Goal: Task Accomplishment & Management: Manage account settings

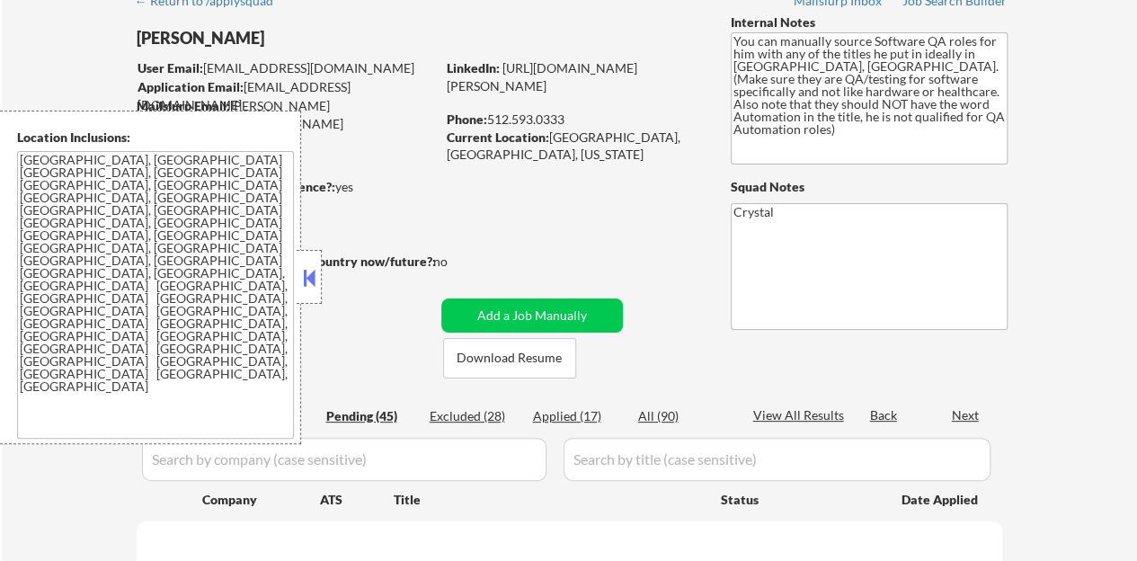
scroll to position [90, 0]
click at [301, 277] on button at bounding box center [309, 277] width 20 height 27
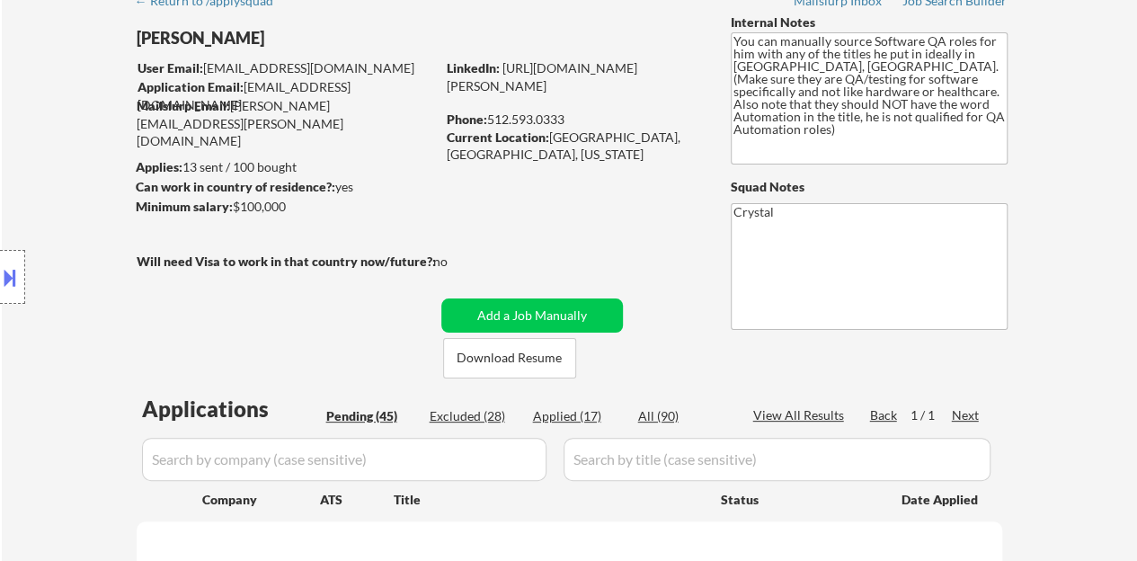
select select ""pending""
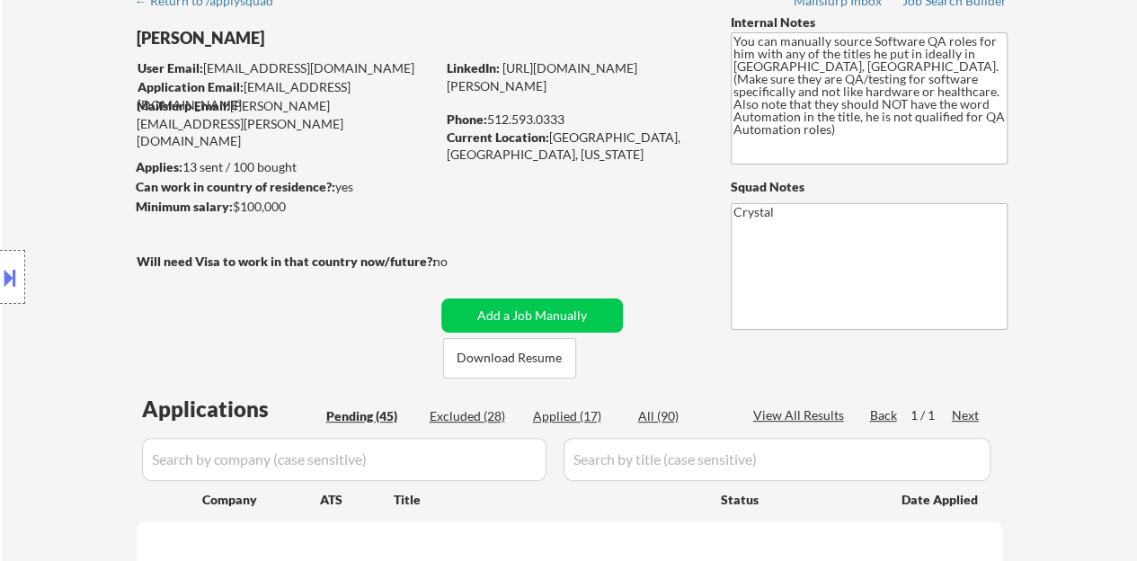
select select ""pending""
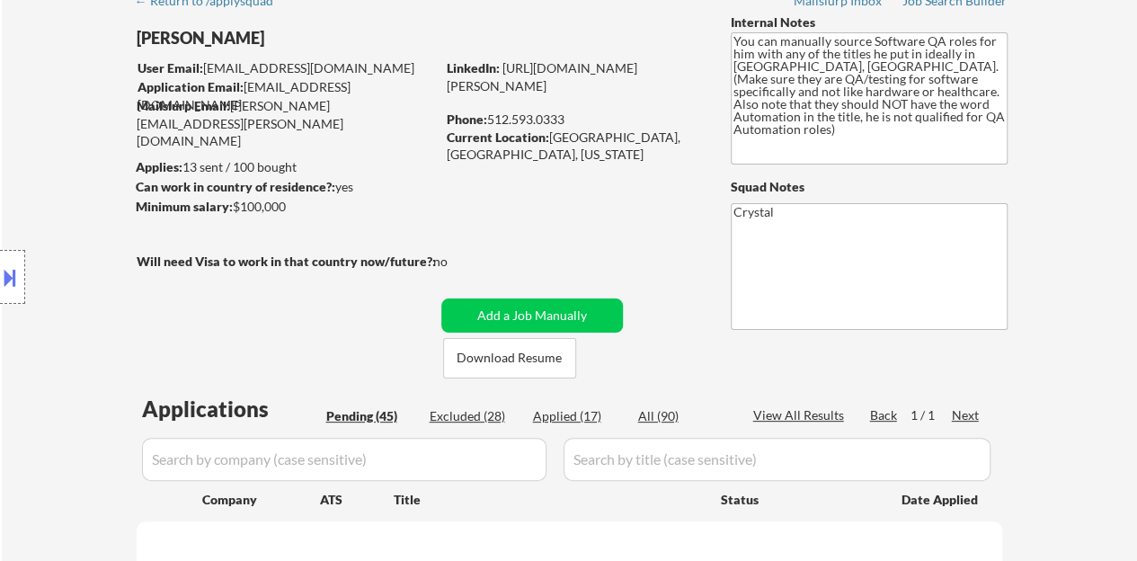
select select ""pending""
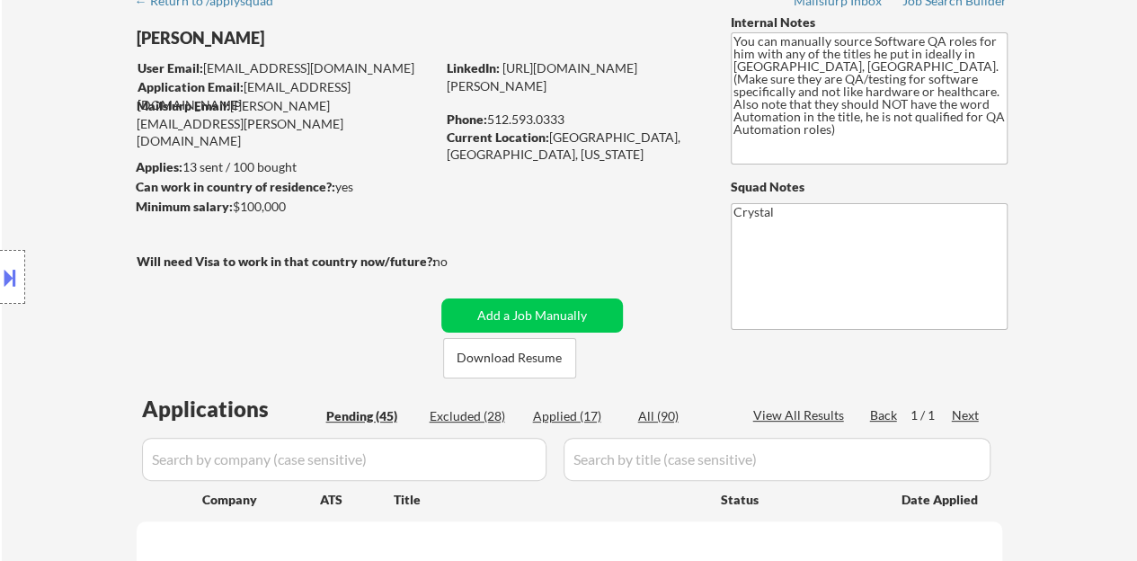
select select ""pending""
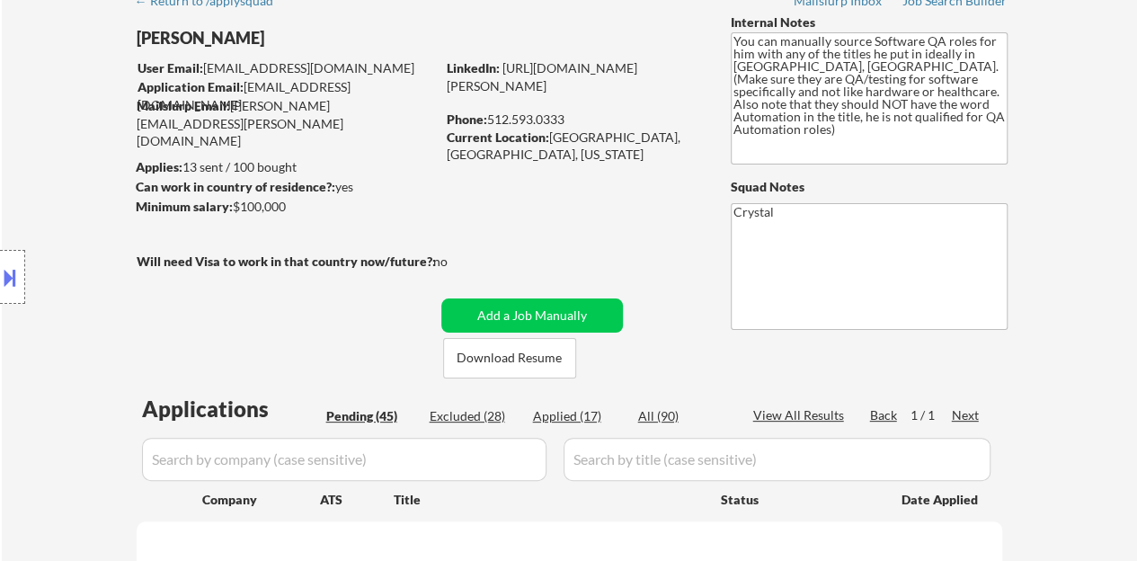
select select ""pending""
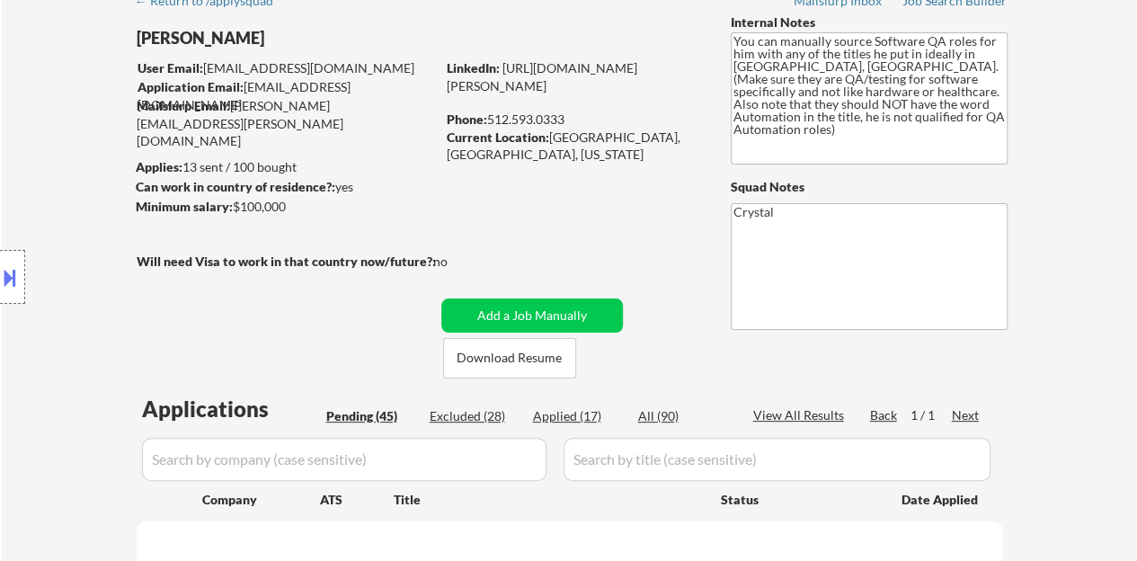
select select ""pending""
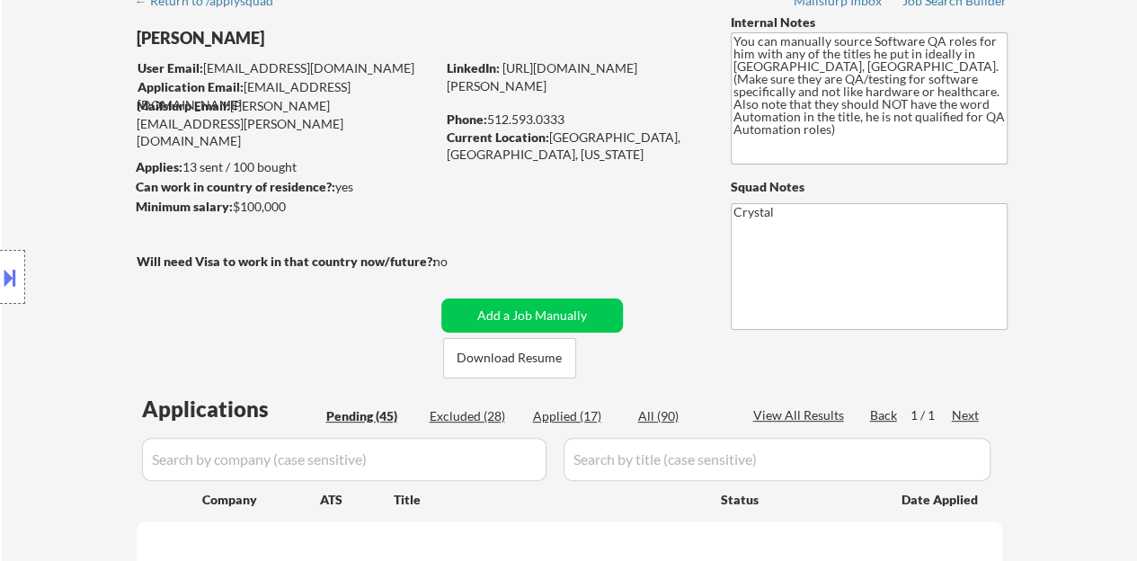
select select ""pending""
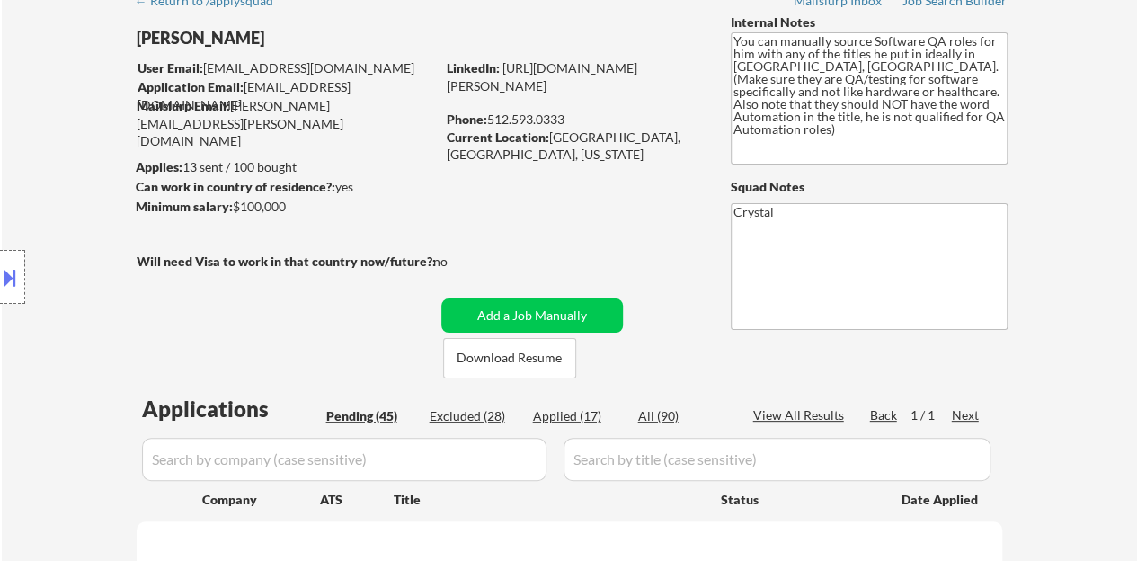
select select ""pending""
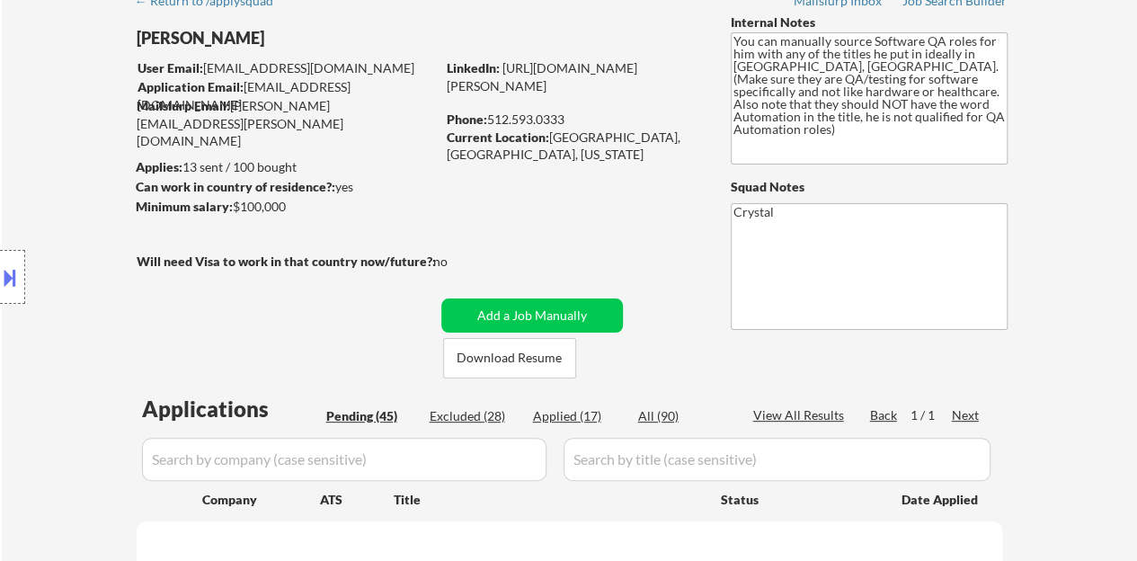
select select ""pending""
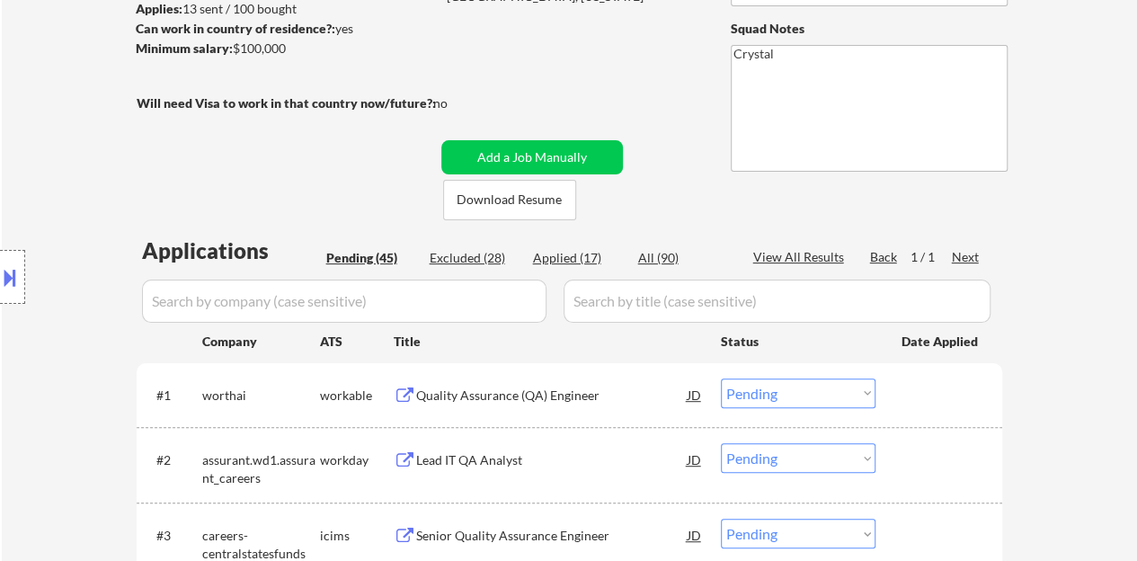
scroll to position [270, 0]
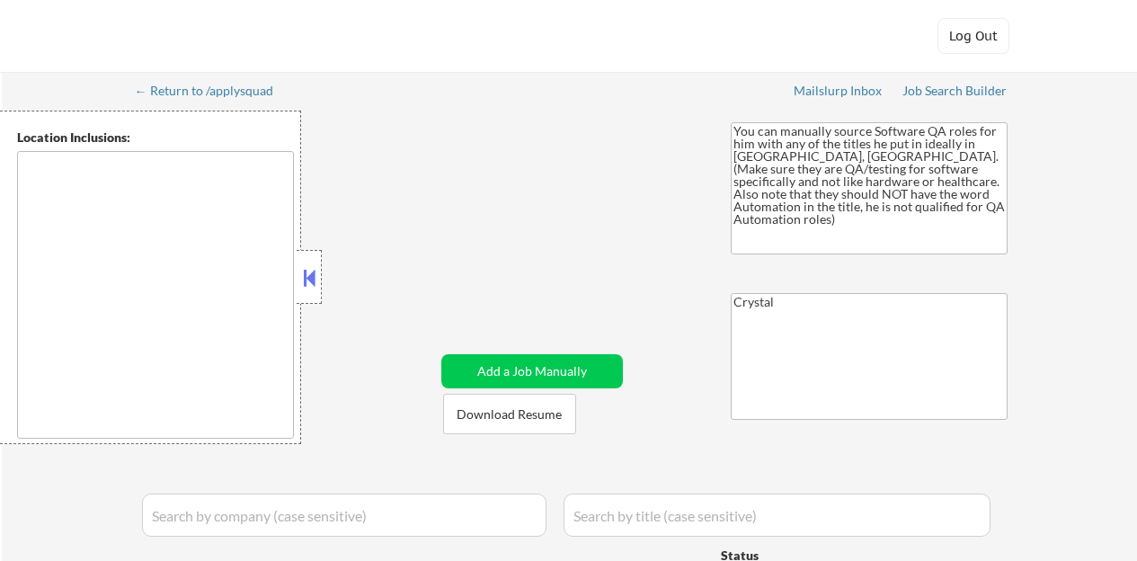
type textarea "[GEOGRAPHIC_DATA], [GEOGRAPHIC_DATA] [GEOGRAPHIC_DATA], [GEOGRAPHIC_DATA] [GEOG…"
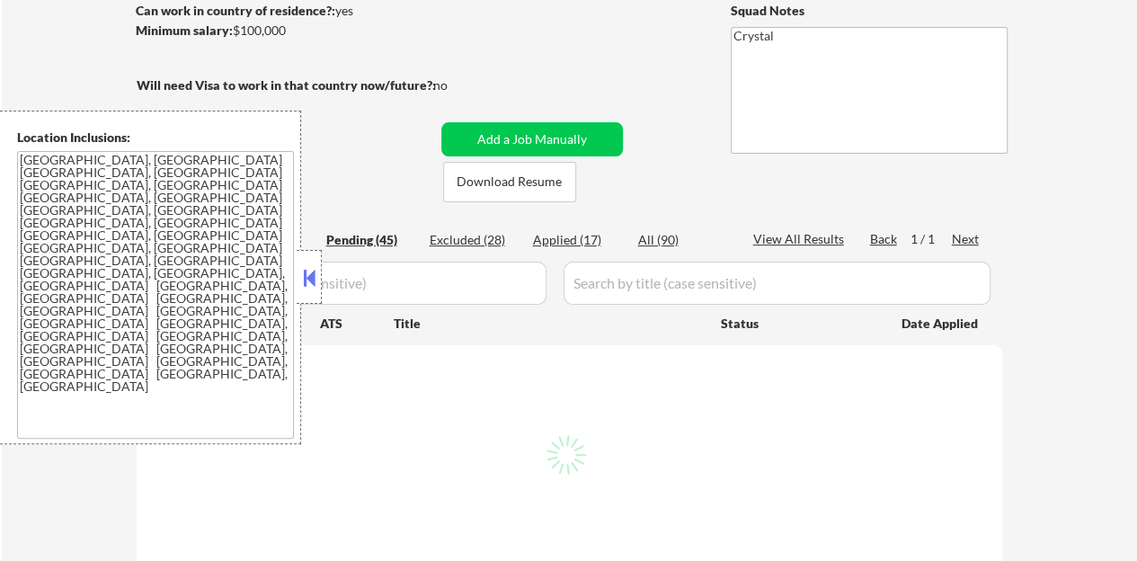
scroll to position [270, 0]
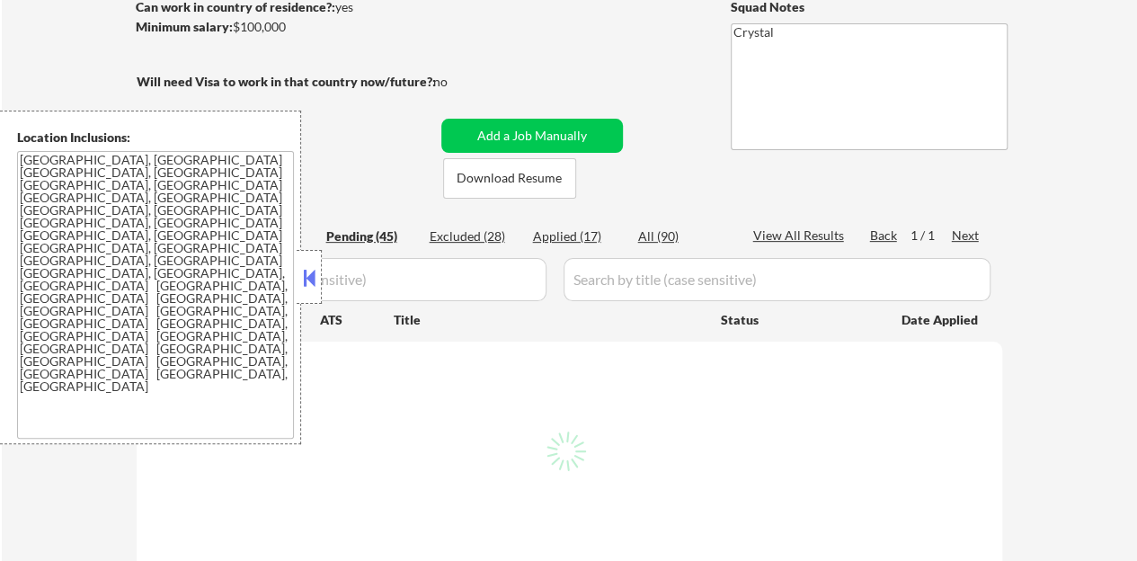
click at [321, 279] on div at bounding box center [309, 277] width 25 height 54
select select ""pending""
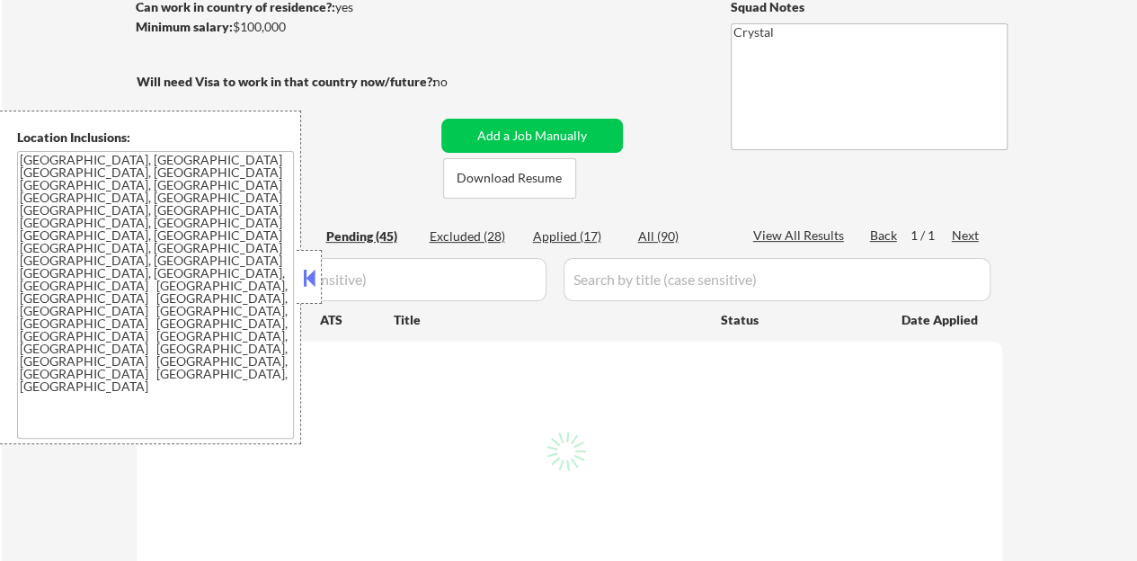
select select ""pending""
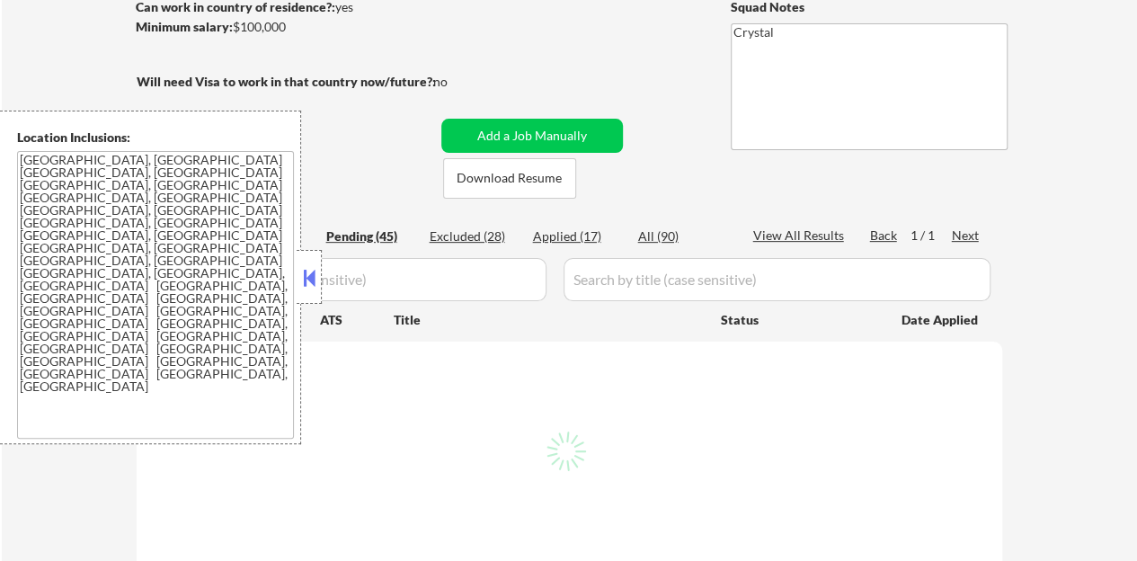
select select ""pending""
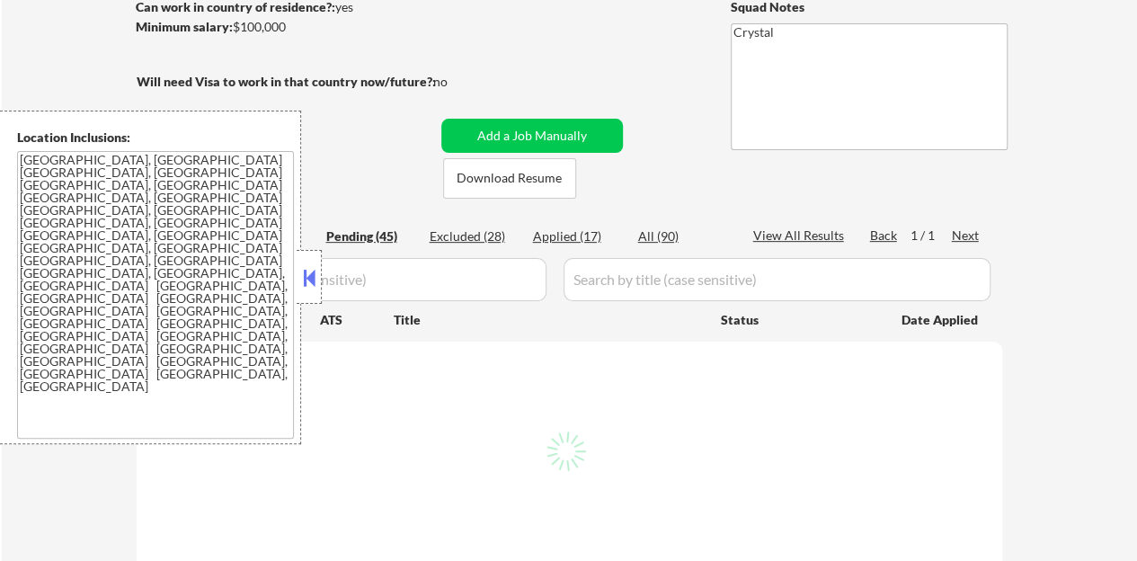
select select ""pending""
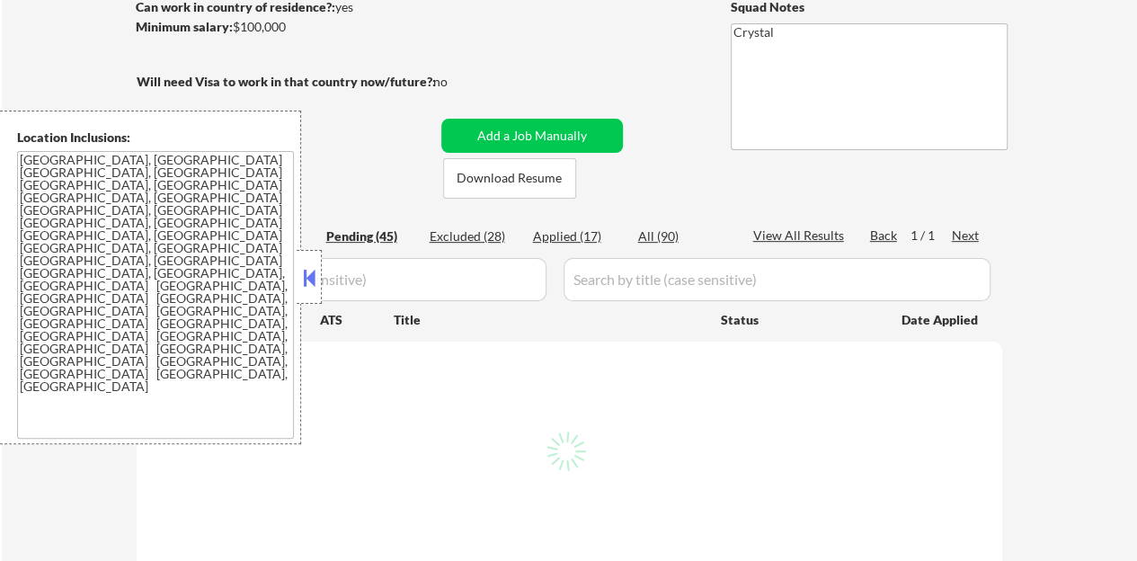
select select ""pending""
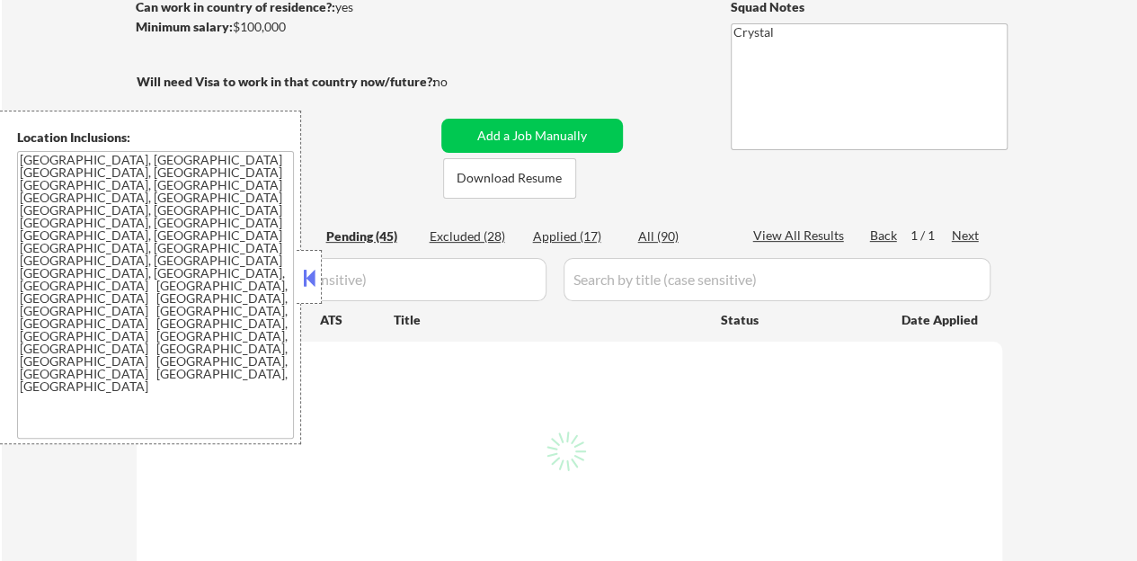
select select ""pending""
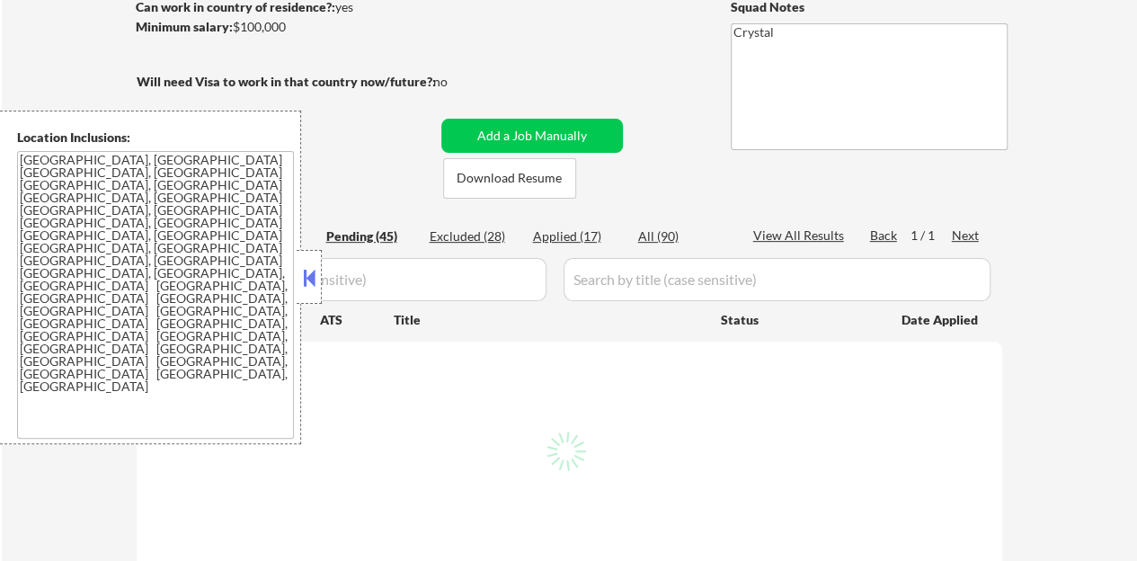
select select ""pending""
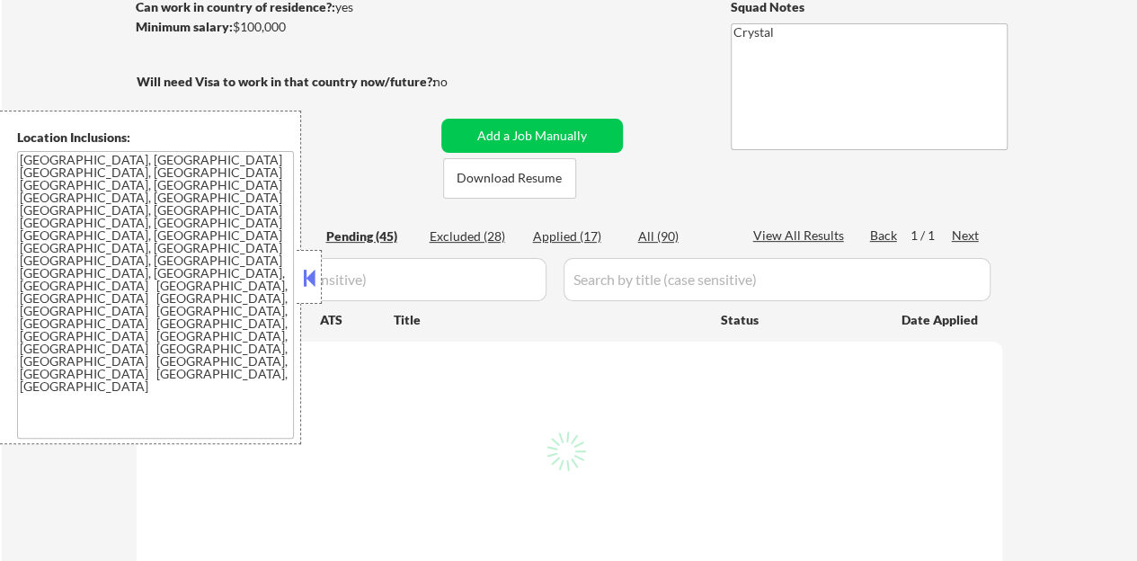
select select ""pending""
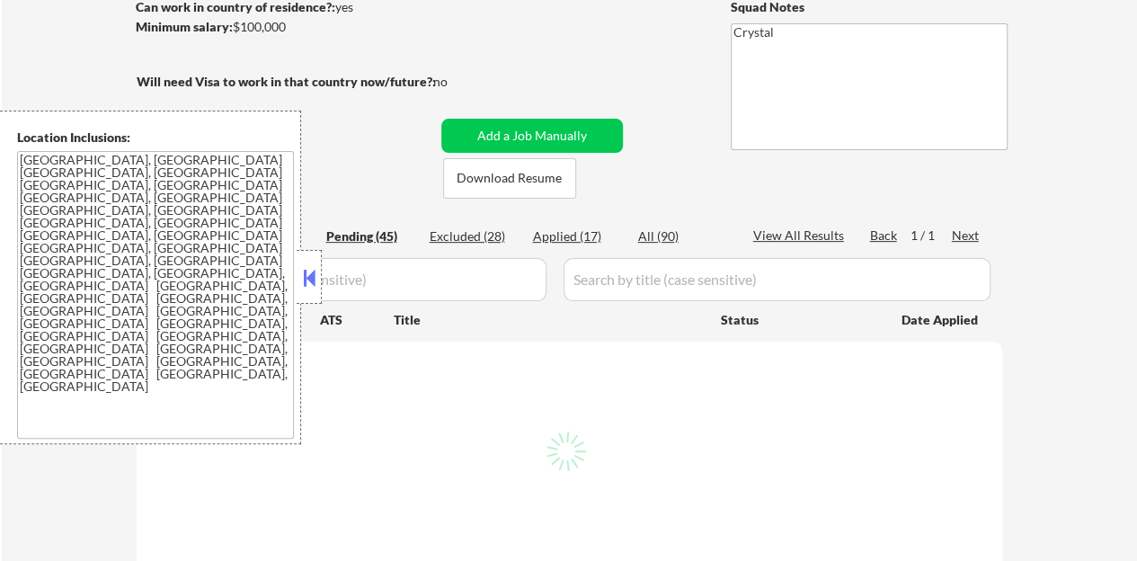
select select ""pending""
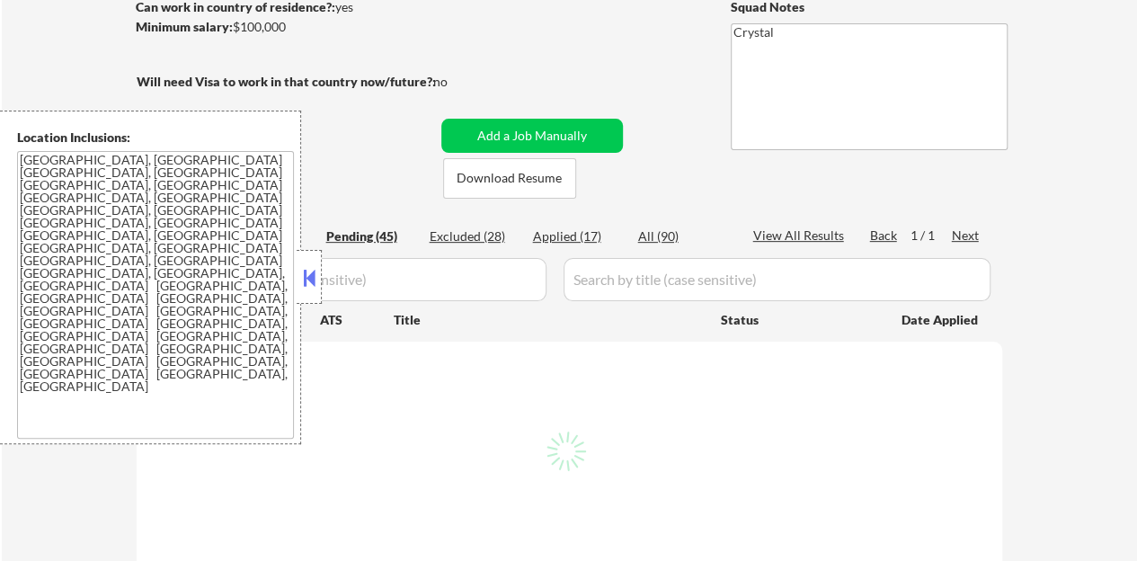
select select ""pending""
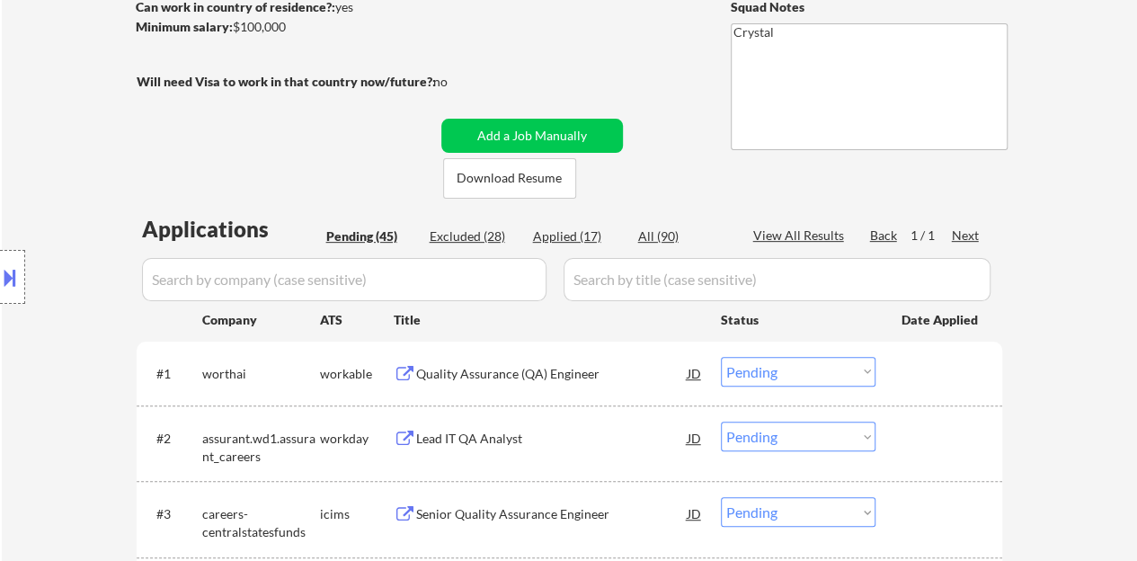
drag, startPoint x: 309, startPoint y: 285, endPoint x: 315, endPoint y: 382, distance: 97.2
click at [309, 285] on div "Location Inclusions: [GEOGRAPHIC_DATA], [GEOGRAPHIC_DATA] [GEOGRAPHIC_DATA], [G…" at bounding box center [161, 277] width 322 height 333
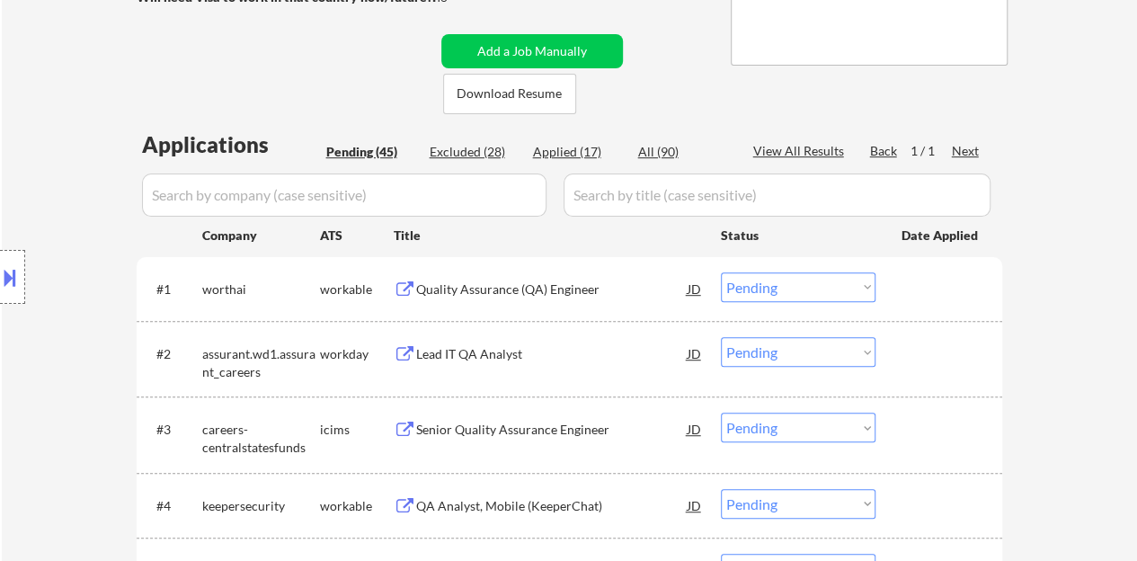
scroll to position [449, 0]
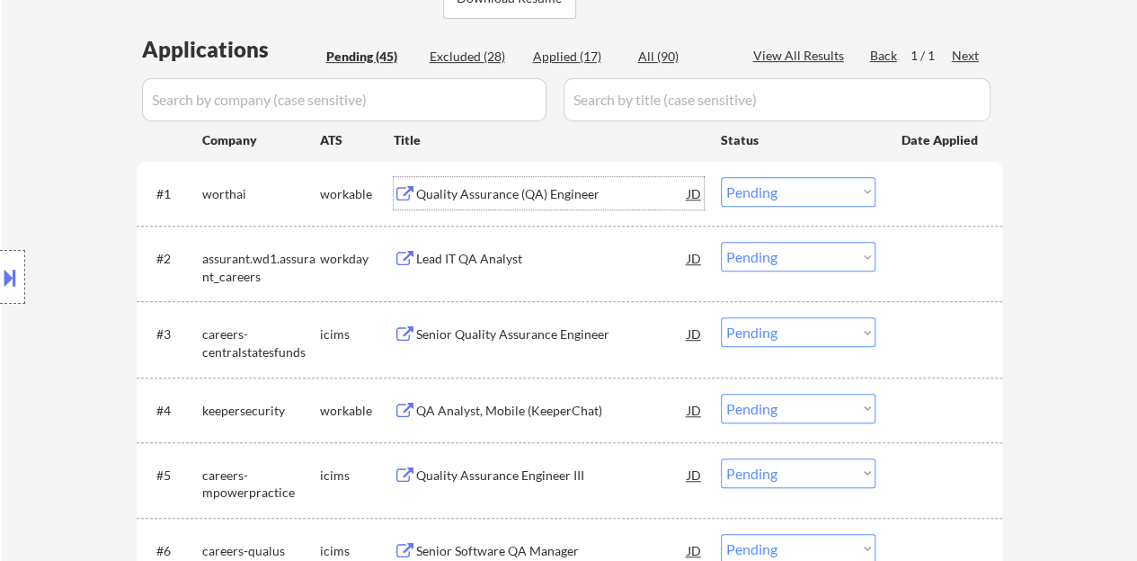
click at [516, 195] on div "Quality Assurance (QA) Engineer" at bounding box center [551, 194] width 271 height 18
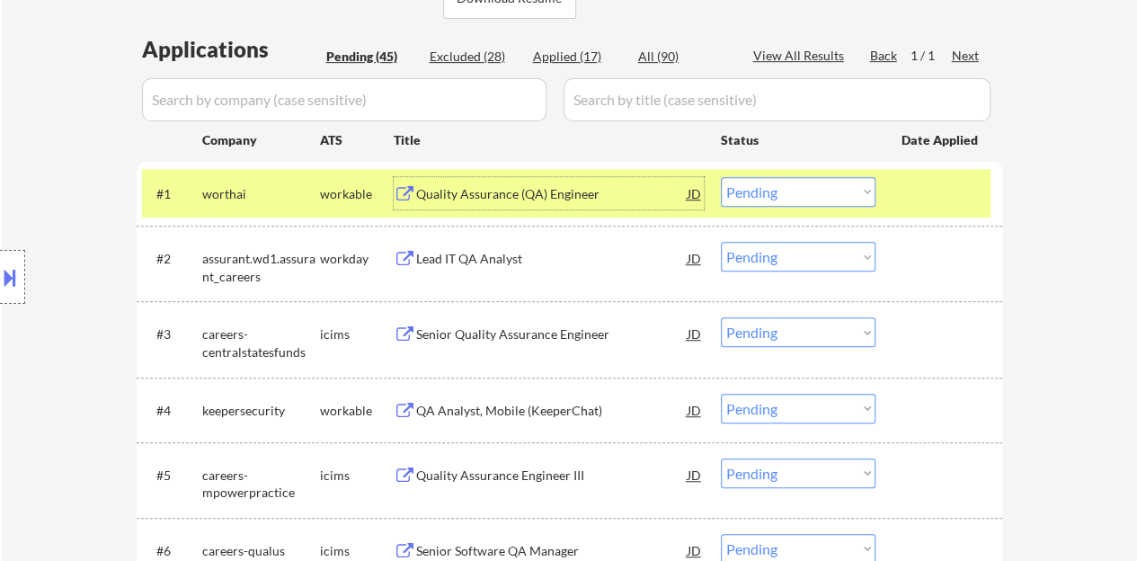
click at [777, 185] on select "Choose an option... Pending Applied Excluded (Questions) Excluded (Expired) Exc…" at bounding box center [798, 192] width 155 height 30
click at [721, 177] on select "Choose an option... Pending Applied Excluded (Questions) Excluded (Expired) Exc…" at bounding box center [798, 192] width 155 height 30
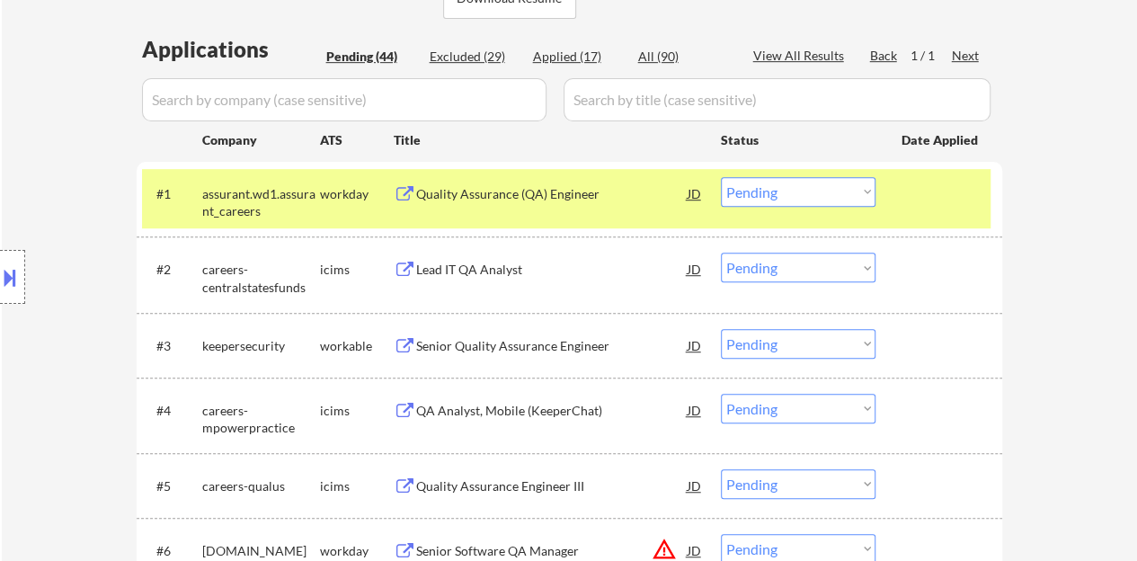
click at [549, 192] on div "Quality Assurance (QA) Engineer" at bounding box center [551, 194] width 271 height 18
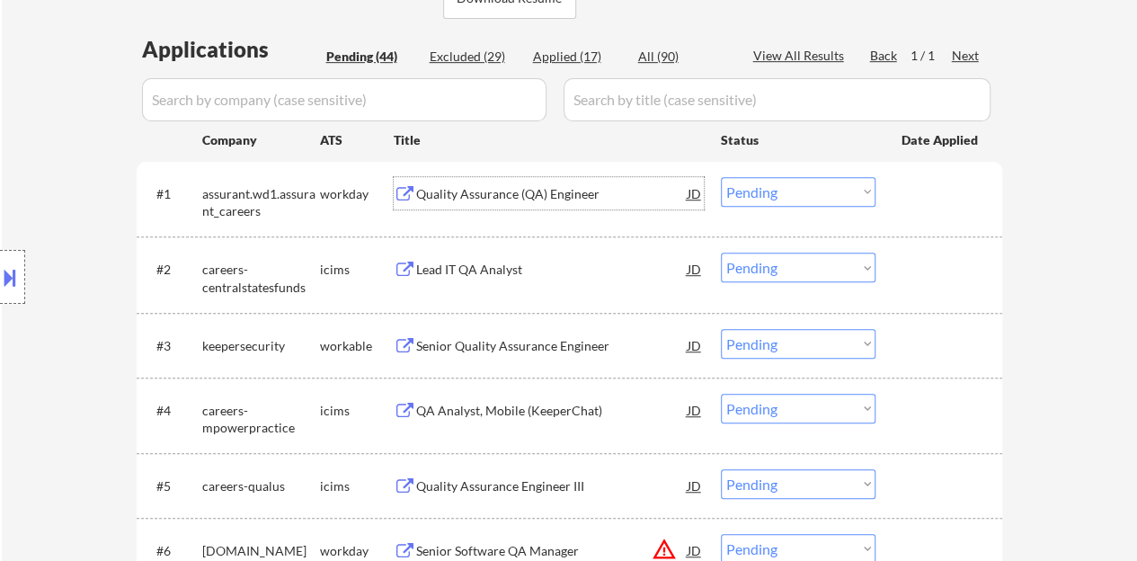
click at [922, 184] on div at bounding box center [940, 193] width 79 height 32
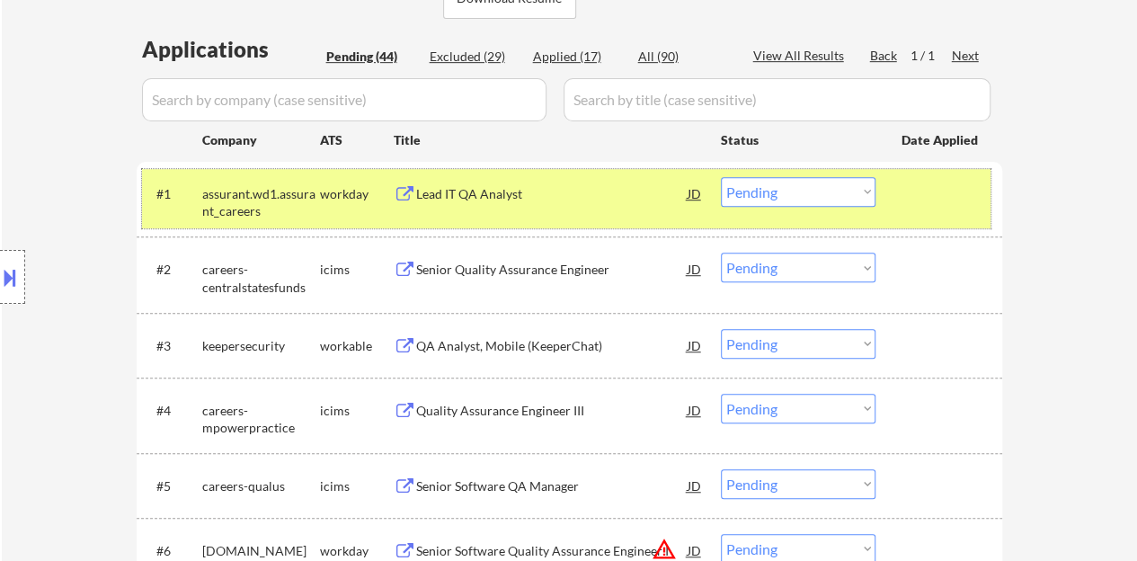
click at [830, 182] on select "Choose an option... Pending Applied Excluded (Questions) Excluded (Expired) Exc…" at bounding box center [798, 192] width 155 height 30
click at [721, 177] on select "Choose an option... Pending Applied Excluded (Questions) Excluded (Expired) Exc…" at bounding box center [798, 192] width 155 height 30
select select ""pending""
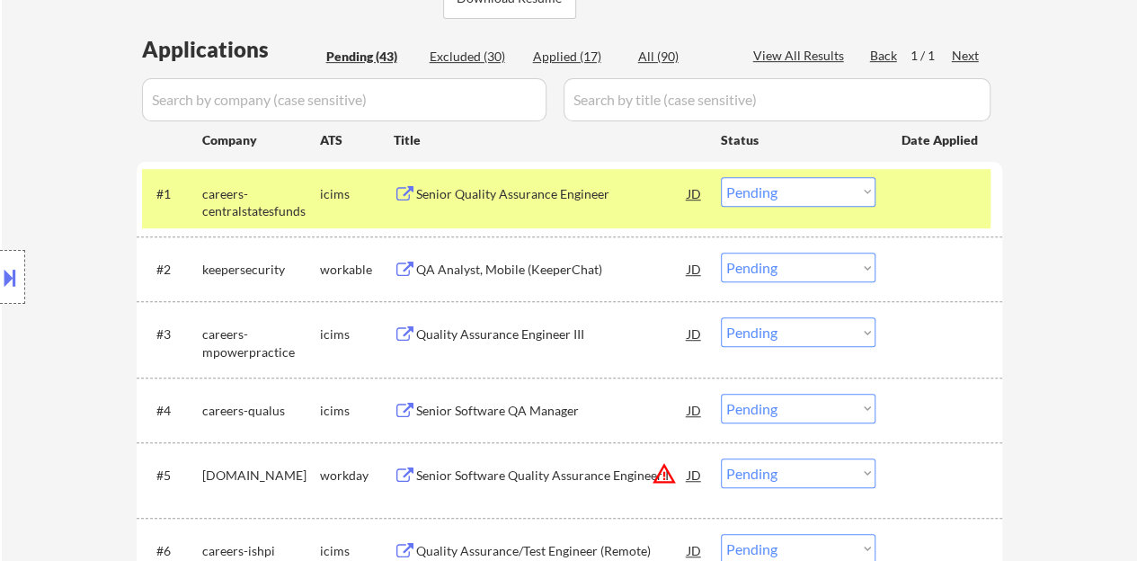
click at [978, 186] on div at bounding box center [940, 193] width 79 height 32
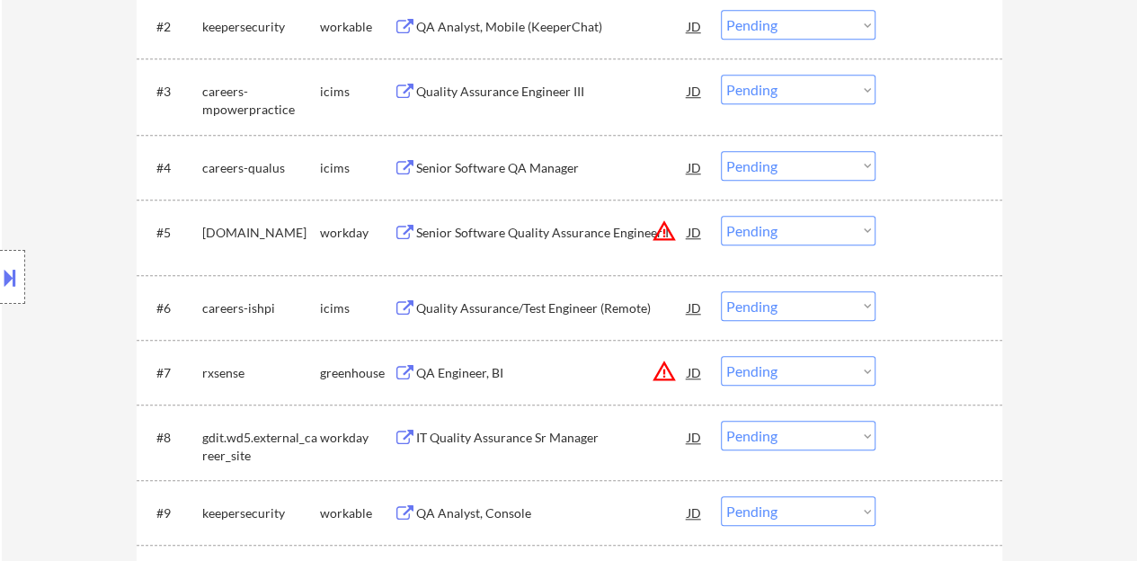
scroll to position [719, 0]
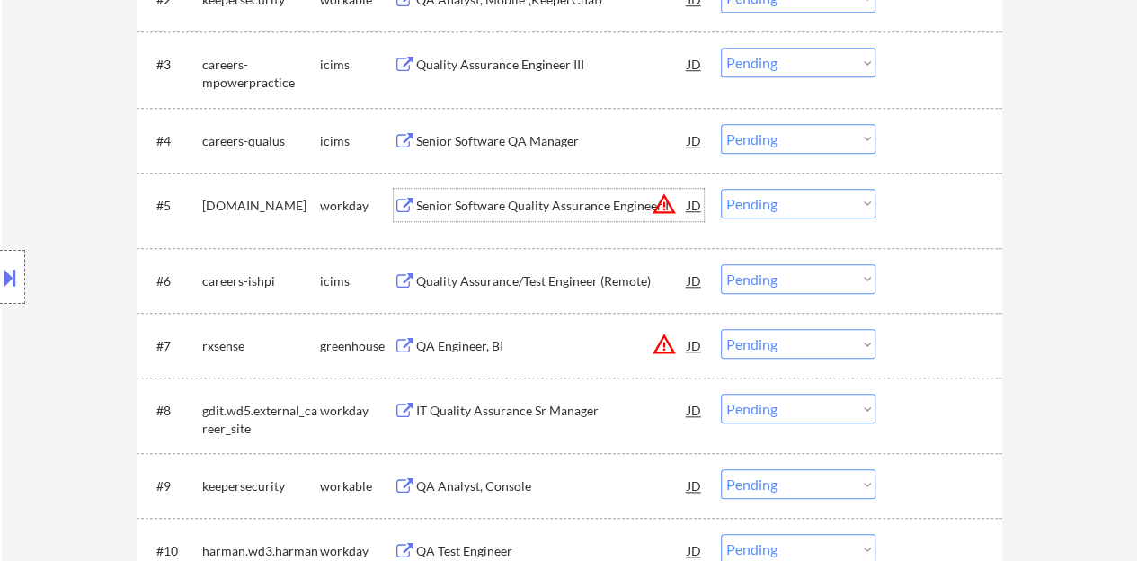
click at [514, 199] on div "Senior Software Quality Assurance Engineer I" at bounding box center [551, 206] width 271 height 18
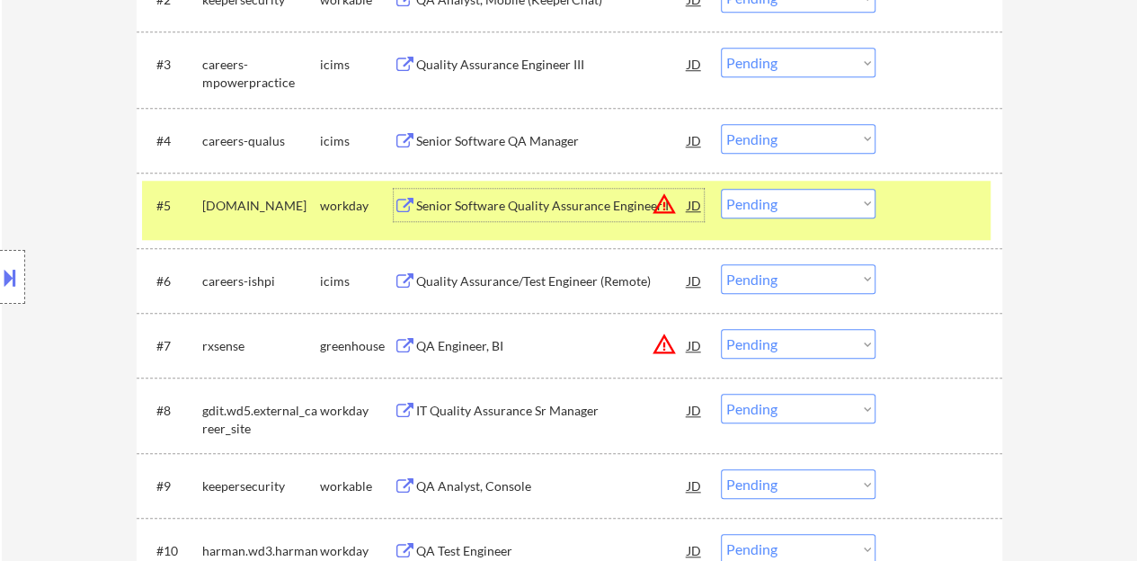
drag, startPoint x: 514, startPoint y: 199, endPoint x: 837, endPoint y: 197, distance: 322.6
click at [837, 197] on select "Choose an option... Pending Applied Excluded (Questions) Excluded (Expired) Exc…" at bounding box center [798, 204] width 155 height 30
click at [721, 189] on select "Choose an option... Pending Applied Excluded (Questions) Excluded (Expired) Exc…" at bounding box center [798, 204] width 155 height 30
select select ""pending""
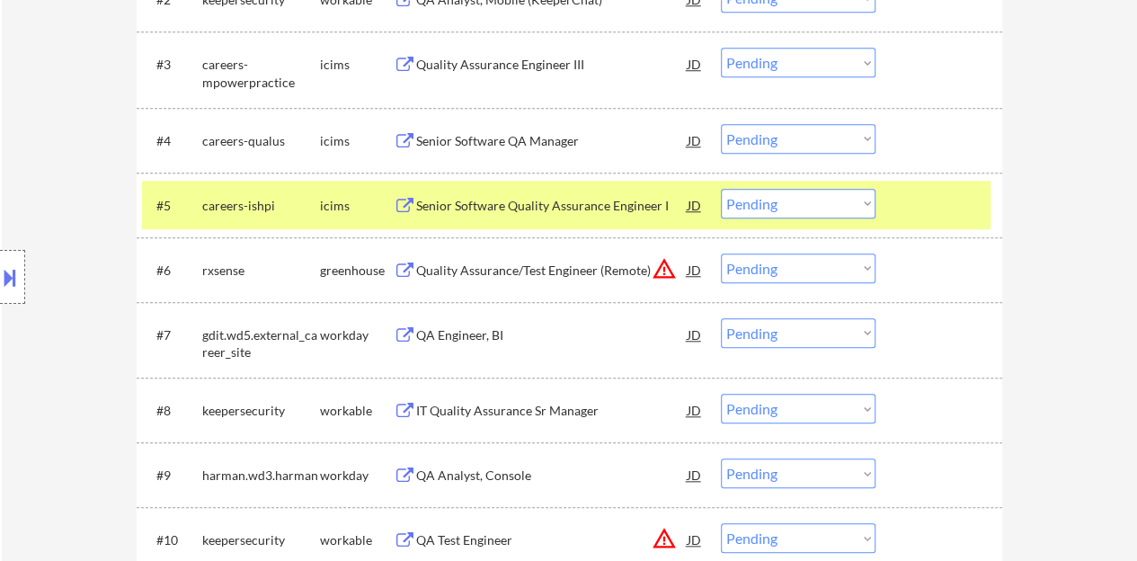
click at [958, 203] on div at bounding box center [940, 205] width 79 height 32
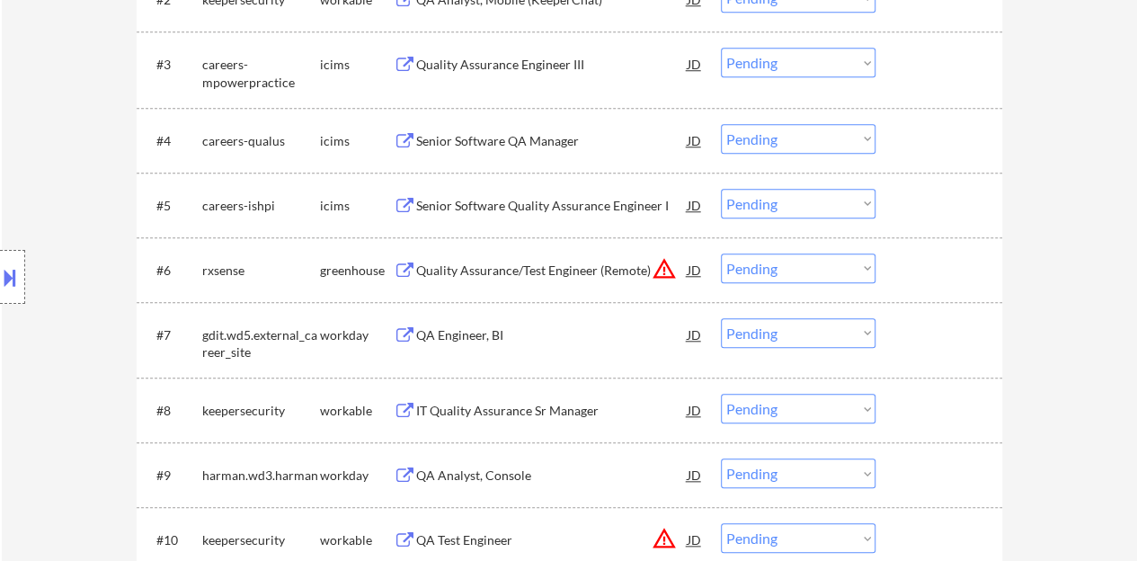
click at [494, 253] on div "Quality Assurance/Test Engineer (Remote)" at bounding box center [551, 269] width 271 height 32
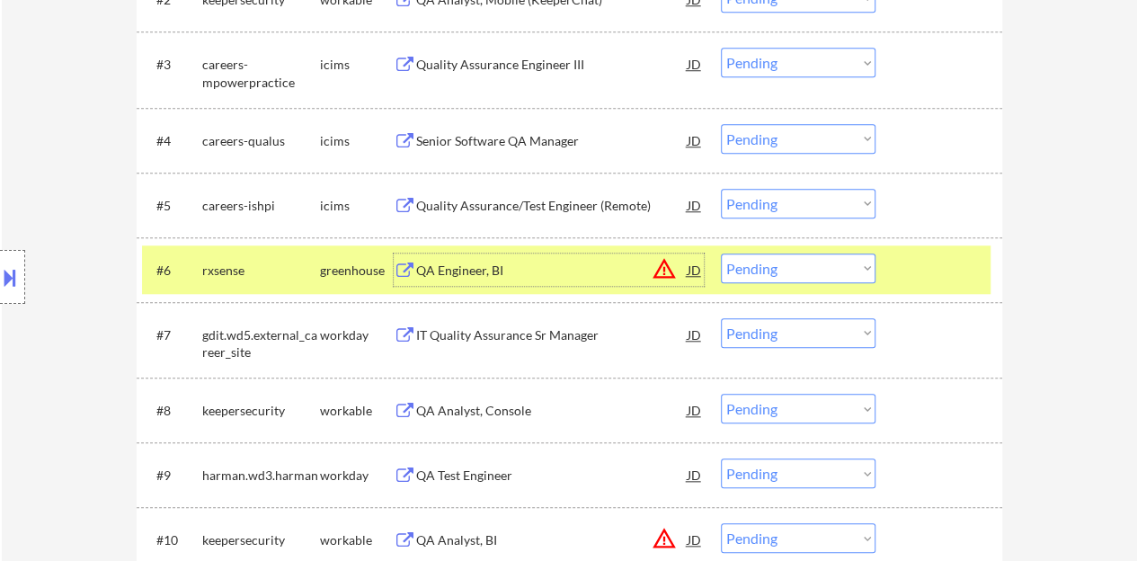
click at [794, 266] on select "Choose an option... Pending Applied Excluded (Questions) Excluded (Expired) Exc…" at bounding box center [798, 268] width 155 height 30
click at [721, 253] on select "Choose an option... Pending Applied Excluded (Questions) Excluded (Expired) Exc…" at bounding box center [798, 268] width 155 height 30
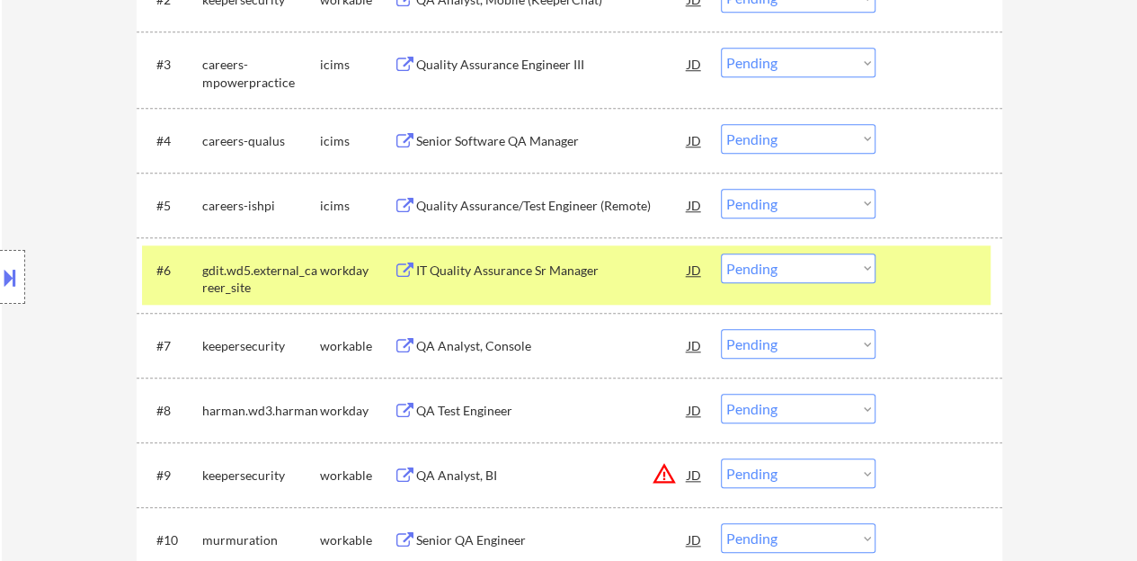
click at [539, 260] on div "IT Quality Assurance Sr Manager" at bounding box center [551, 269] width 271 height 32
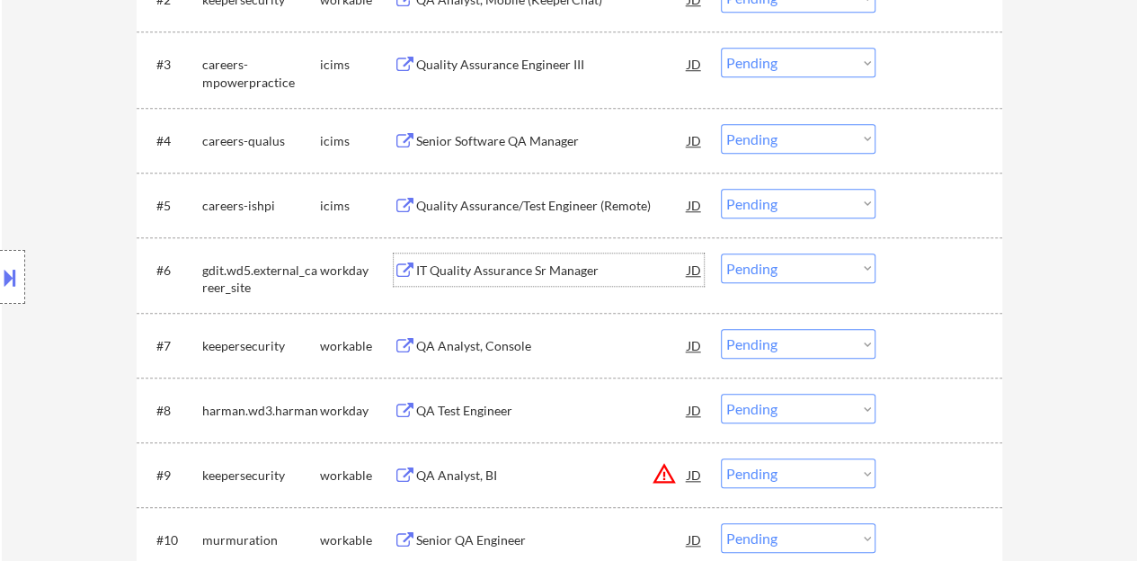
click at [785, 285] on div "#6 gdit.wd5.external_career_site workday IT Quality Assurance Sr Manager JD war…" at bounding box center [566, 274] width 848 height 59
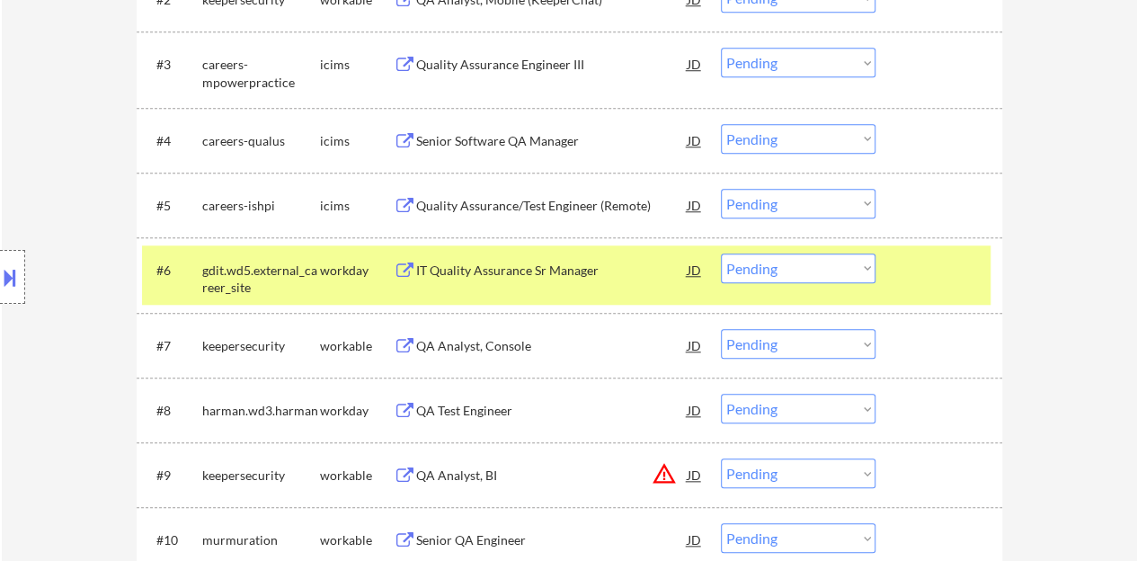
click at [778, 260] on select "Choose an option... Pending Applied Excluded (Questions) Excluded (Expired) Exc…" at bounding box center [798, 268] width 155 height 30
click at [721, 253] on select "Choose an option... Pending Applied Excluded (Questions) Excluded (Expired) Exc…" at bounding box center [798, 268] width 155 height 30
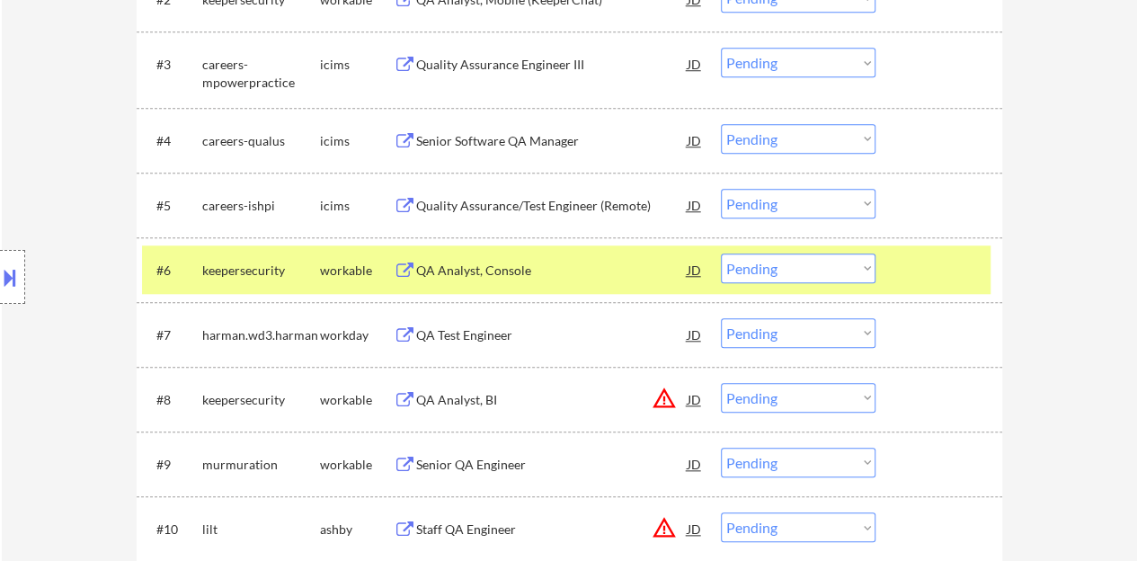
click at [510, 270] on div "QA Analyst, Console" at bounding box center [551, 271] width 271 height 18
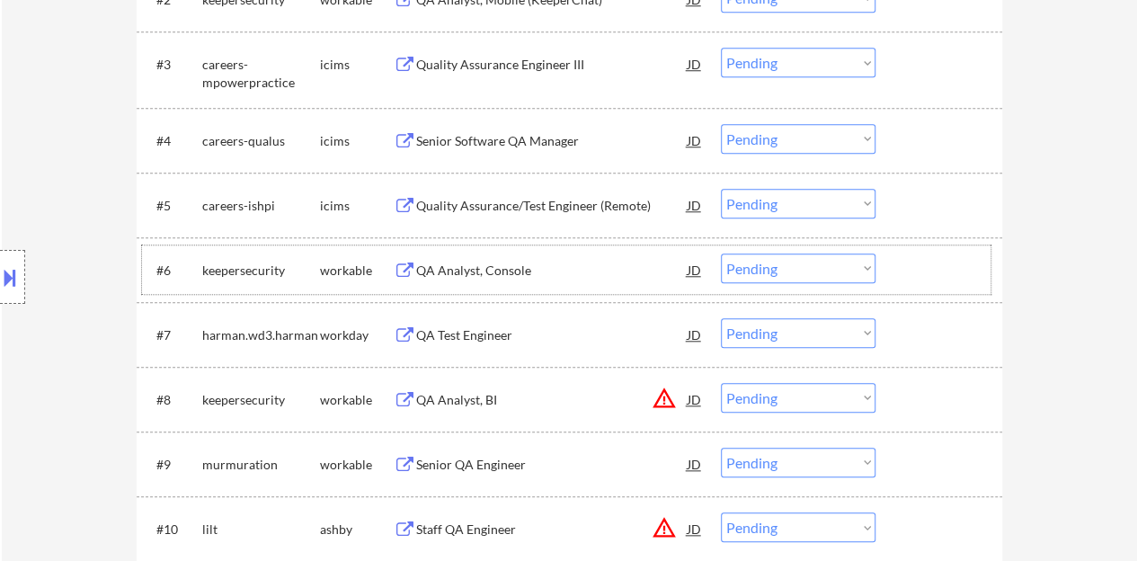
click at [931, 267] on div at bounding box center [940, 269] width 79 height 32
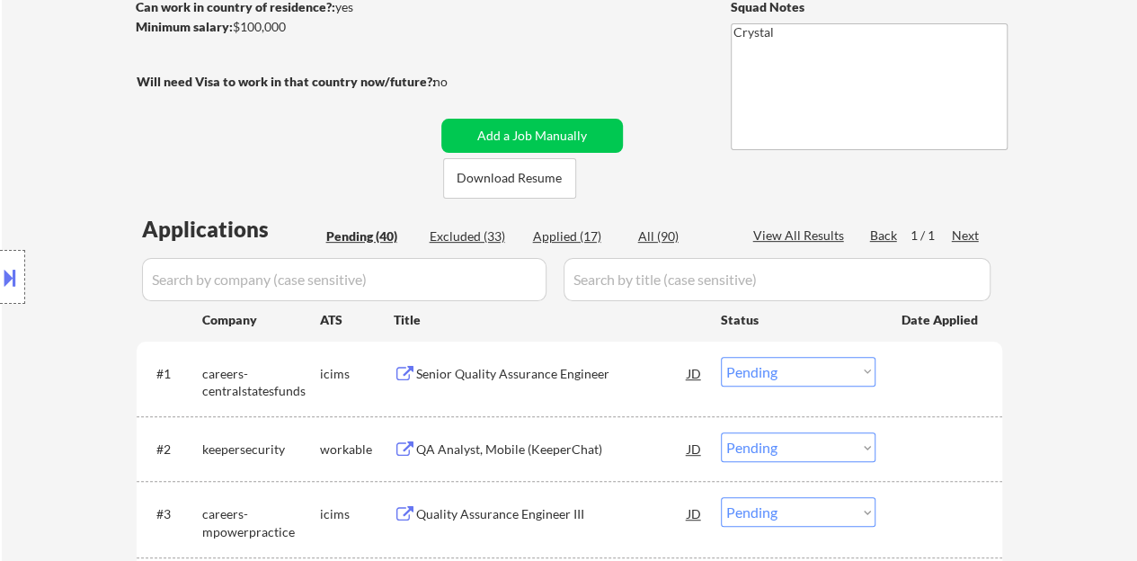
scroll to position [90, 0]
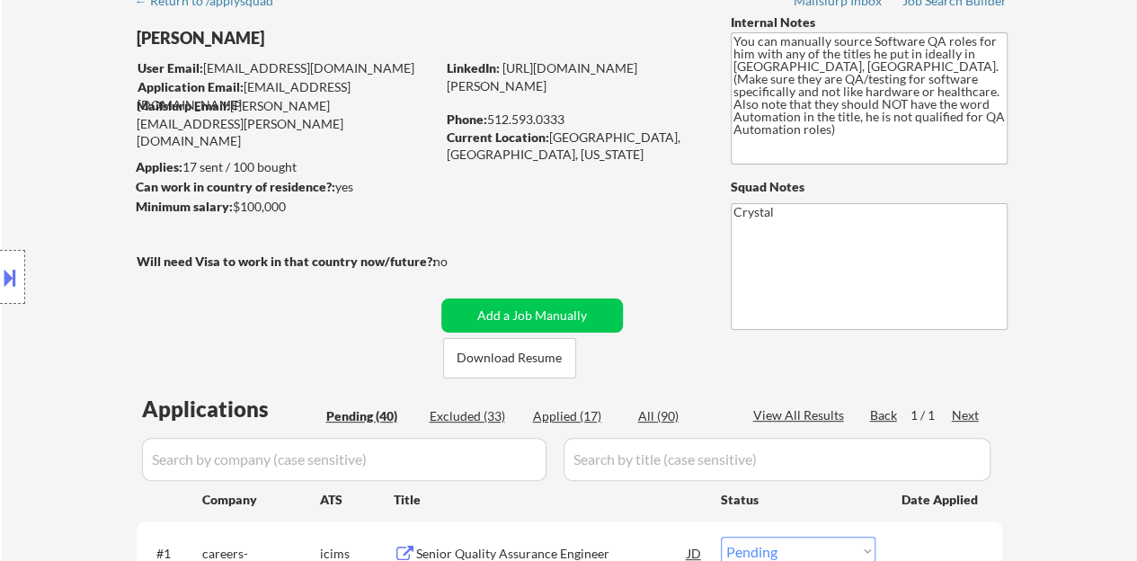
drag, startPoint x: 563, startPoint y: 98, endPoint x: 446, endPoint y: 84, distance: 117.6
click at [447, 84] on div "LinkedIn: [URL][DOMAIN_NAME][PERSON_NAME]" at bounding box center [575, 76] width 257 height 35
drag, startPoint x: 445, startPoint y: 84, endPoint x: 368, endPoint y: 196, distance: 135.1
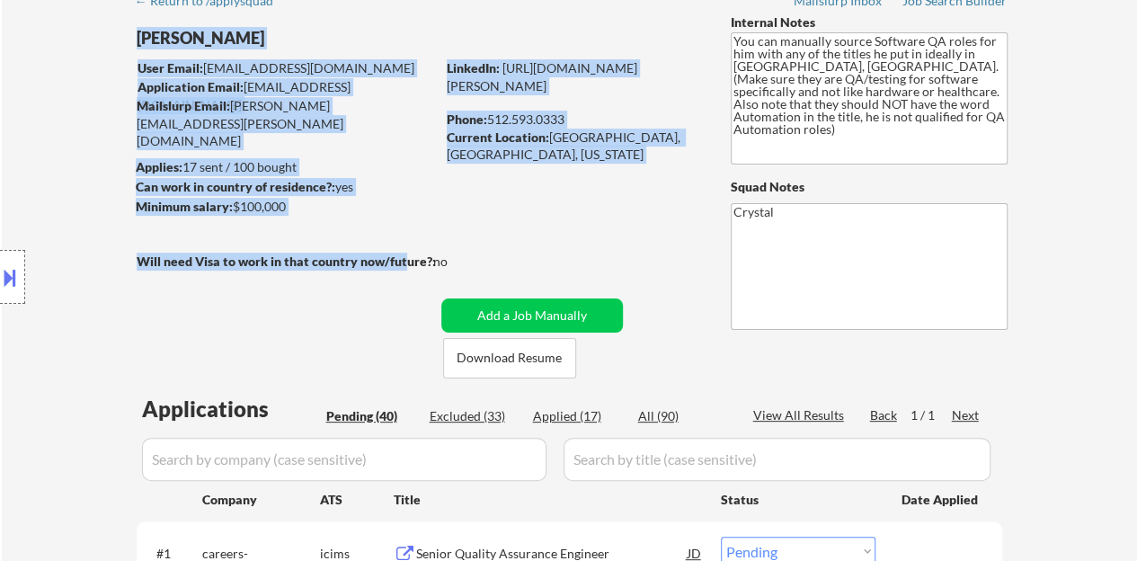
click at [427, 190] on div "Can work in country of residence?: yes" at bounding box center [283, 187] width 294 height 18
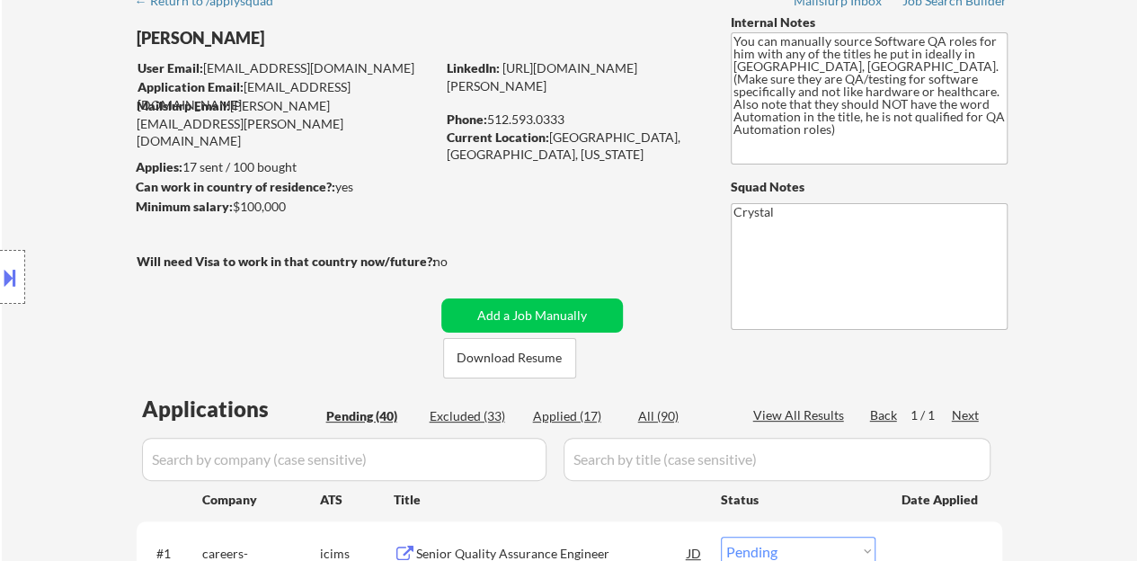
drag, startPoint x: 567, startPoint y: 100, endPoint x: 448, endPoint y: 85, distance: 120.4
click at [448, 85] on div "LinkedIn: [URL][DOMAIN_NAME][PERSON_NAME]" at bounding box center [575, 76] width 257 height 35
copy link "[URL][DOMAIN_NAME][PERSON_NAME]"
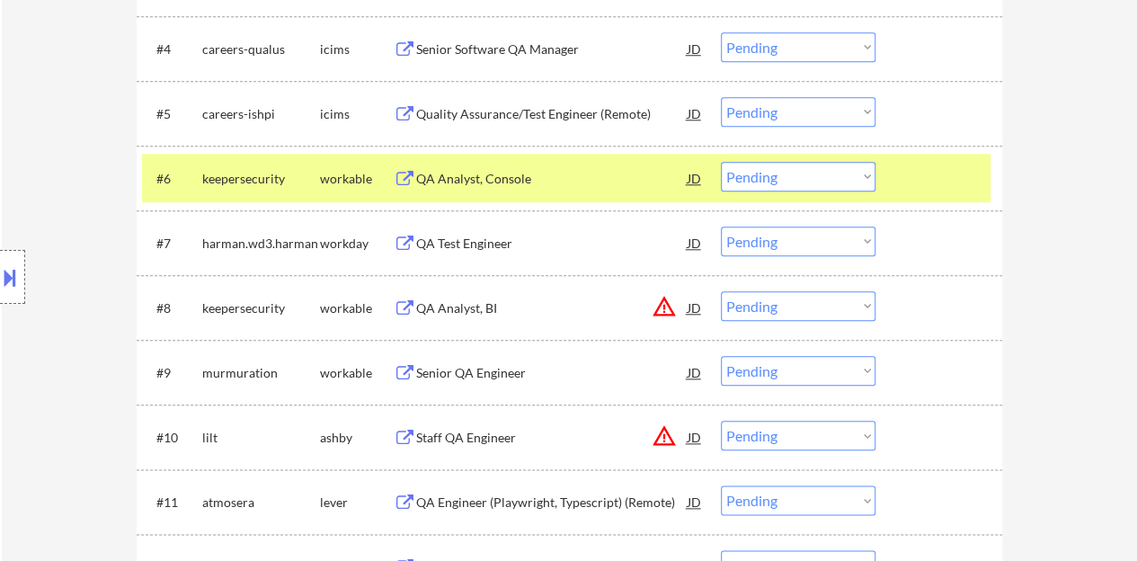
scroll to position [719, 0]
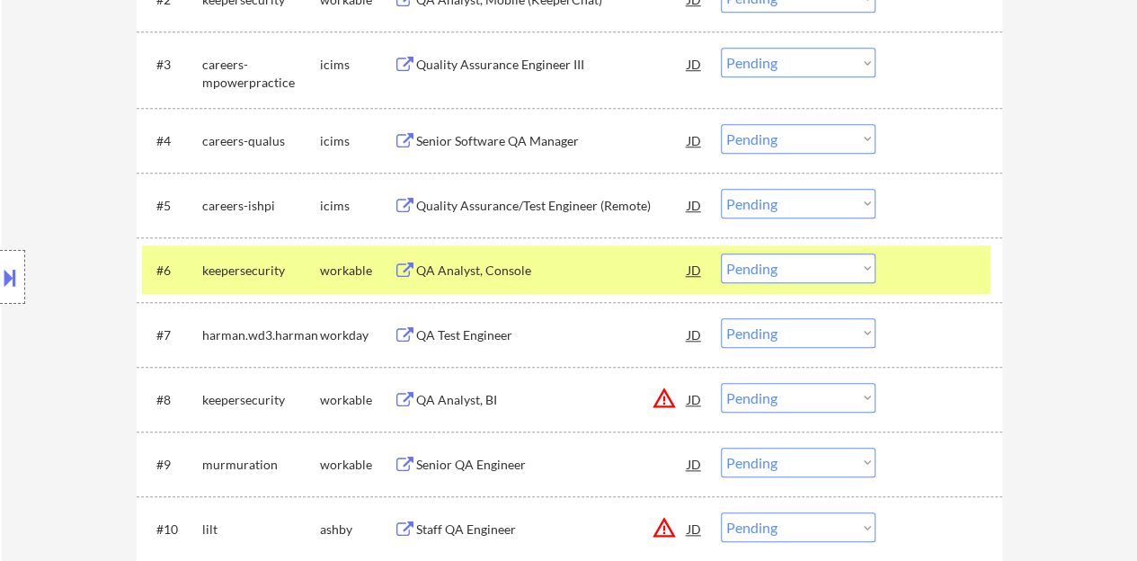
click at [797, 275] on select "Choose an option... Pending Applied Excluded (Questions) Excluded (Expired) Exc…" at bounding box center [798, 268] width 155 height 30
click at [721, 253] on select "Choose an option... Pending Applied Excluded (Questions) Excluded (Expired) Exc…" at bounding box center [798, 268] width 155 height 30
select select ""pending""
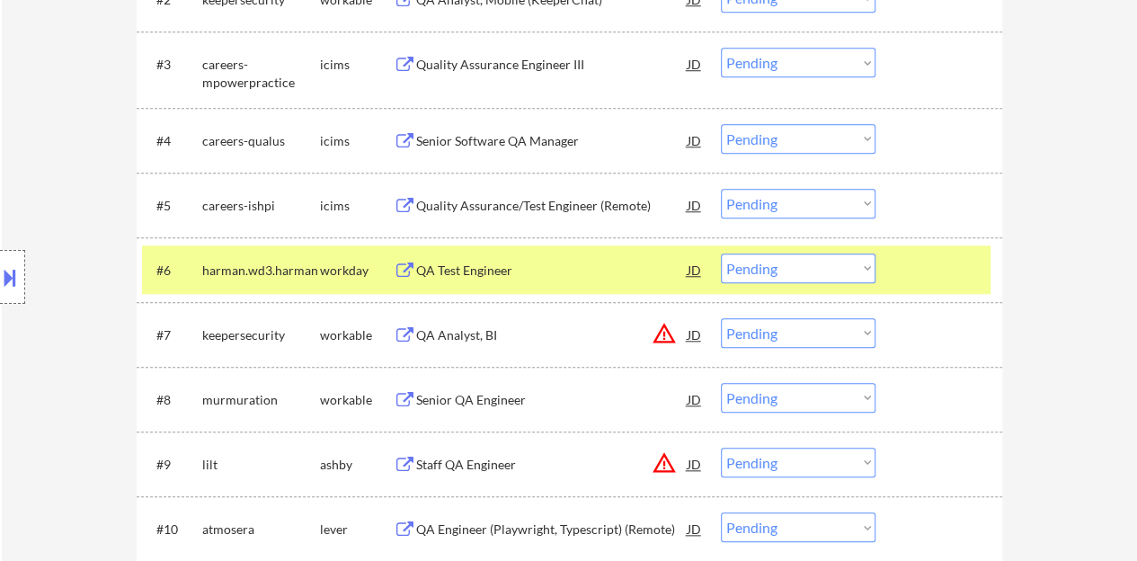
click at [980, 265] on div at bounding box center [940, 269] width 79 height 32
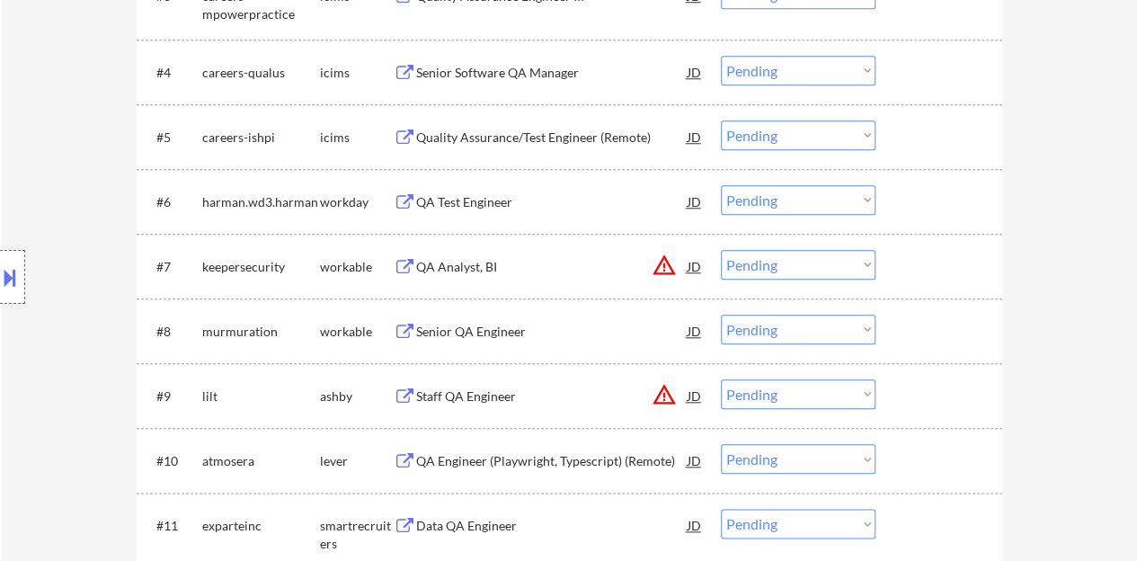
scroll to position [899, 0]
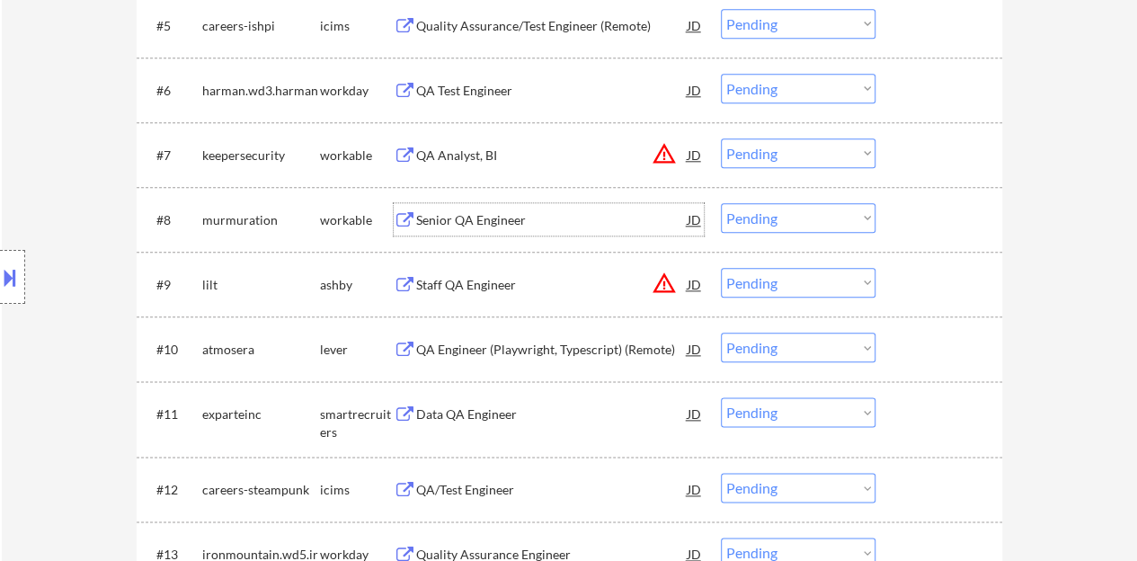
click at [500, 222] on div "Senior QA Engineer" at bounding box center [551, 220] width 271 height 18
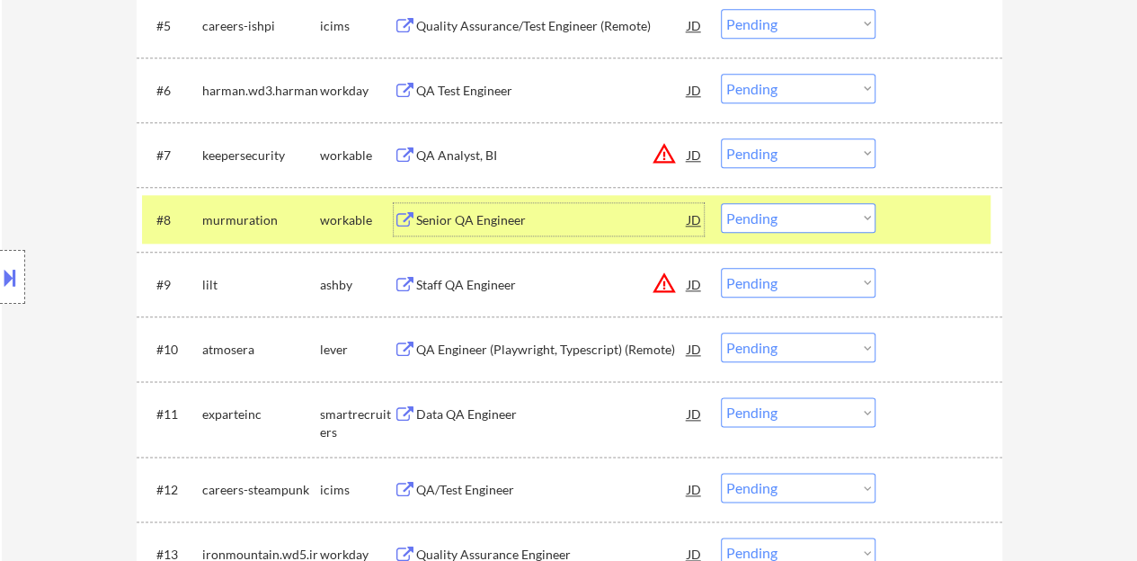
click at [790, 209] on select "Choose an option... Pending Applied Excluded (Questions) Excluded (Expired) Exc…" at bounding box center [798, 218] width 155 height 30
click at [721, 203] on select "Choose an option... Pending Applied Excluded (Questions) Excluded (Expired) Exc…" at bounding box center [798, 218] width 155 height 30
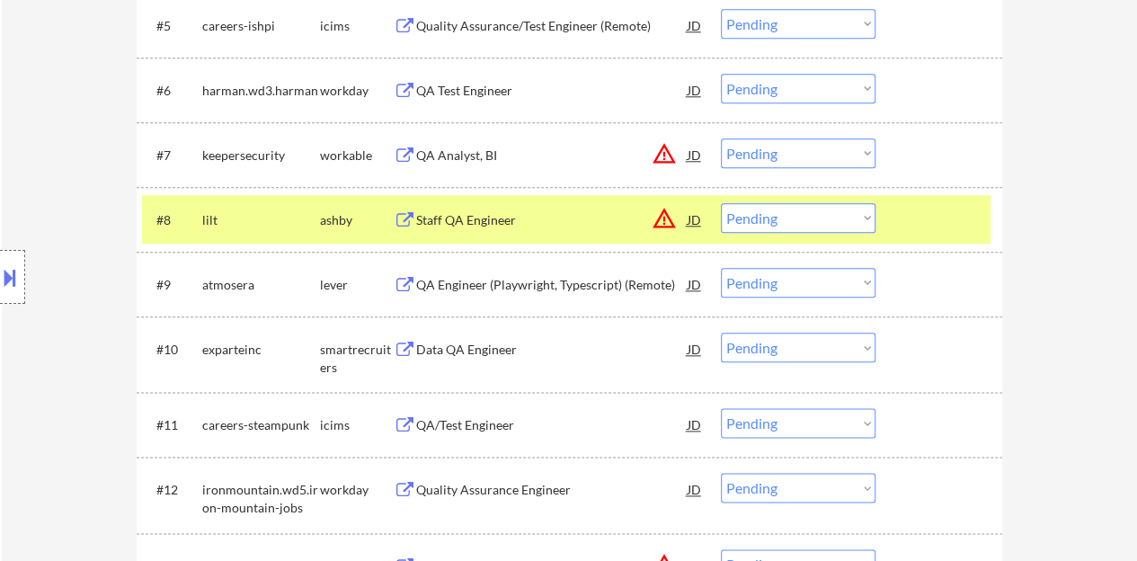
click at [491, 218] on div "Staff QA Engineer" at bounding box center [551, 220] width 271 height 18
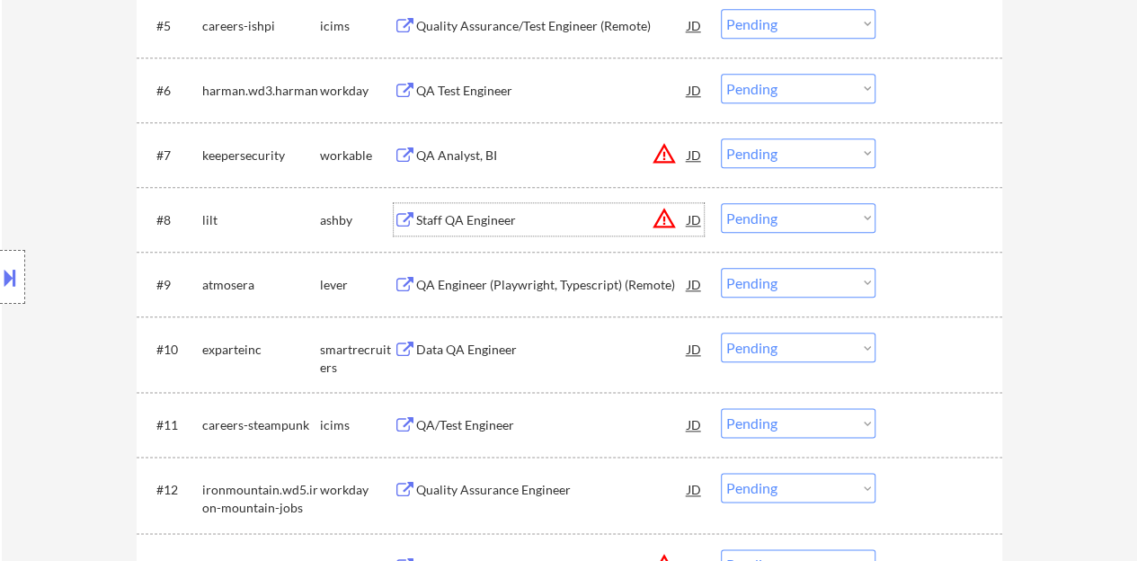
click at [904, 206] on div at bounding box center [940, 219] width 79 height 32
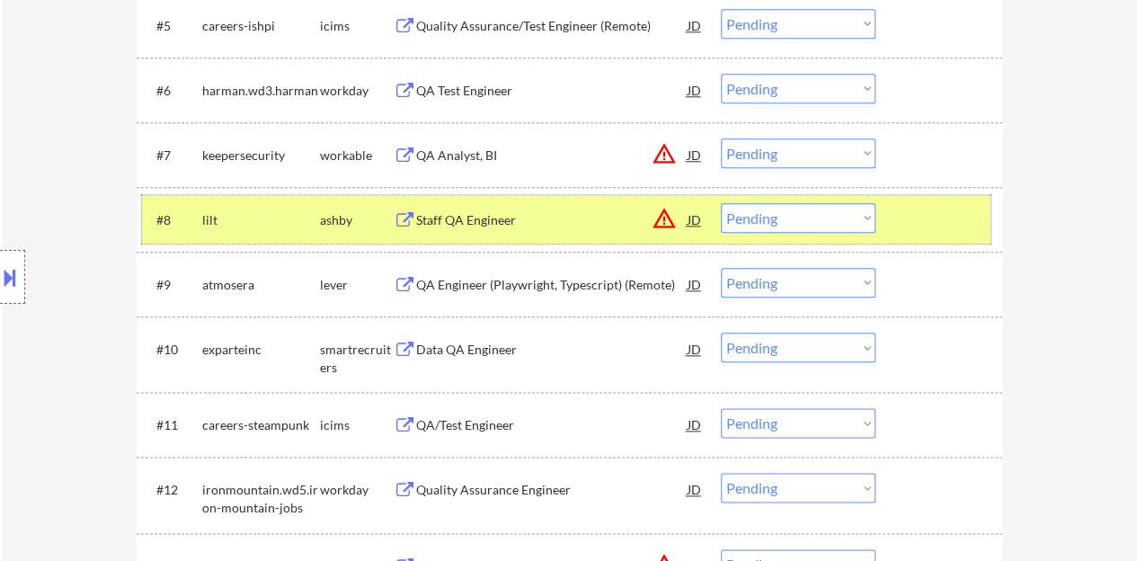
click at [769, 218] on select "Choose an option... Pending Applied Excluded (Questions) Excluded (Expired) Exc…" at bounding box center [798, 218] width 155 height 30
click at [721, 203] on select "Choose an option... Pending Applied Excluded (Questions) Excluded (Expired) Exc…" at bounding box center [798, 218] width 155 height 30
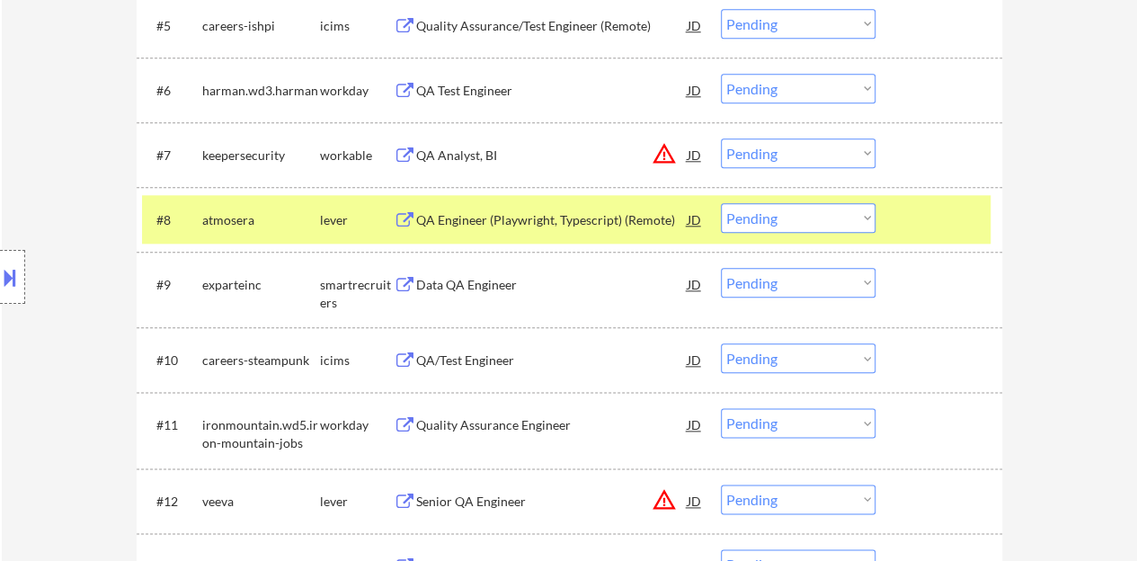
click at [567, 220] on div "QA Engineer (Playwright, Typescript) (Remote)" at bounding box center [551, 220] width 271 height 18
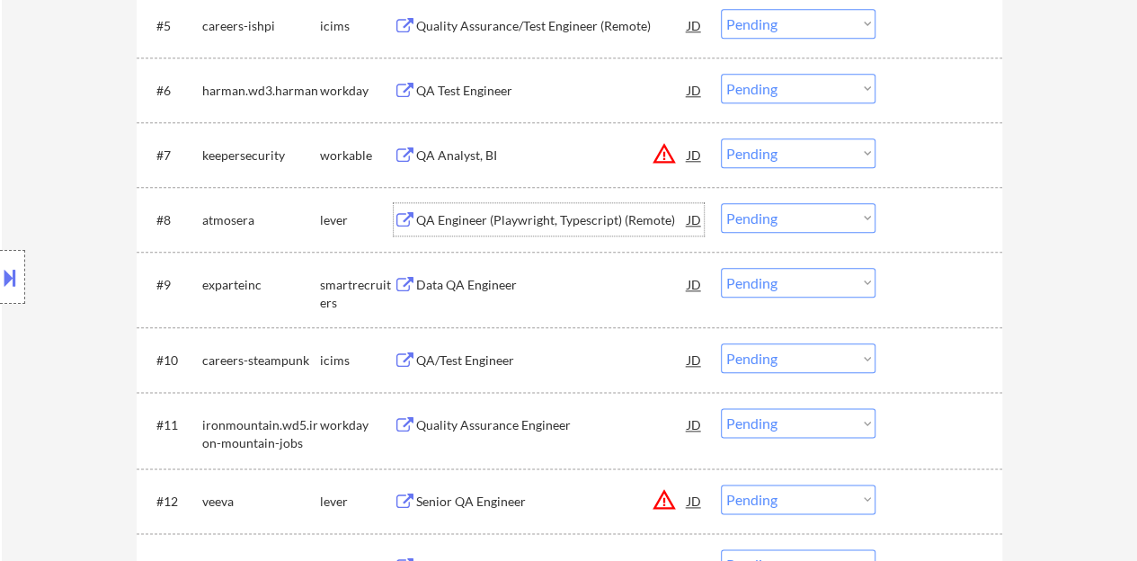
click at [767, 217] on select "Choose an option... Pending Applied Excluded (Questions) Excluded (Expired) Exc…" at bounding box center [798, 218] width 155 height 30
click at [721, 203] on select "Choose an option... Pending Applied Excluded (Questions) Excluded (Expired) Exc…" at bounding box center [798, 218] width 155 height 30
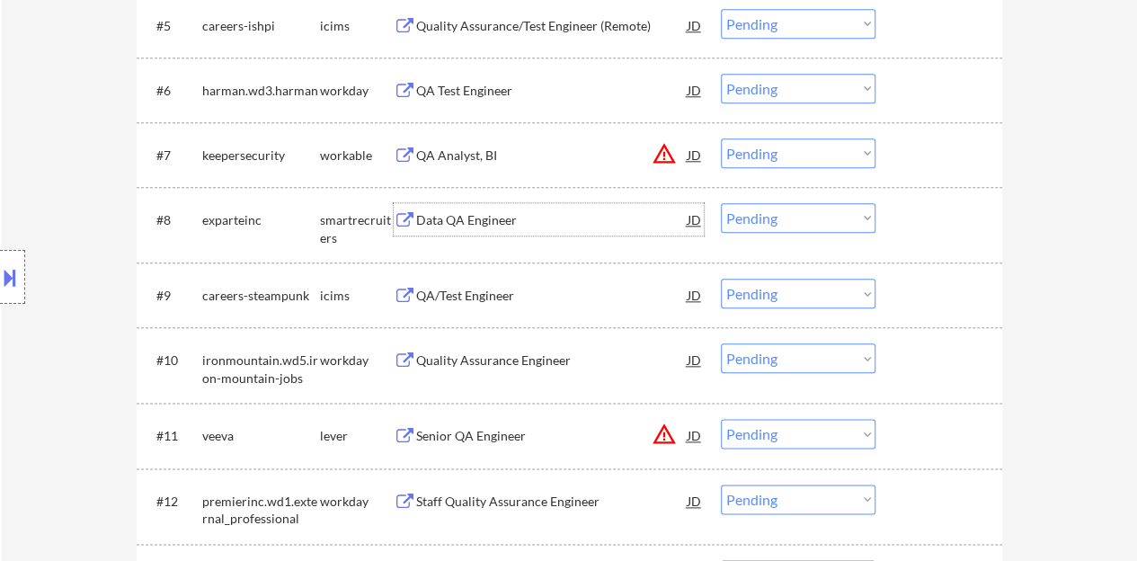
click at [503, 226] on div "Data QA Engineer" at bounding box center [551, 220] width 271 height 18
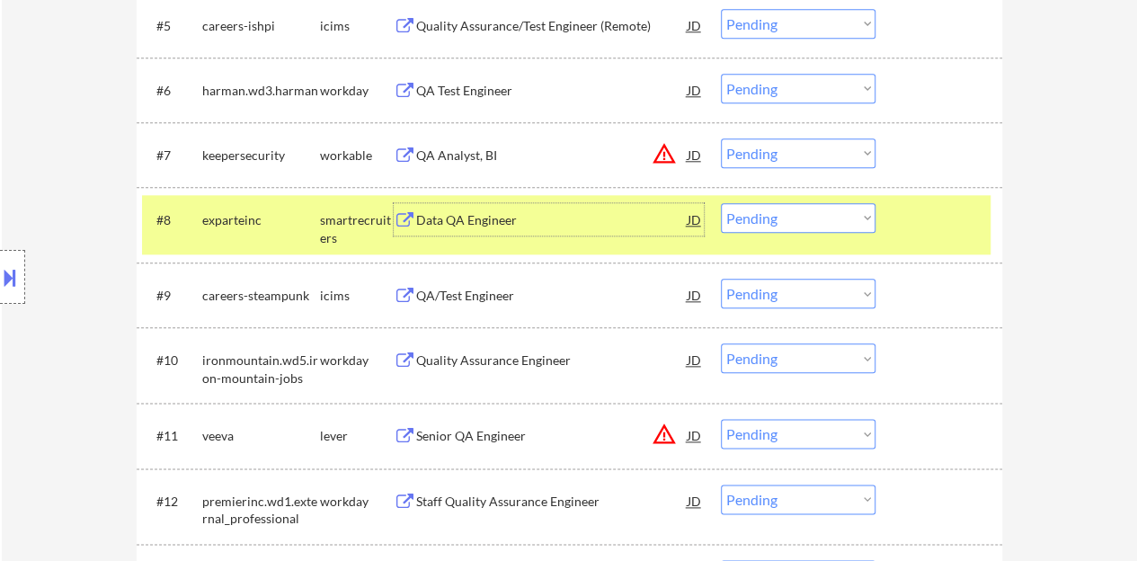
click at [778, 227] on select "Choose an option... Pending Applied Excluded (Questions) Excluded (Expired) Exc…" at bounding box center [798, 218] width 155 height 30
click at [721, 203] on select "Choose an option... Pending Applied Excluded (Questions) Excluded (Expired) Exc…" at bounding box center [798, 218] width 155 height 30
select select ""pending""
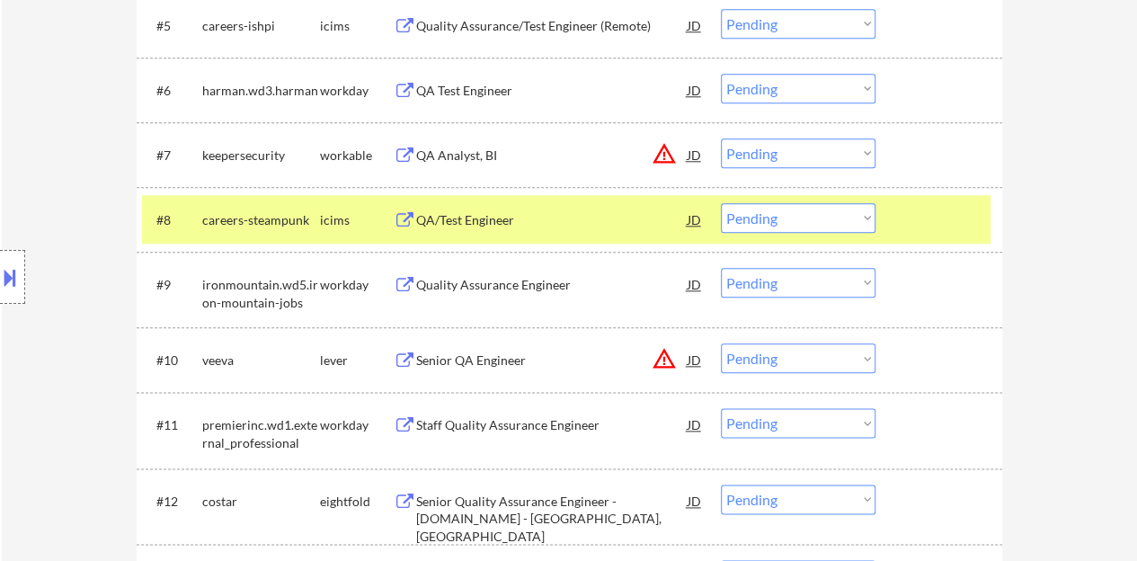
click at [979, 206] on div at bounding box center [940, 219] width 79 height 32
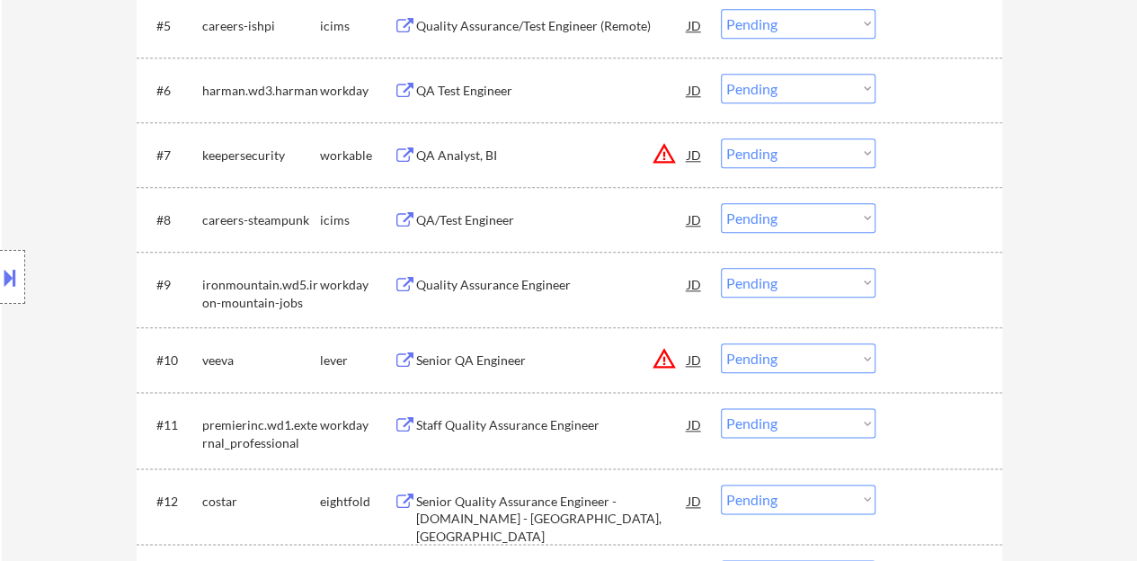
click at [528, 289] on div "Quality Assurance Engineer" at bounding box center [551, 285] width 271 height 18
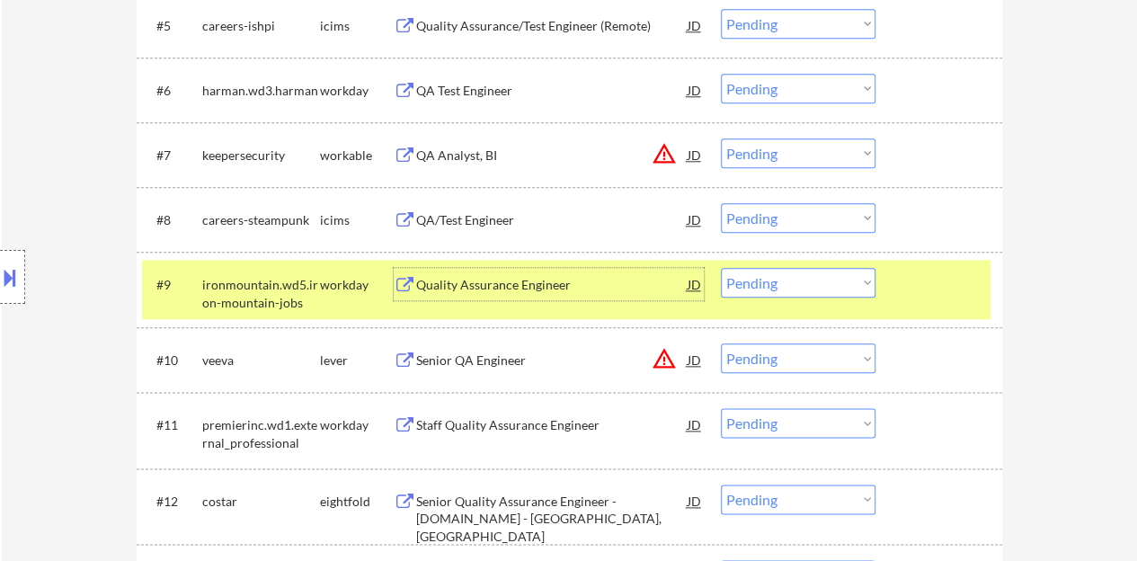
click at [786, 278] on select "Choose an option... Pending Applied Excluded (Questions) Excluded (Expired) Exc…" at bounding box center [798, 283] width 155 height 30
click at [721, 268] on select "Choose an option... Pending Applied Excluded (Questions) Excluded (Expired) Exc…" at bounding box center [798, 283] width 155 height 30
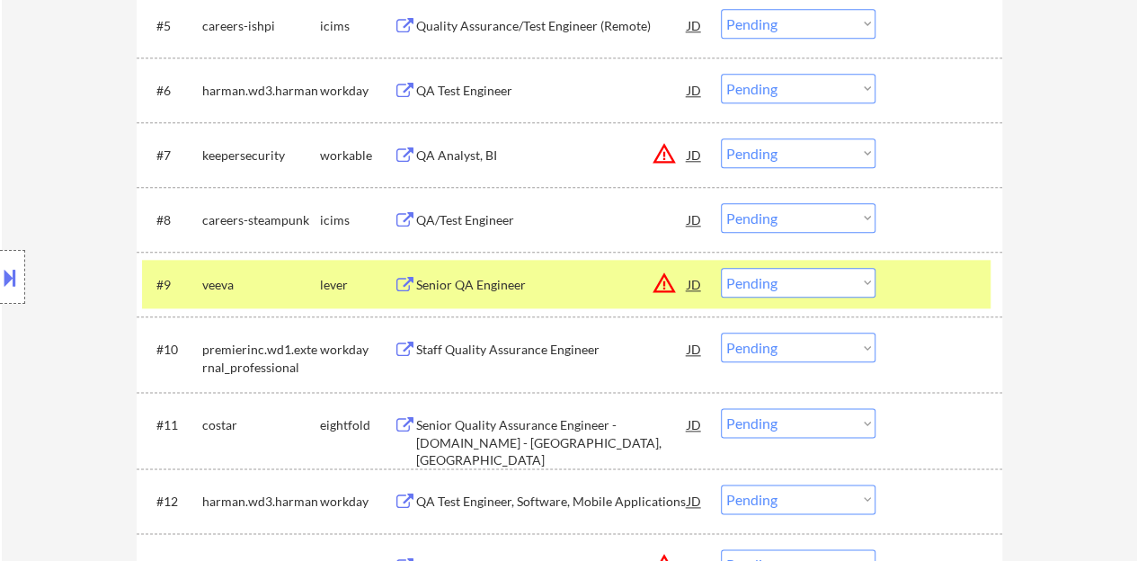
click at [509, 292] on div "Senior QA Engineer" at bounding box center [551, 285] width 271 height 18
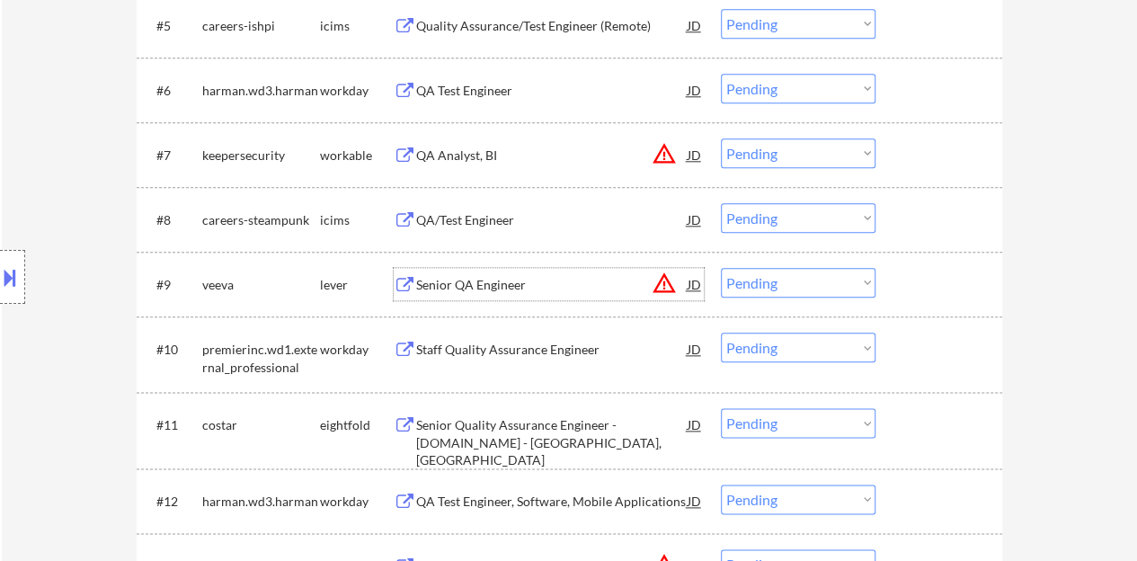
click at [901, 288] on div at bounding box center [940, 284] width 79 height 32
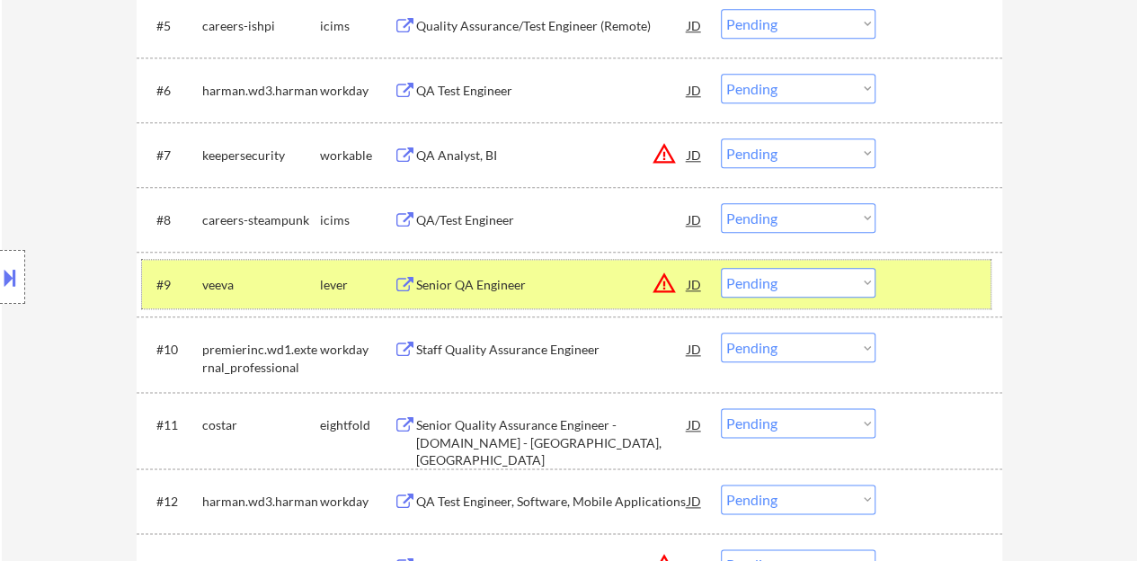
click at [797, 276] on select "Choose an option... Pending Applied Excluded (Questions) Excluded (Expired) Exc…" at bounding box center [798, 283] width 155 height 30
drag, startPoint x: 789, startPoint y: 274, endPoint x: 789, endPoint y: 292, distance: 18.0
click at [789, 274] on select "Choose an option... Pending Applied Excluded (Questions) Excluded (Expired) Exc…" at bounding box center [798, 283] width 155 height 30
click at [721, 268] on select "Choose an option... Pending Applied Excluded (Questions) Excluded (Expired) Exc…" at bounding box center [798, 283] width 155 height 30
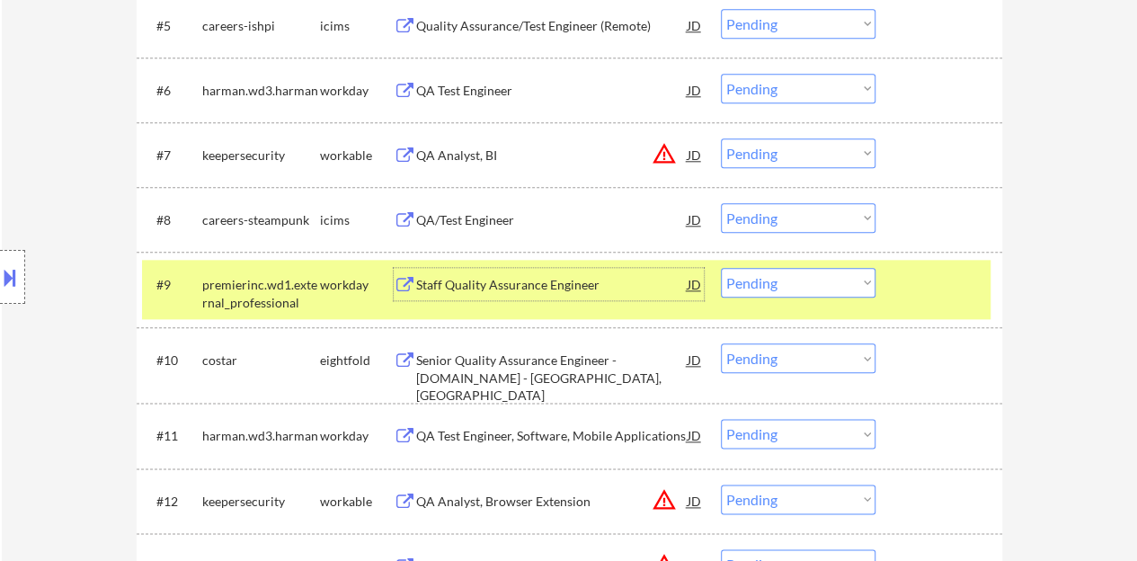
click at [561, 277] on div "Staff Quality Assurance Engineer" at bounding box center [551, 285] width 271 height 18
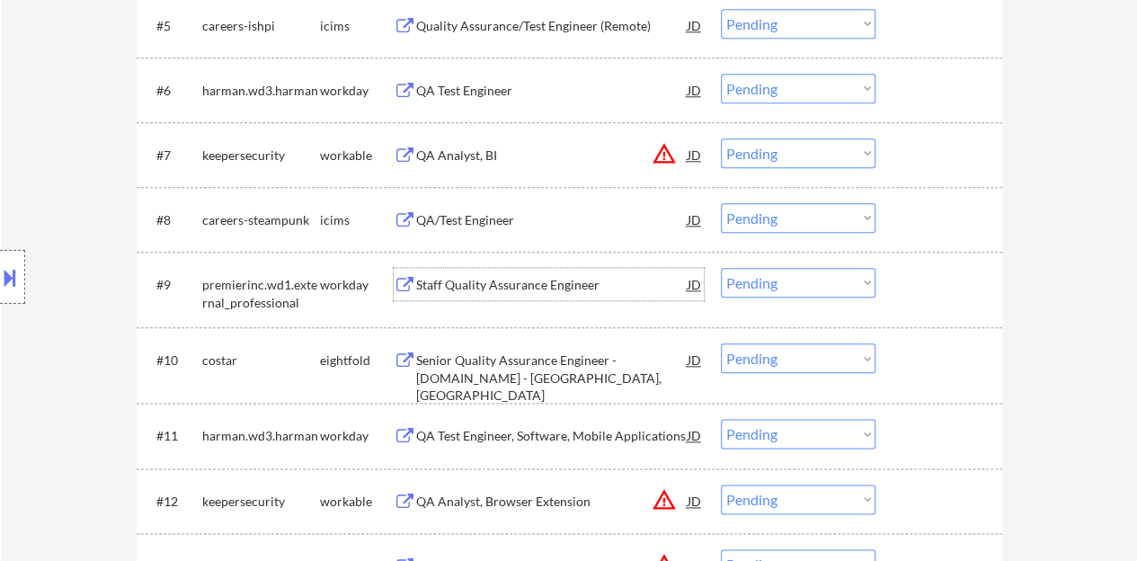
click at [957, 297] on div at bounding box center [940, 284] width 79 height 32
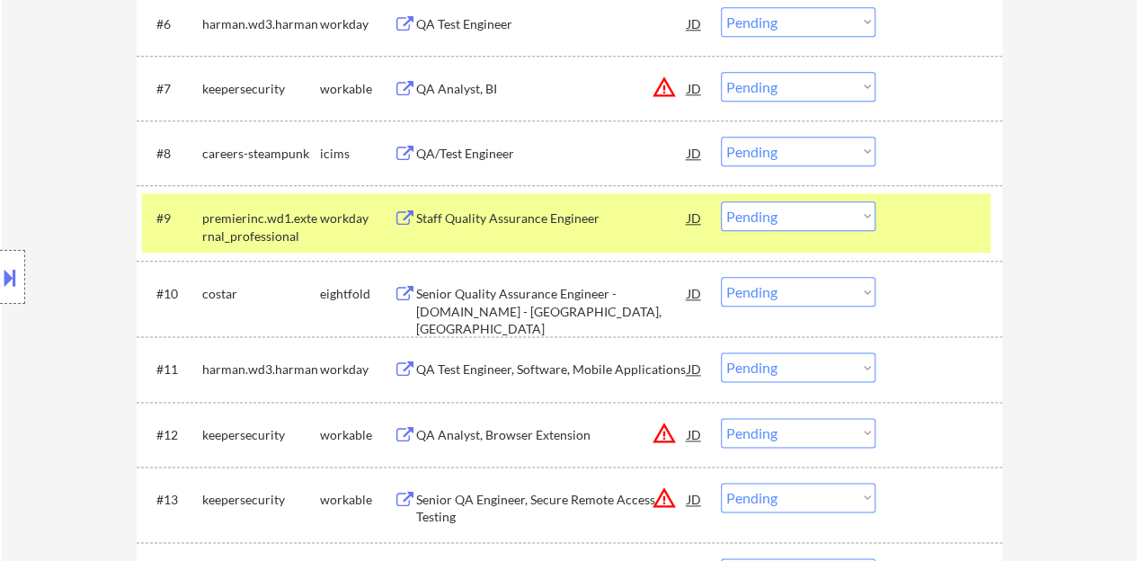
scroll to position [988, 0]
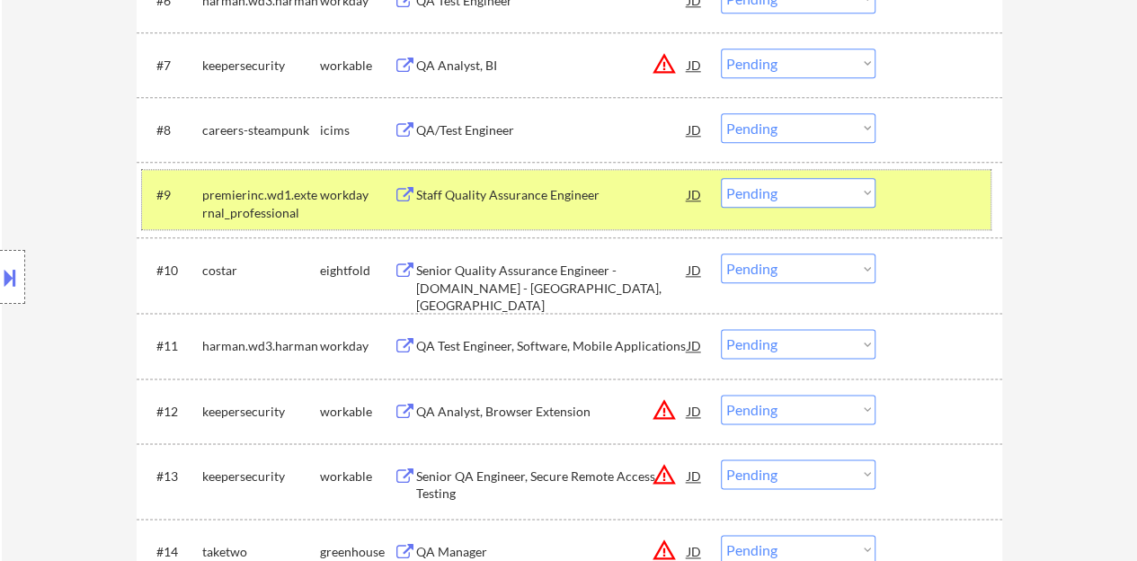
click at [807, 192] on select "Choose an option... Pending Applied Excluded (Questions) Excluded (Expired) Exc…" at bounding box center [798, 193] width 155 height 30
click at [721, 178] on select "Choose an option... Pending Applied Excluded (Questions) Excluded (Expired) Exc…" at bounding box center [798, 193] width 155 height 30
select select ""pending""
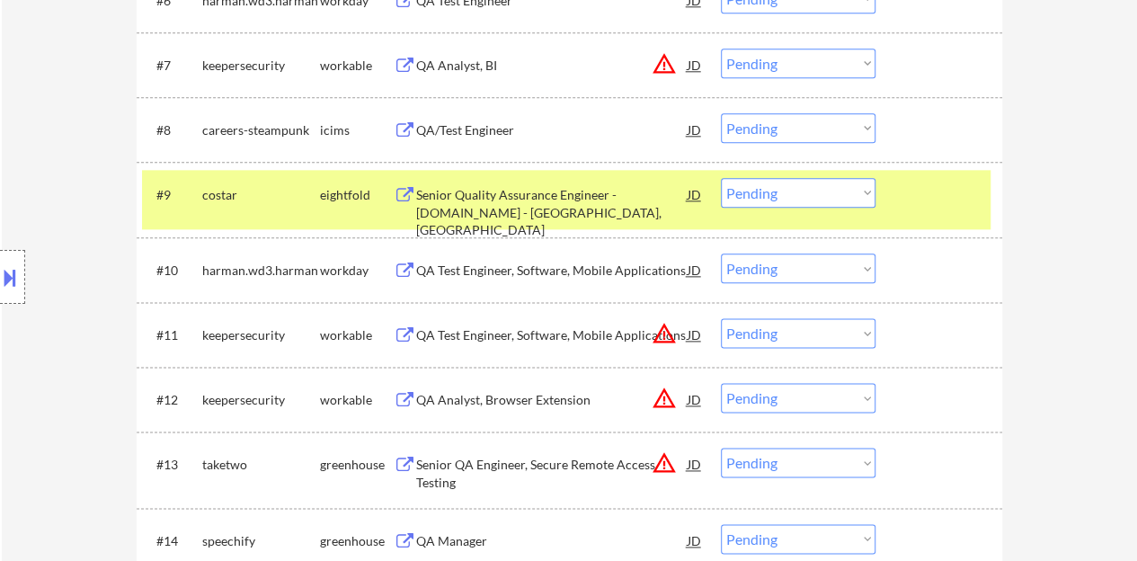
click at [923, 198] on div at bounding box center [940, 194] width 79 height 32
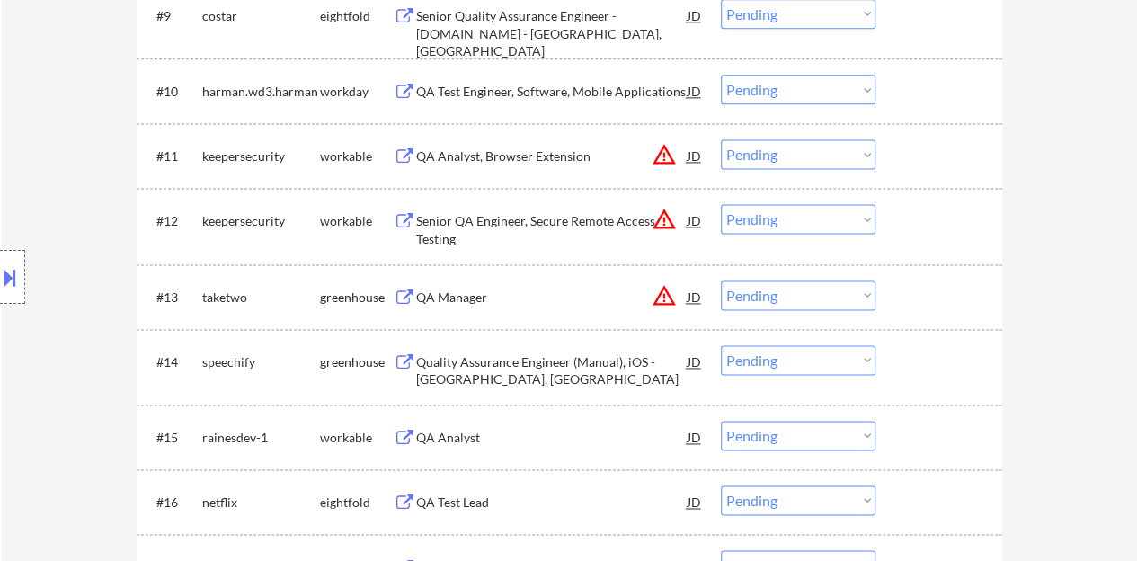
scroll to position [1168, 0]
click at [465, 294] on div "QA Manager" at bounding box center [551, 297] width 271 height 18
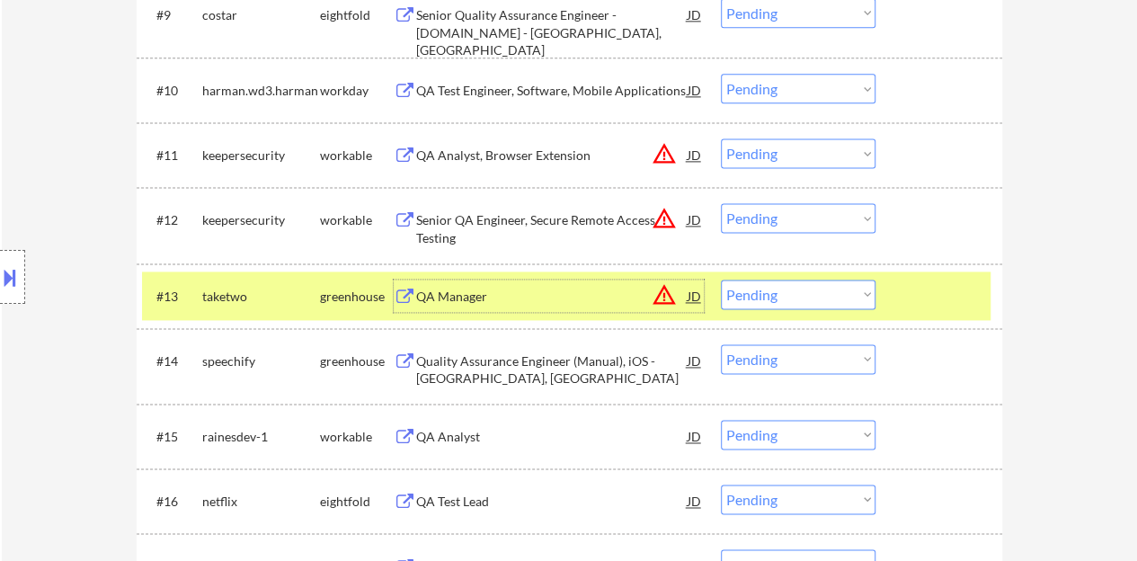
drag, startPoint x: 785, startPoint y: 297, endPoint x: 785, endPoint y: 306, distance: 9.9
click at [785, 297] on select "Choose an option... Pending Applied Excluded (Questions) Excluded (Expired) Exc…" at bounding box center [798, 294] width 155 height 30
click at [721, 279] on select "Choose an option... Pending Applied Excluded (Questions) Excluded (Expired) Exc…" at bounding box center [798, 294] width 155 height 30
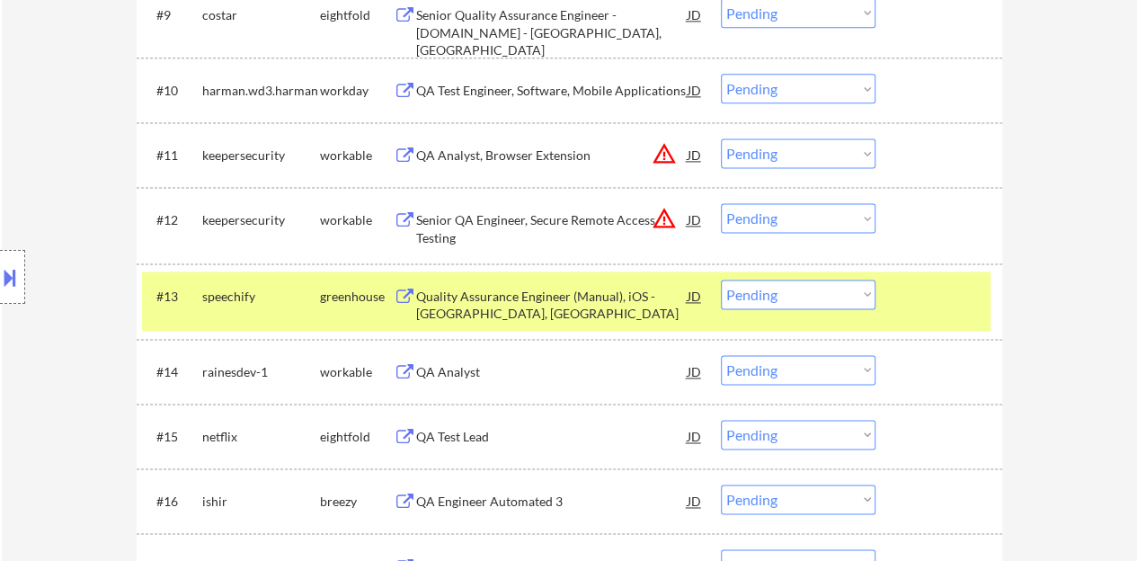
click at [562, 293] on div "Quality Assurance Engineer (Manual), iOS - [GEOGRAPHIC_DATA], [GEOGRAPHIC_DATA]" at bounding box center [551, 305] width 271 height 35
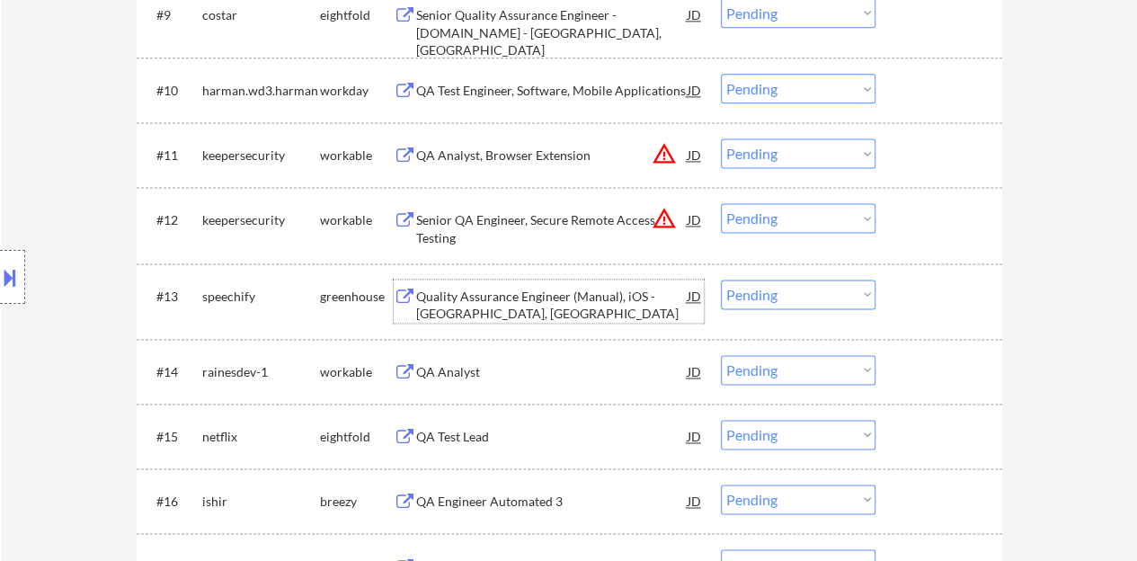
click at [953, 287] on div at bounding box center [940, 295] width 79 height 32
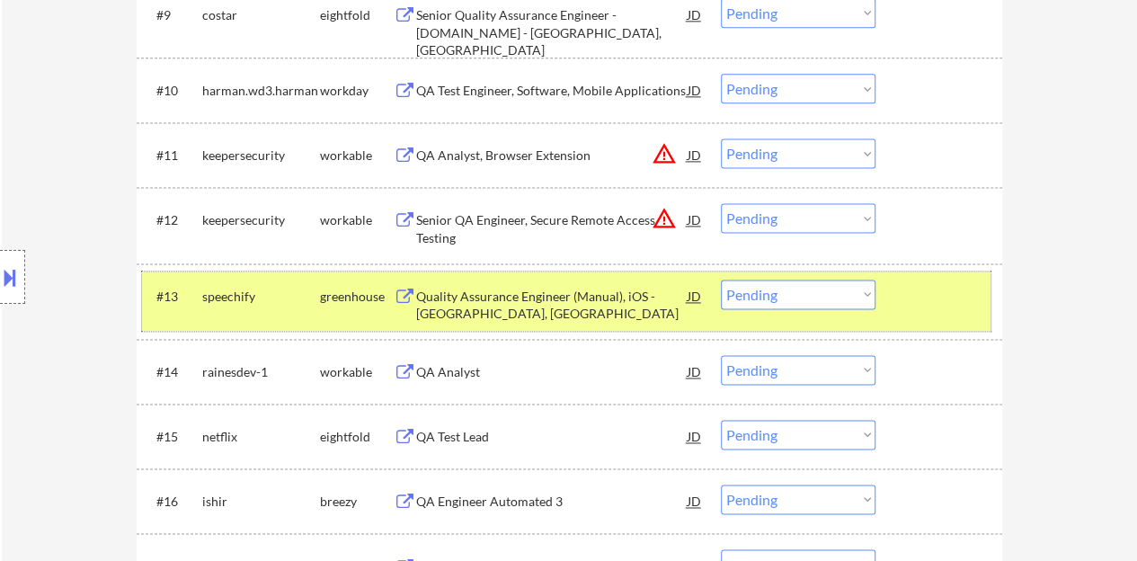
click at [758, 283] on select "Choose an option... Pending Applied Excluded (Questions) Excluded (Expired) Exc…" at bounding box center [798, 294] width 155 height 30
click at [776, 296] on select "Choose an option... Pending Applied Excluded (Questions) Excluded (Expired) Exc…" at bounding box center [798, 294] width 155 height 30
click at [721, 279] on select "Choose an option... Pending Applied Excluded (Questions) Excluded (Expired) Exc…" at bounding box center [798, 294] width 155 height 30
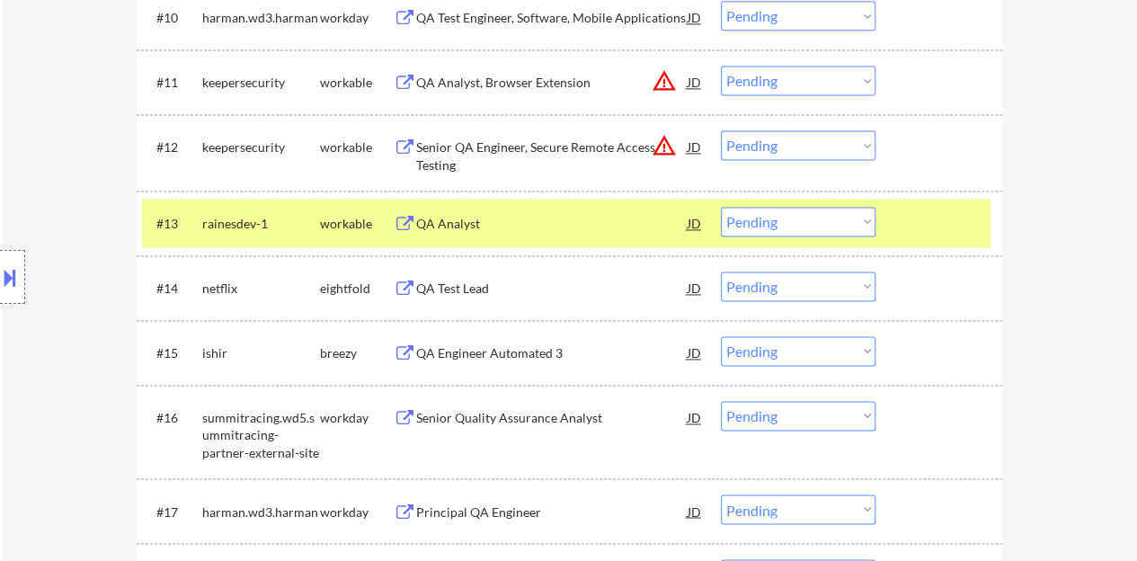
scroll to position [1258, 0]
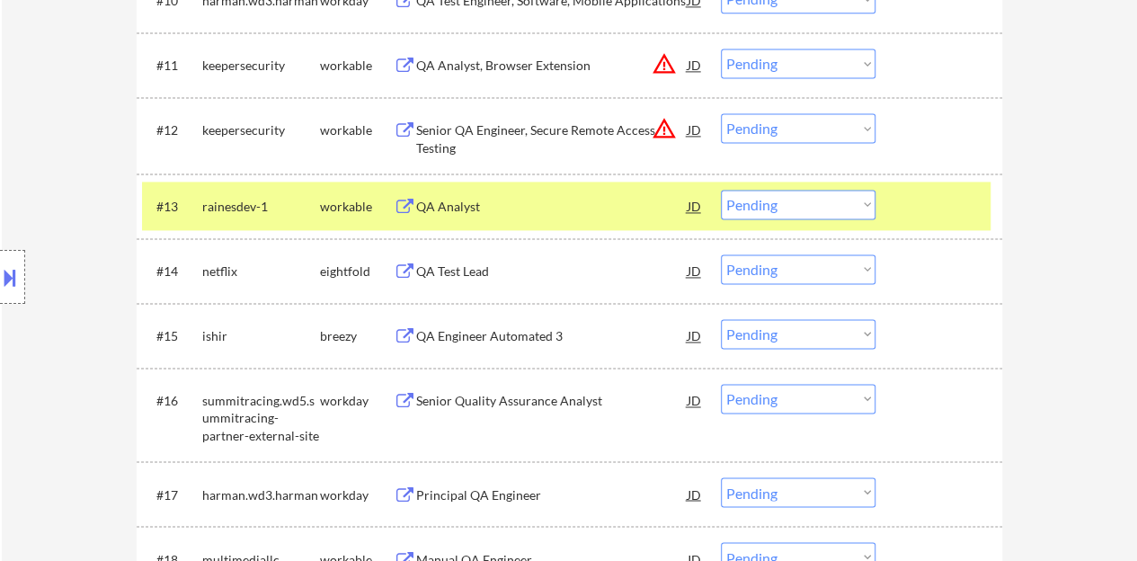
click at [455, 208] on div "QA Analyst" at bounding box center [551, 207] width 271 height 18
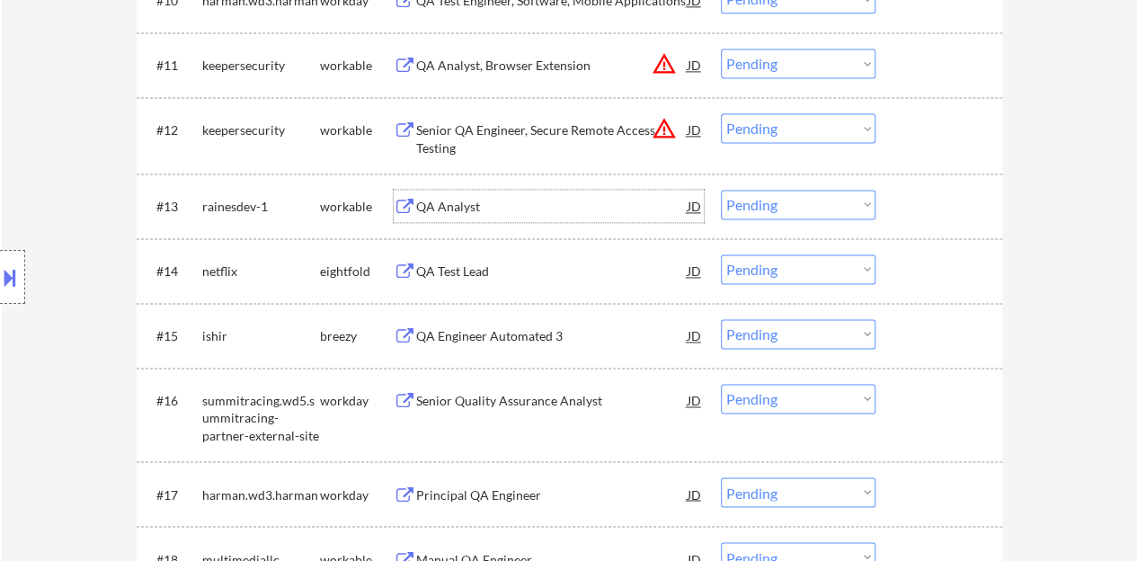
click at [922, 191] on div at bounding box center [940, 206] width 79 height 32
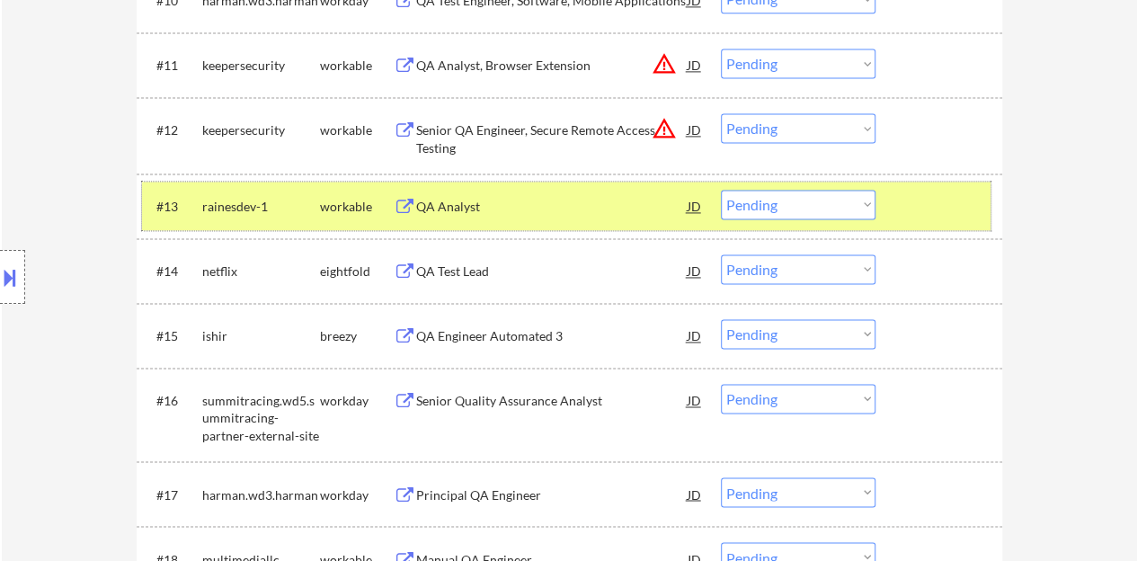
click at [775, 191] on select "Choose an option... Pending Applied Excluded (Questions) Excluded (Expired) Exc…" at bounding box center [798, 205] width 155 height 30
click at [721, 190] on select "Choose an option... Pending Applied Excluded (Questions) Excluded (Expired) Exc…" at bounding box center [798, 205] width 155 height 30
select select ""pending""
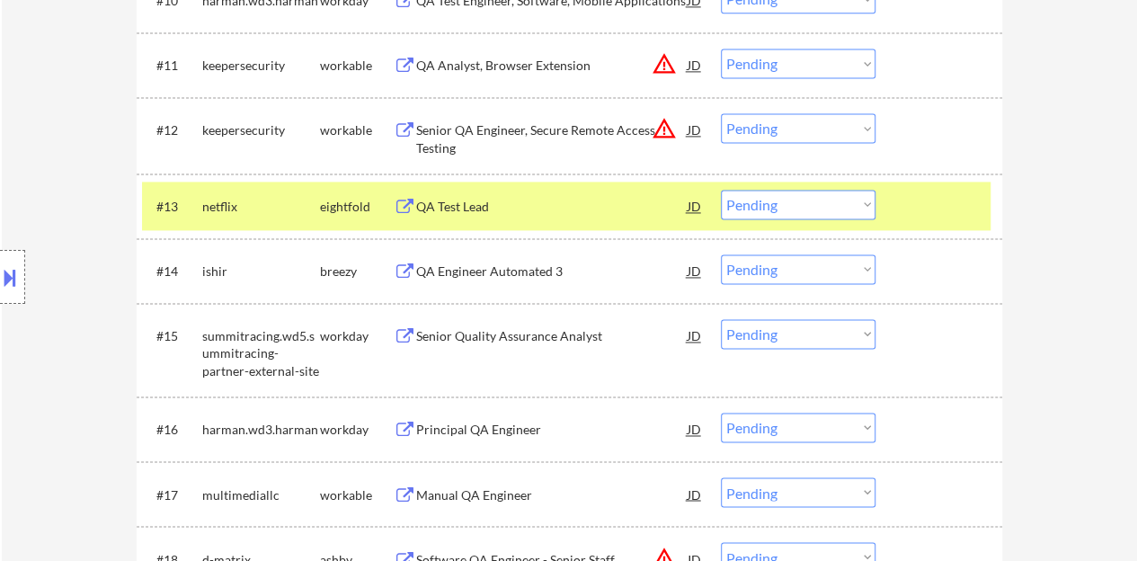
click at [901, 204] on div at bounding box center [940, 206] width 79 height 32
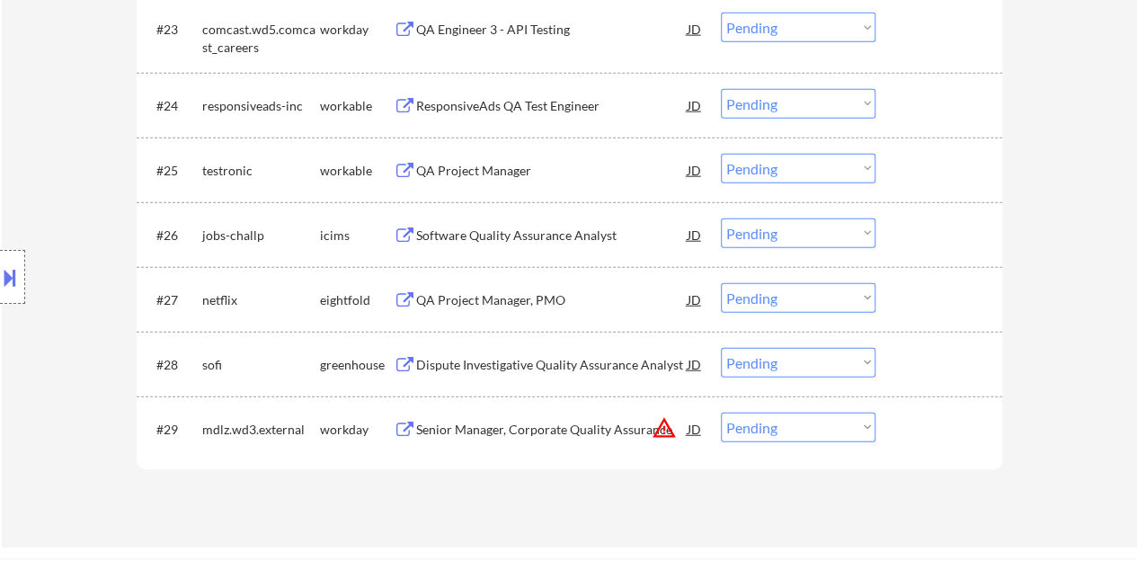
scroll to position [2157, 0]
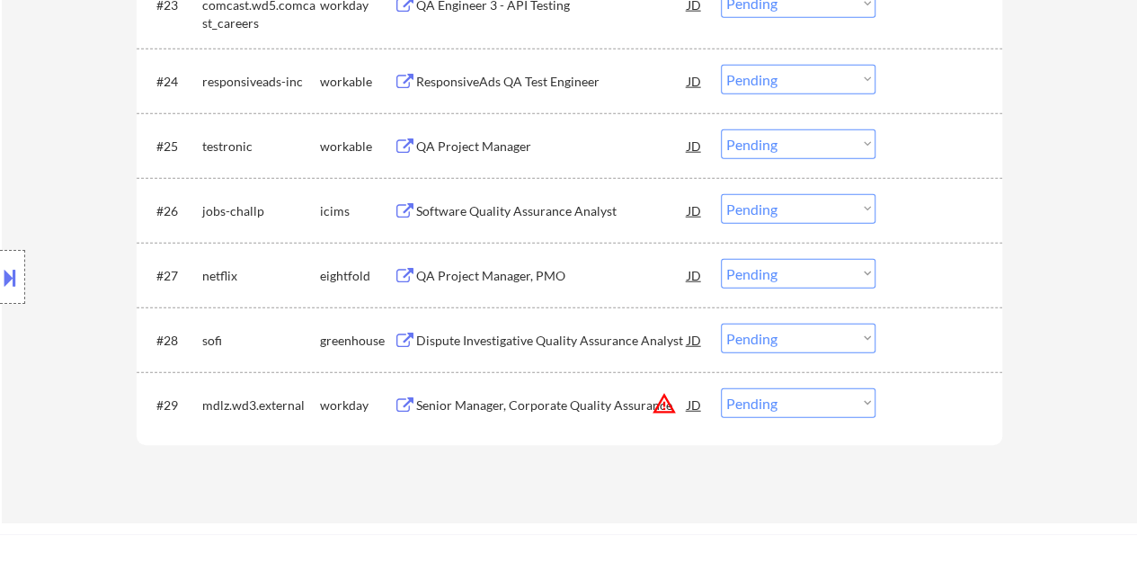
click at [537, 341] on div "Dispute Investigative Quality Assurance Analyst" at bounding box center [551, 341] width 271 height 18
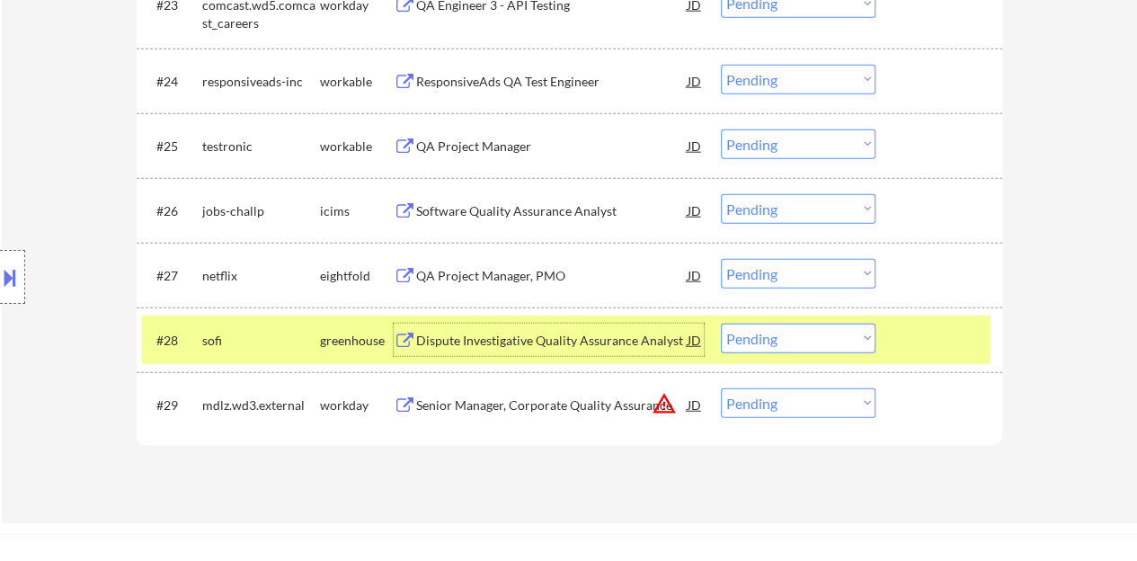
click at [812, 348] on select "Choose an option... Pending Applied Excluded (Questions) Excluded (Expired) Exc…" at bounding box center [798, 339] width 155 height 30
click at [721, 324] on select "Choose an option... Pending Applied Excluded (Questions) Excluded (Expired) Exc…" at bounding box center [798, 339] width 155 height 30
select select ""pending""
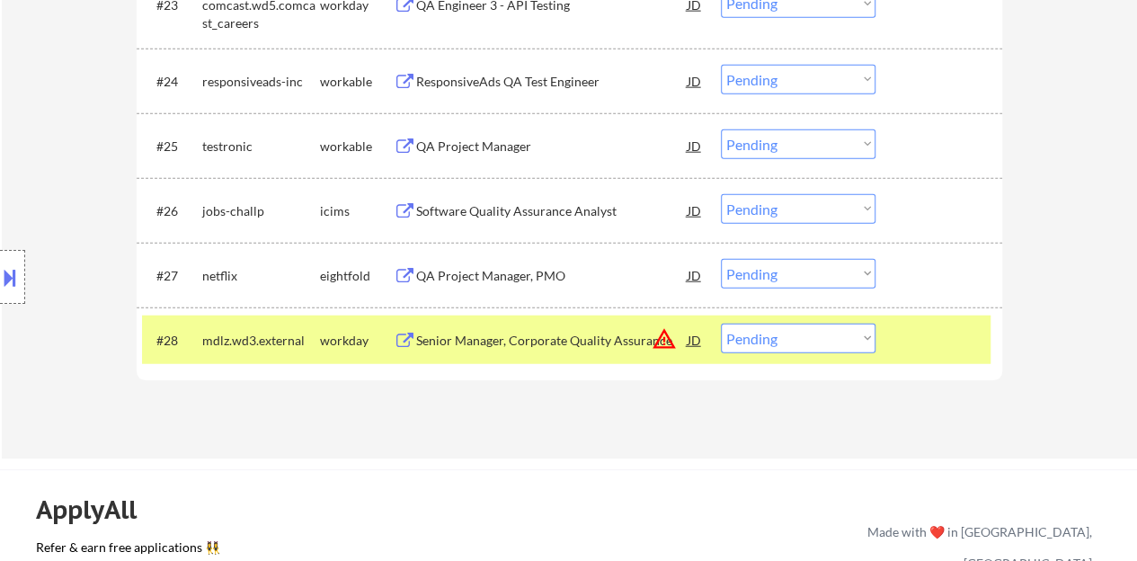
click at [916, 324] on div at bounding box center [940, 340] width 79 height 32
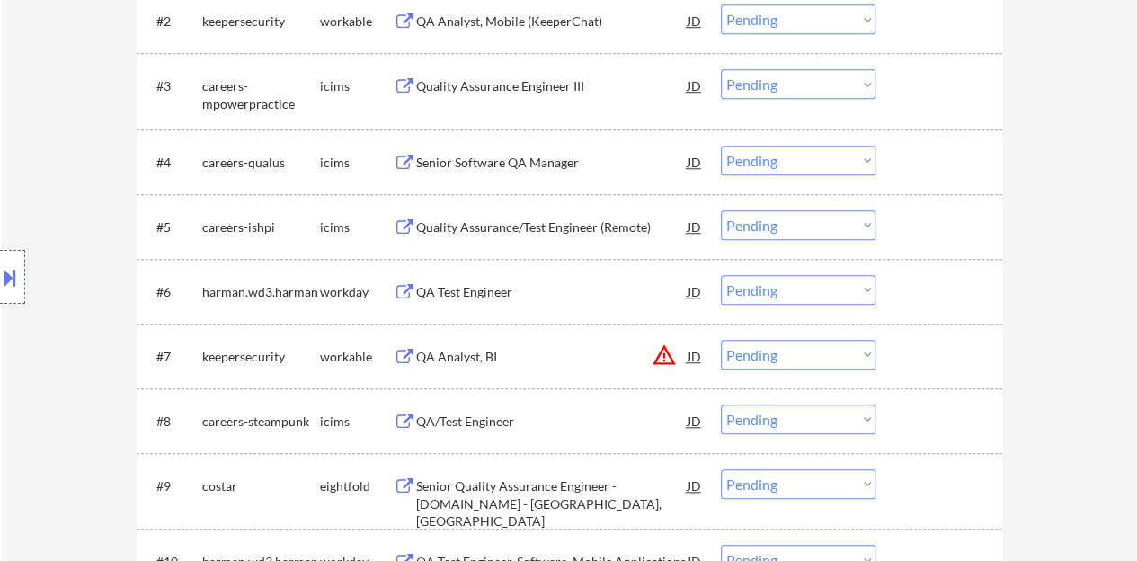
scroll to position [719, 0]
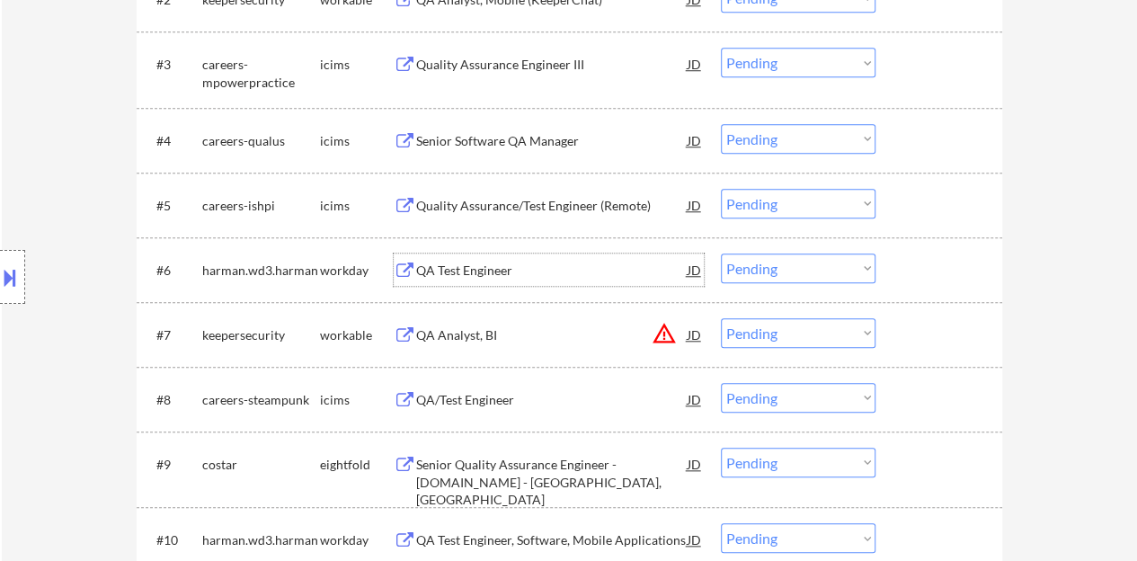
click at [471, 267] on div "QA Test Engineer" at bounding box center [551, 271] width 271 height 18
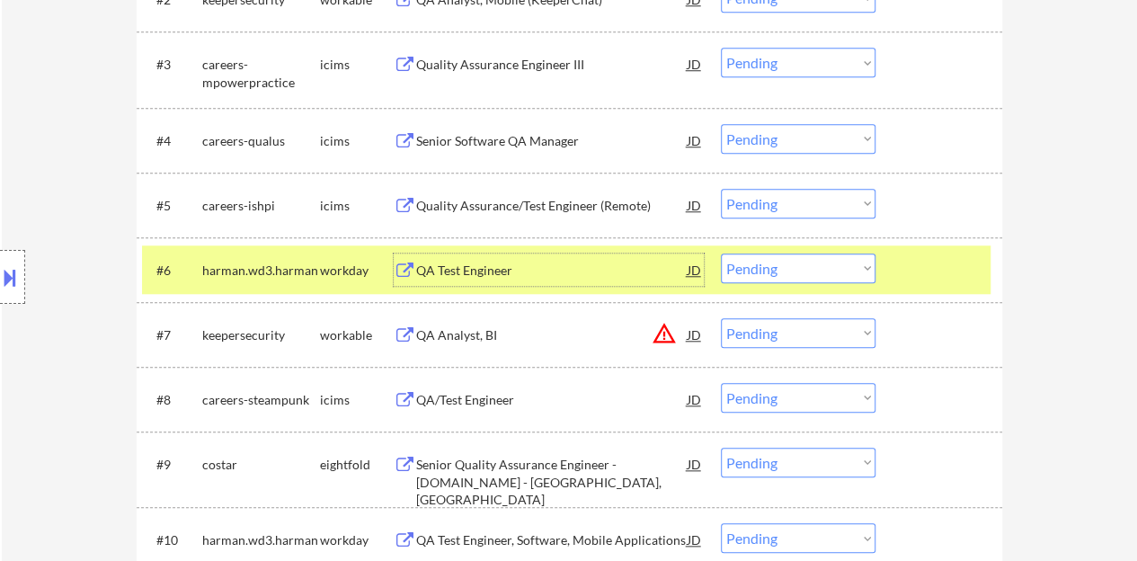
click at [814, 263] on select "Choose an option... Pending Applied Excluded (Questions) Excluded (Expired) Exc…" at bounding box center [798, 268] width 155 height 30
click at [721, 253] on select "Choose an option... Pending Applied Excluded (Questions) Excluded (Expired) Exc…" at bounding box center [798, 268] width 155 height 30
select select ""pending""
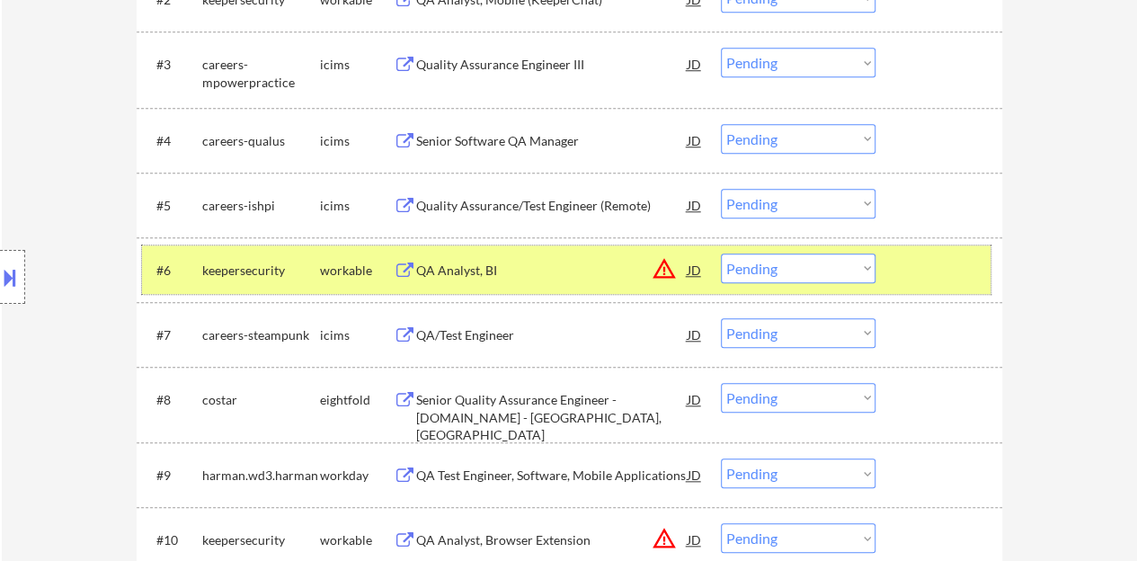
click at [910, 267] on div at bounding box center [940, 269] width 79 height 32
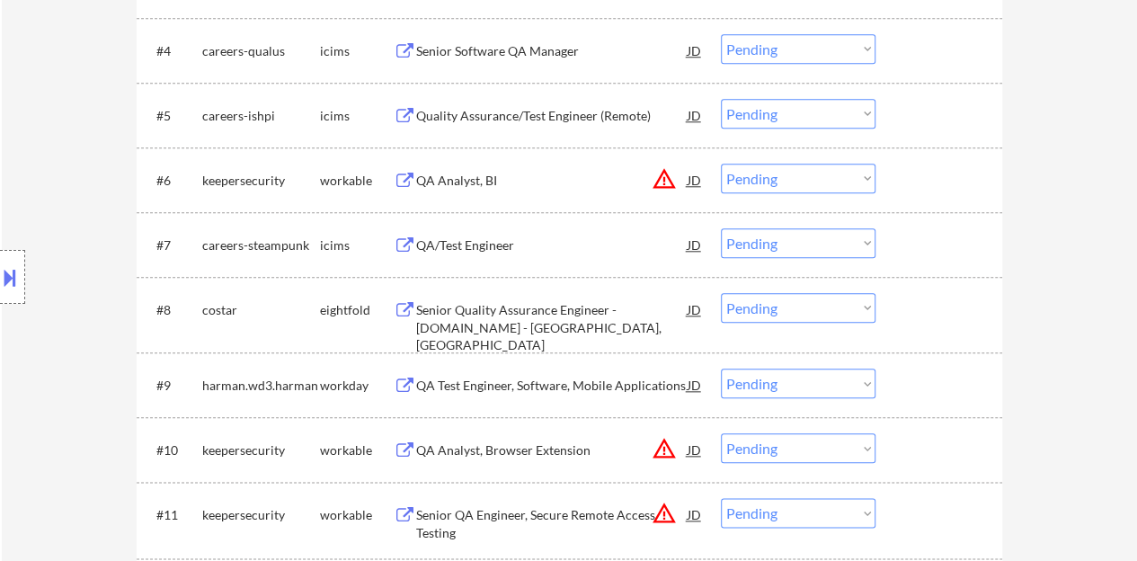
scroll to position [899, 0]
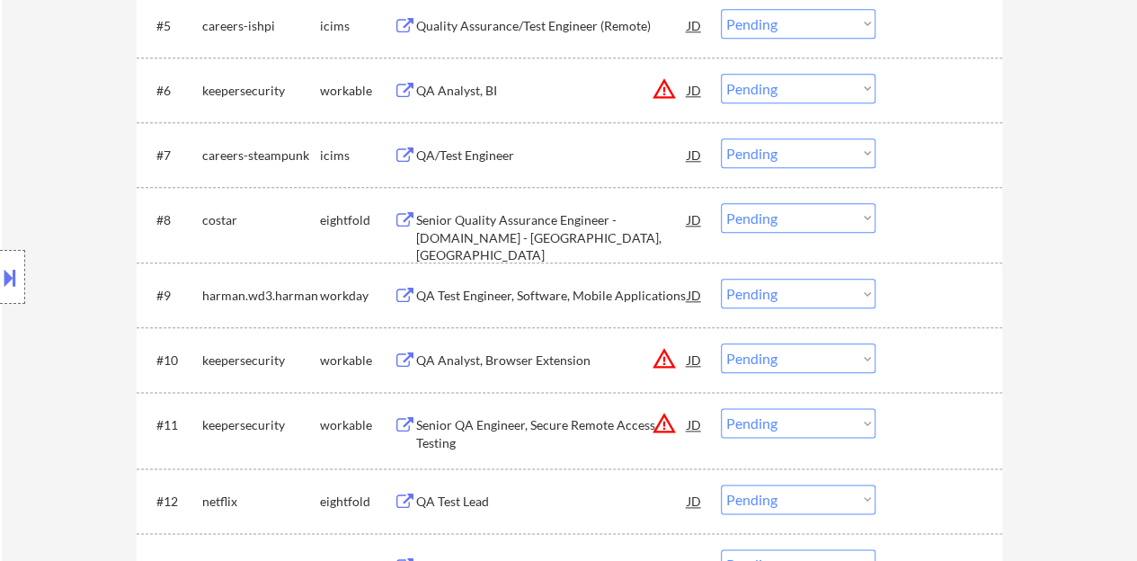
click at [546, 294] on div "QA Test Engineer, Software, Mobile Applications" at bounding box center [551, 296] width 271 height 18
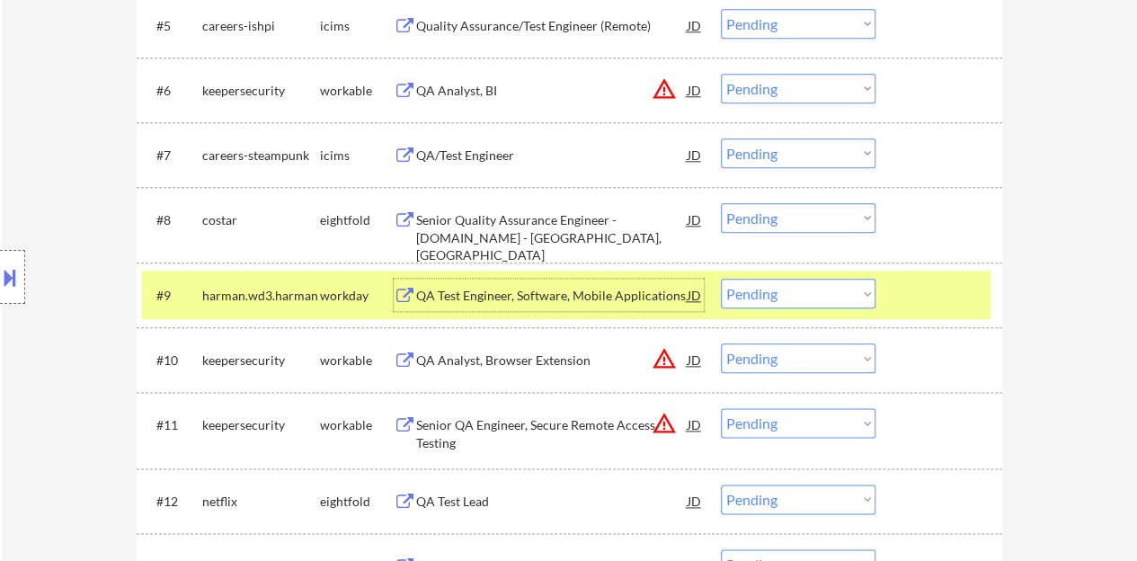
click at [757, 297] on select "Choose an option... Pending Applied Excluded (Questions) Excluded (Expired) Exc…" at bounding box center [798, 294] width 155 height 30
click at [721, 279] on select "Choose an option... Pending Applied Excluded (Questions) Excluded (Expired) Exc…" at bounding box center [798, 294] width 155 height 30
select select ""pending""
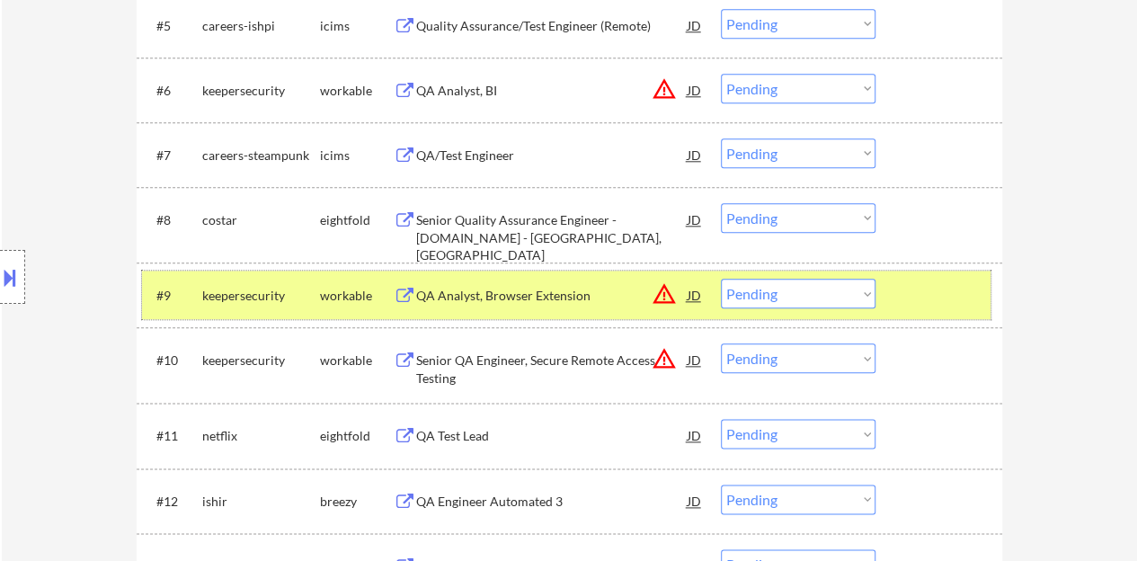
click at [915, 295] on div at bounding box center [940, 295] width 79 height 32
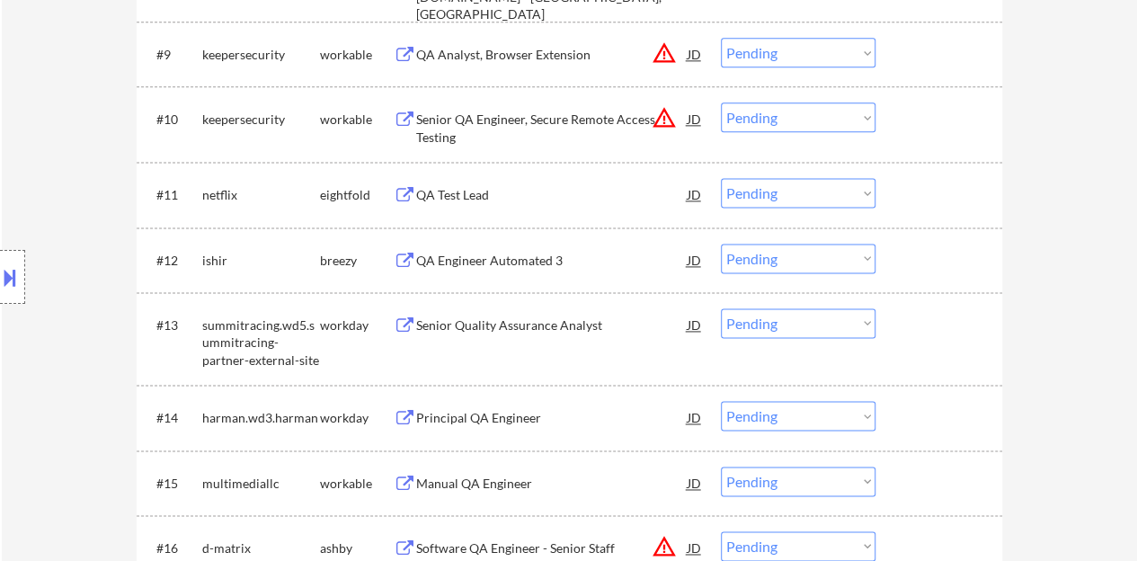
scroll to position [1168, 0]
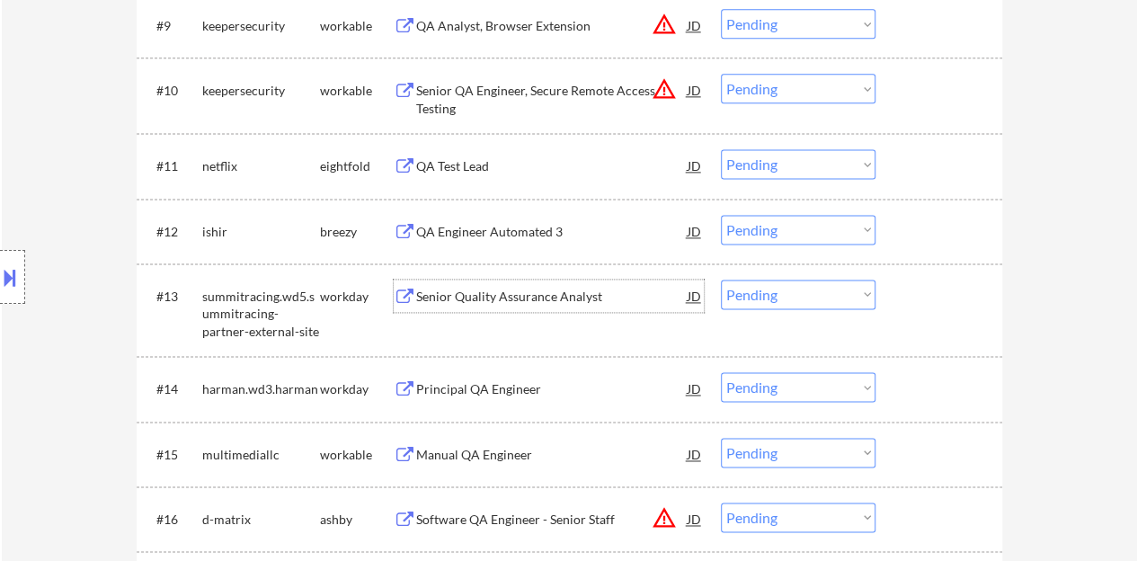
click at [488, 291] on div "Senior Quality Assurance Analyst" at bounding box center [551, 297] width 271 height 18
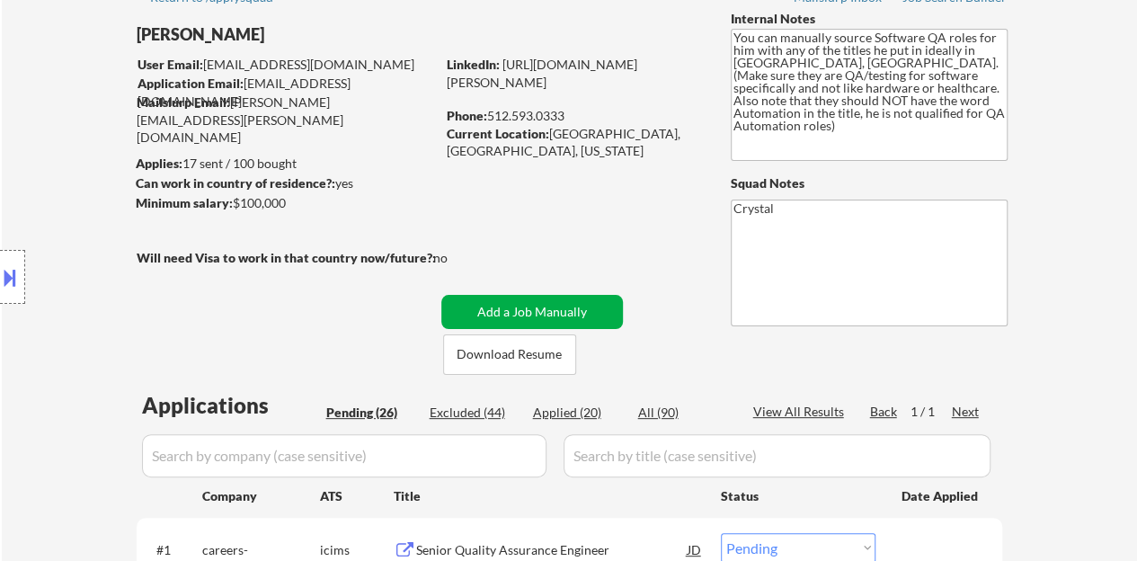
scroll to position [0, 0]
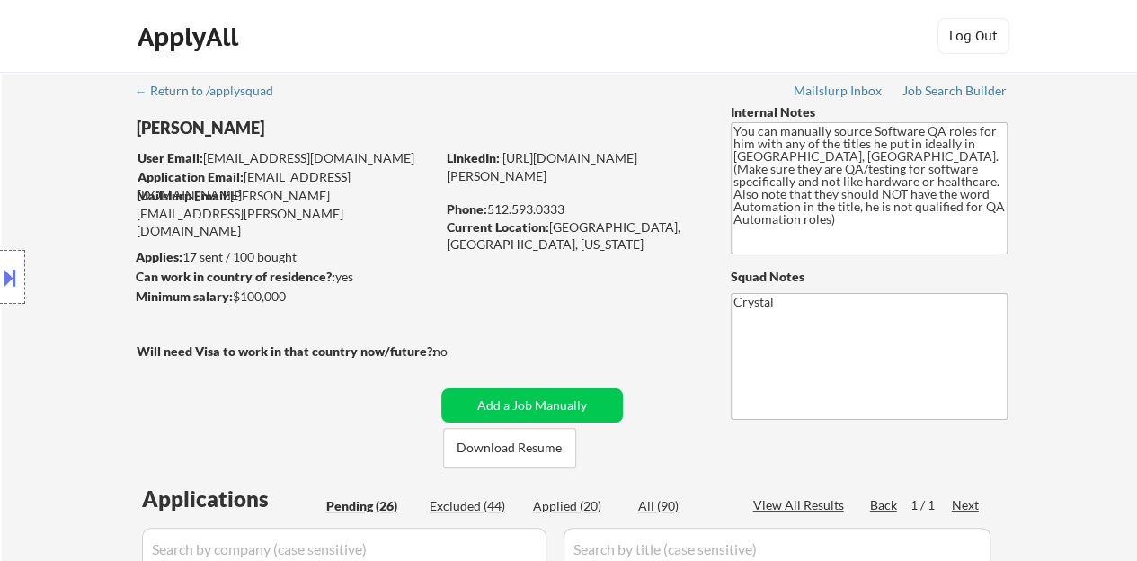
drag, startPoint x: 565, startPoint y: 191, endPoint x: 446, endPoint y: 181, distance: 119.9
click at [447, 181] on div "LinkedIn: [URL][DOMAIN_NAME][PERSON_NAME]" at bounding box center [575, 166] width 257 height 35
copy link "[URL][DOMAIN_NAME][PERSON_NAME]"
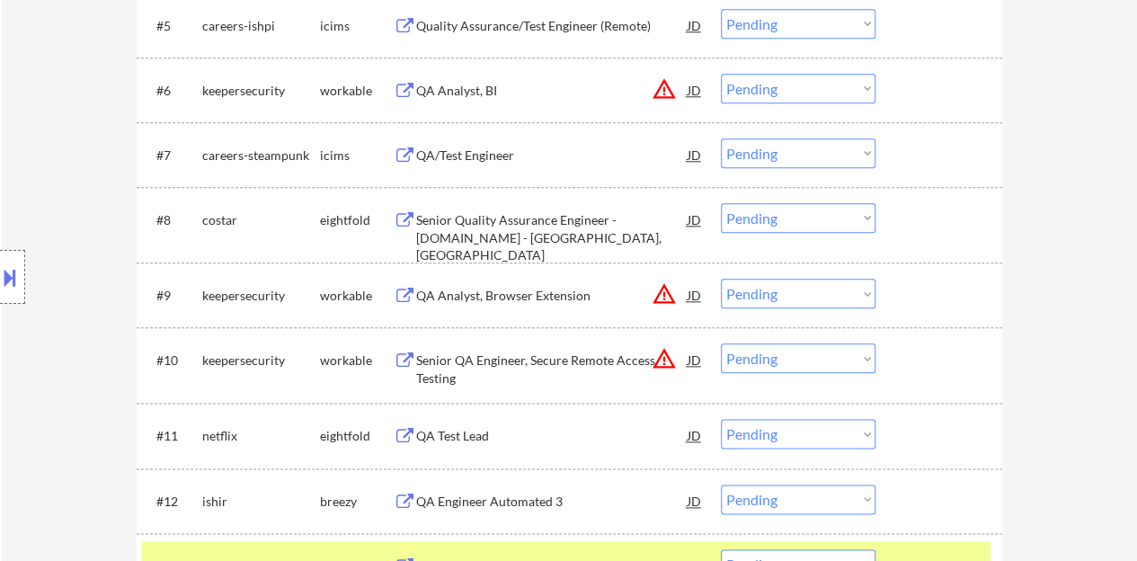
scroll to position [1168, 0]
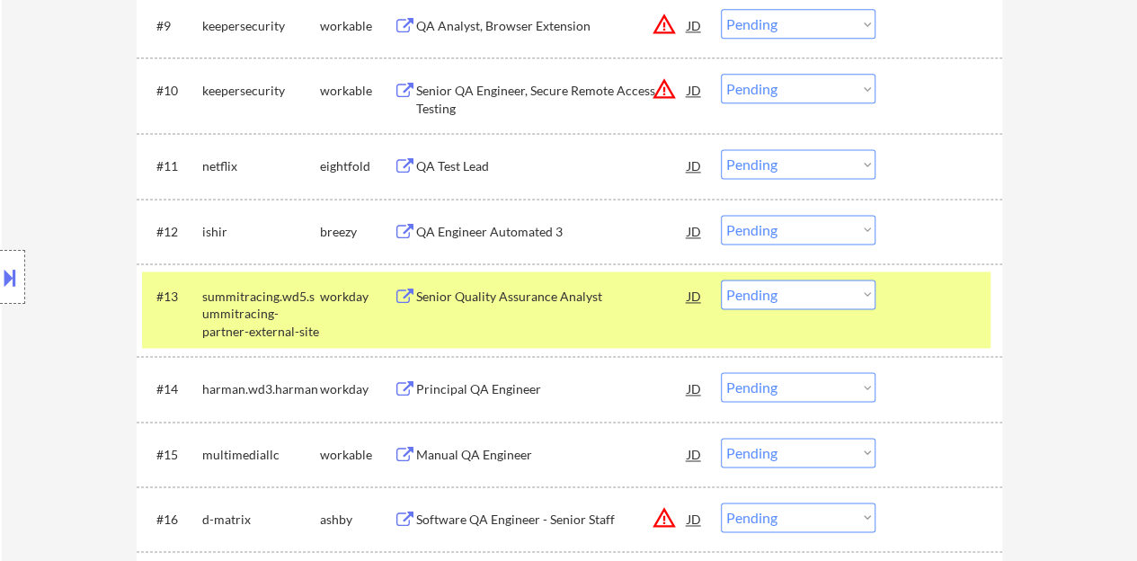
click at [785, 279] on select "Choose an option... Pending Applied Excluded (Questions) Excluded (Expired) Exc…" at bounding box center [798, 294] width 155 height 30
click at [721, 279] on select "Choose an option... Pending Applied Excluded (Questions) Excluded (Expired) Exc…" at bounding box center [798, 294] width 155 height 30
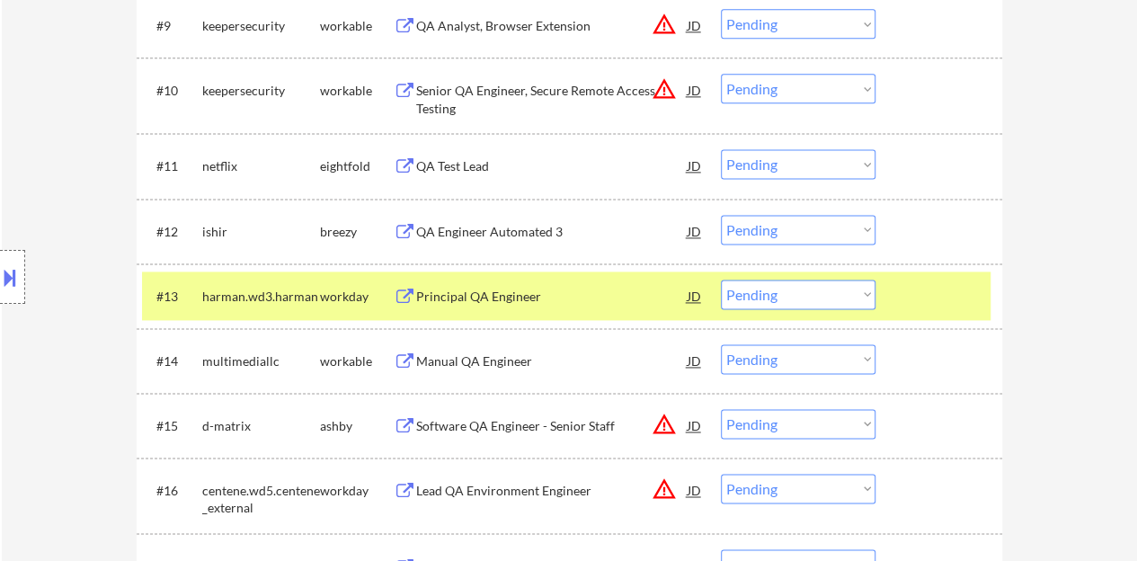
click at [498, 299] on div "Principal QA Engineer" at bounding box center [551, 297] width 271 height 18
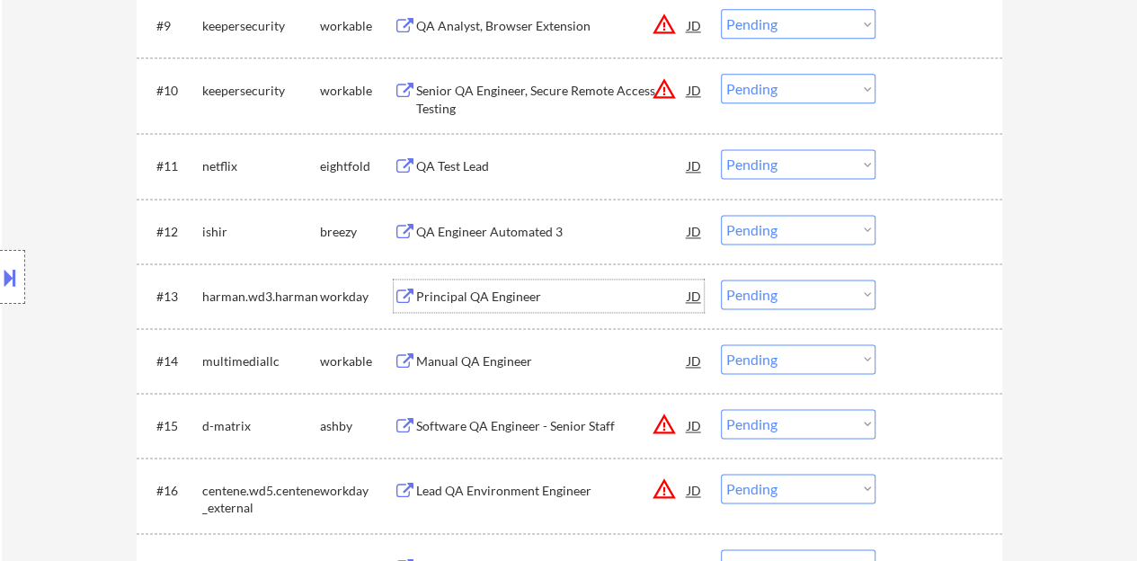
click at [909, 290] on div at bounding box center [940, 295] width 79 height 32
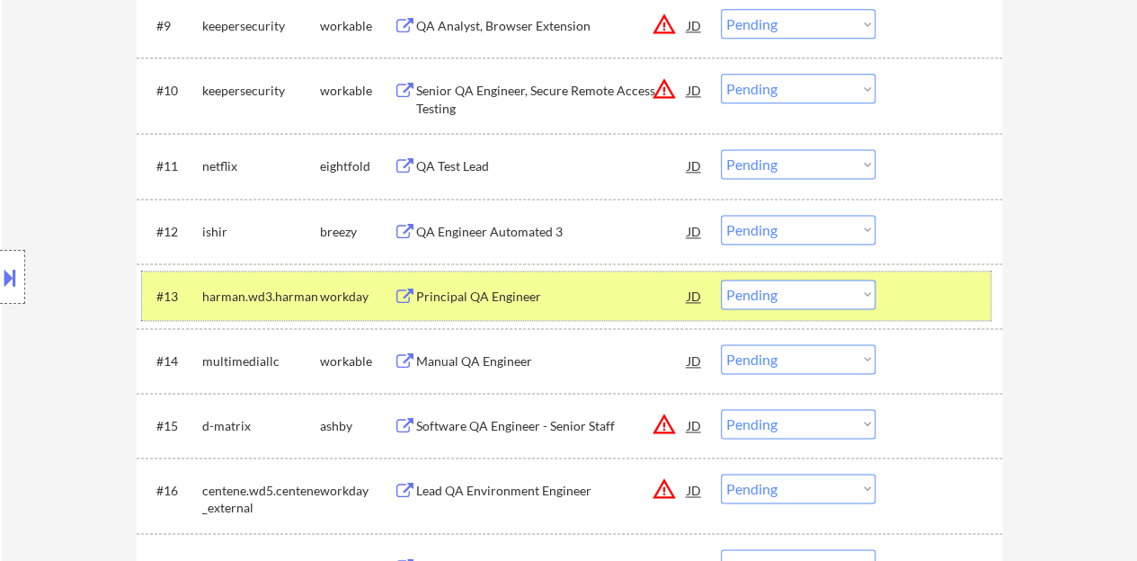
click at [769, 302] on select "Choose an option... Pending Applied Excluded (Questions) Excluded (Expired) Exc…" at bounding box center [798, 294] width 155 height 30
click at [721, 279] on select "Choose an option... Pending Applied Excluded (Questions) Excluded (Expired) Exc…" at bounding box center [798, 294] width 155 height 30
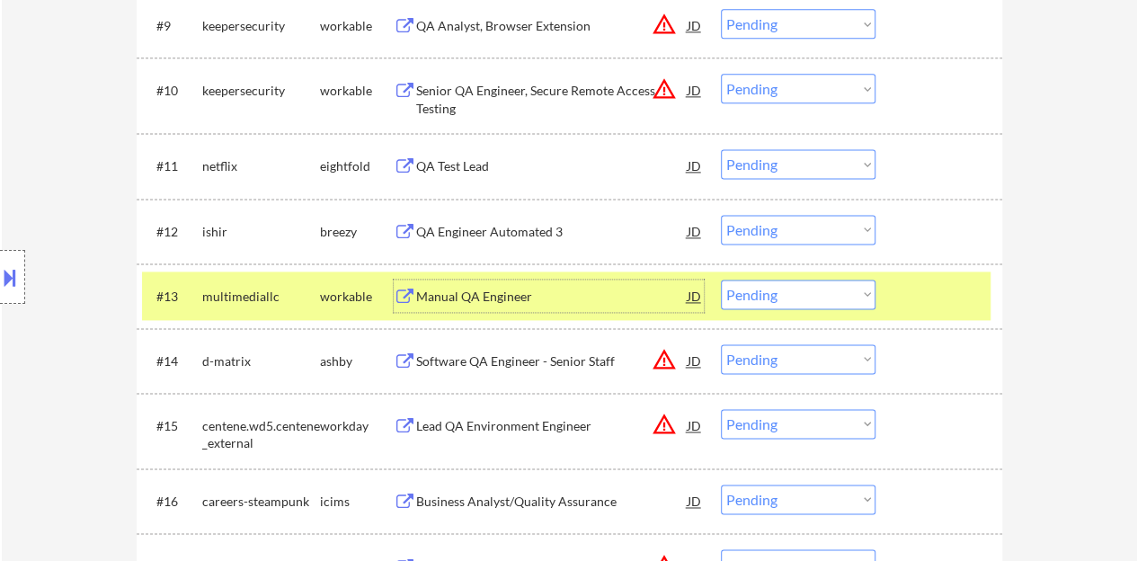
click at [453, 303] on div "Manual QA Engineer" at bounding box center [551, 297] width 271 height 18
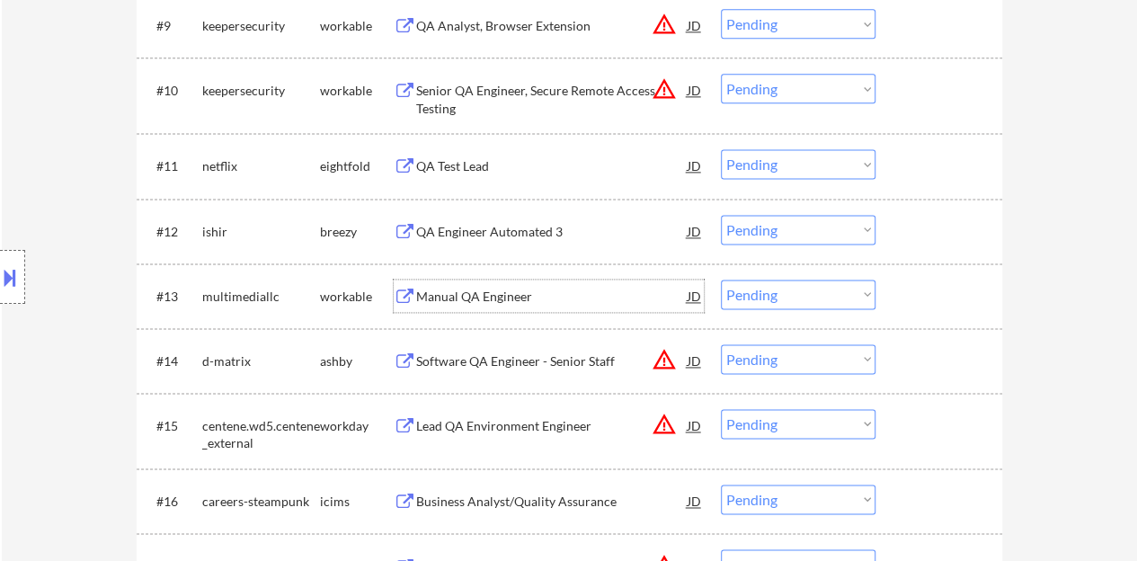
click at [917, 290] on div at bounding box center [940, 295] width 79 height 32
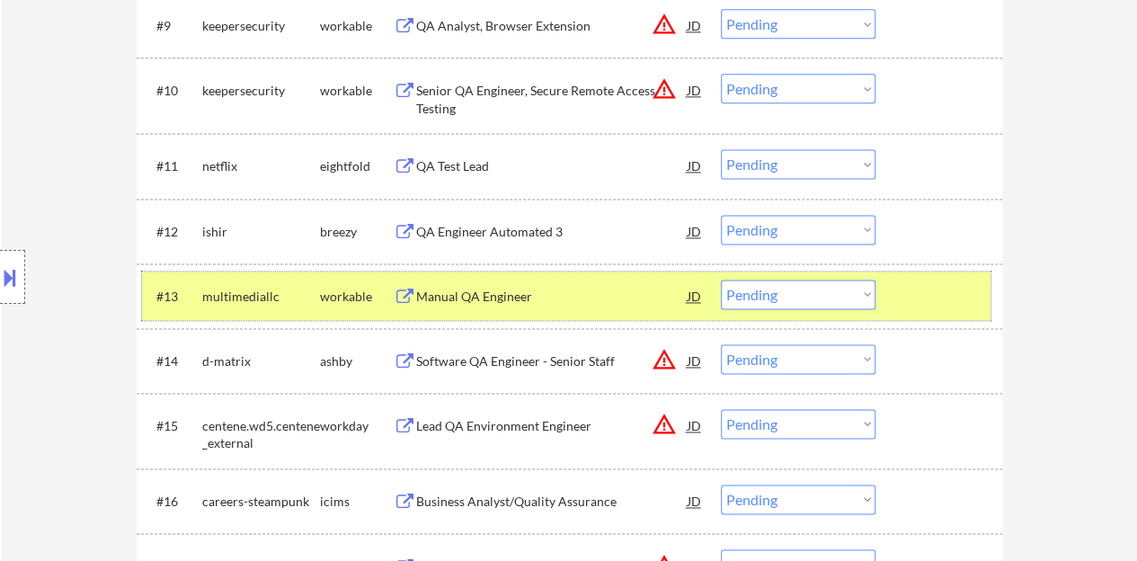
click at [791, 291] on select "Choose an option... Pending Applied Excluded (Questions) Excluded (Expired) Exc…" at bounding box center [798, 294] width 155 height 30
click at [721, 279] on select "Choose an option... Pending Applied Excluded (Questions) Excluded (Expired) Exc…" at bounding box center [798, 294] width 155 height 30
select select ""pending""
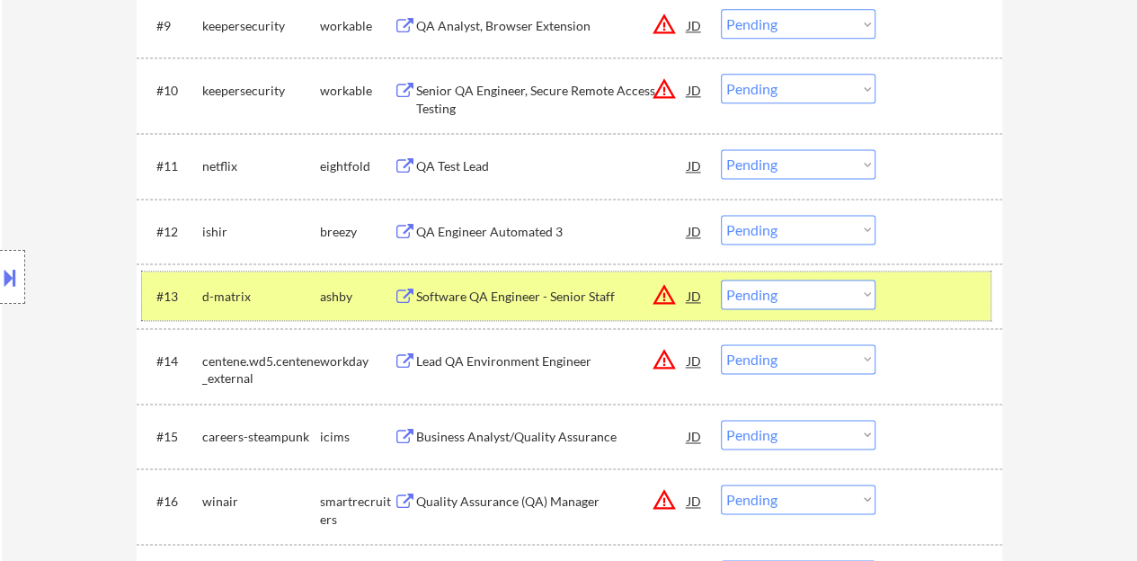
click at [956, 301] on div at bounding box center [940, 295] width 79 height 32
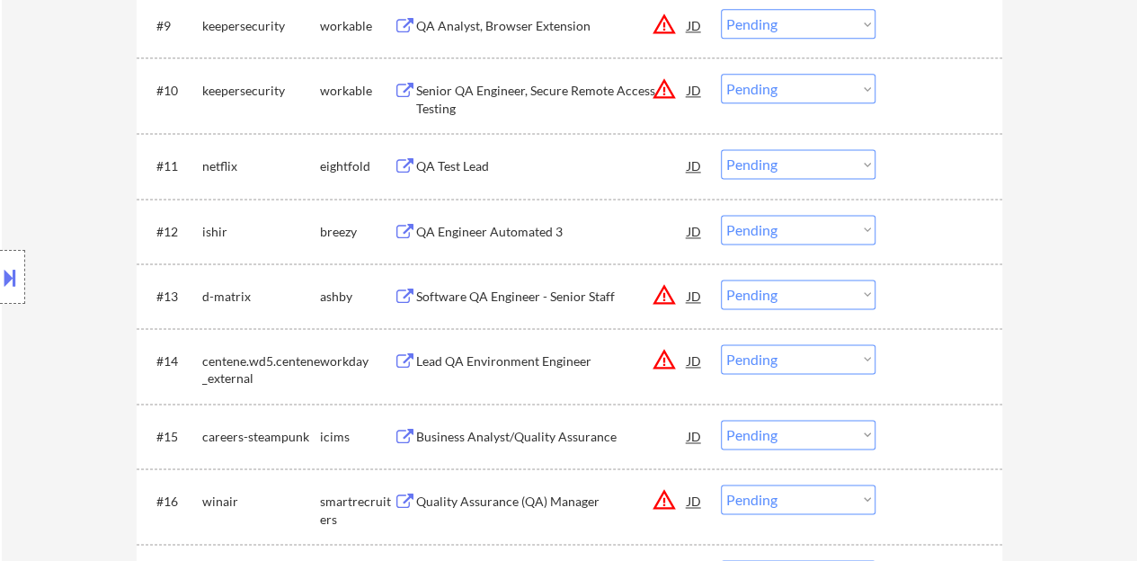
click at [518, 235] on div "QA Engineer Automated 3" at bounding box center [551, 232] width 271 height 18
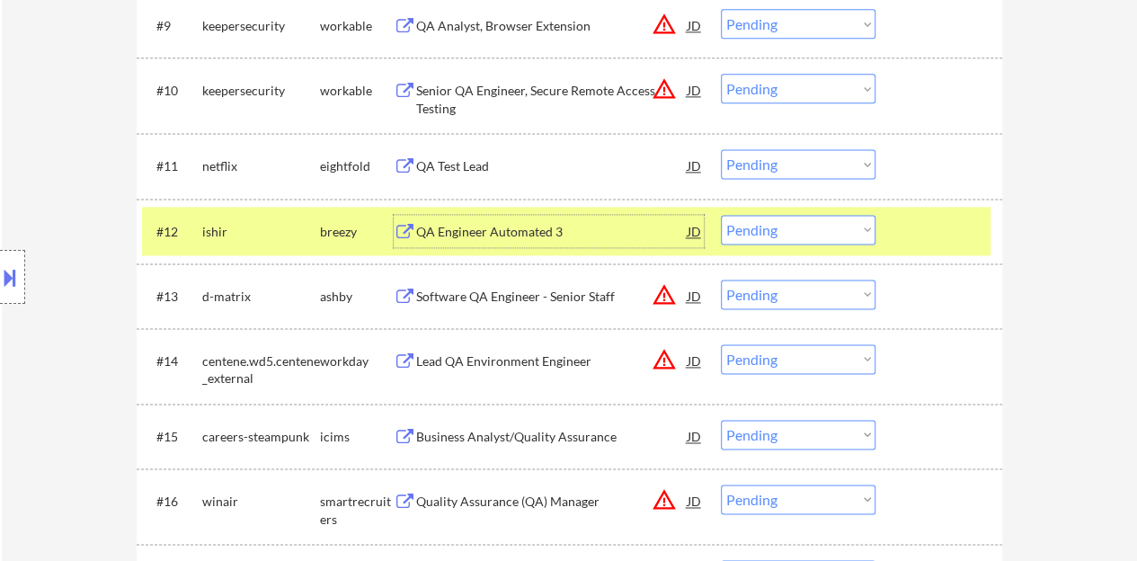
click at [784, 222] on select "Choose an option... Pending Applied Excluded (Questions) Excluded (Expired) Exc…" at bounding box center [798, 230] width 155 height 30
click at [721, 215] on select "Choose an option... Pending Applied Excluded (Questions) Excluded (Expired) Exc…" at bounding box center [798, 230] width 155 height 30
select select ""pending""
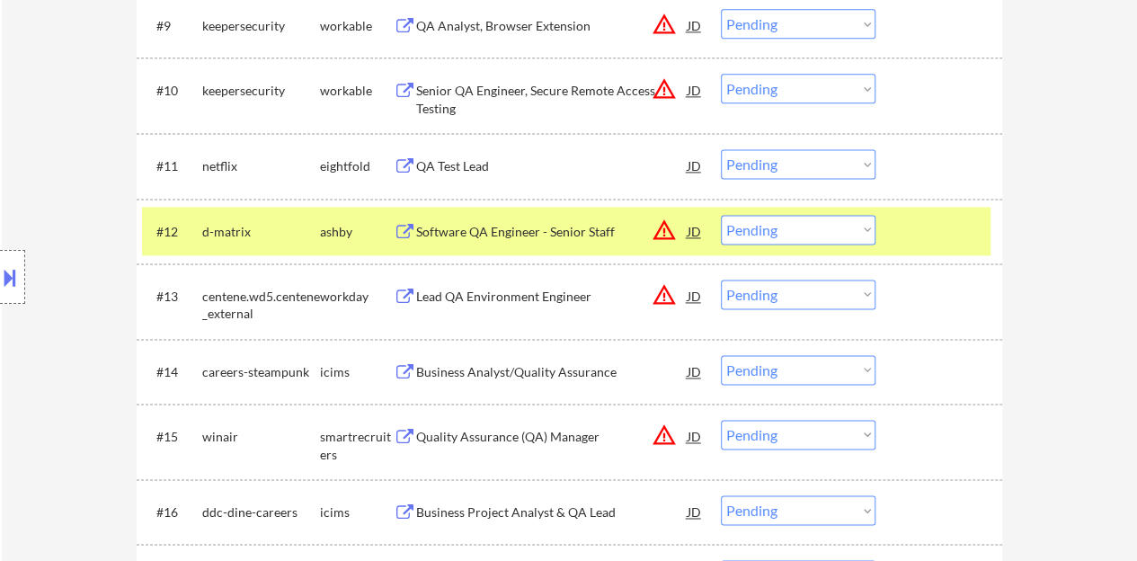
click at [516, 226] on div "Software QA Engineer - Senior Staff" at bounding box center [551, 232] width 271 height 18
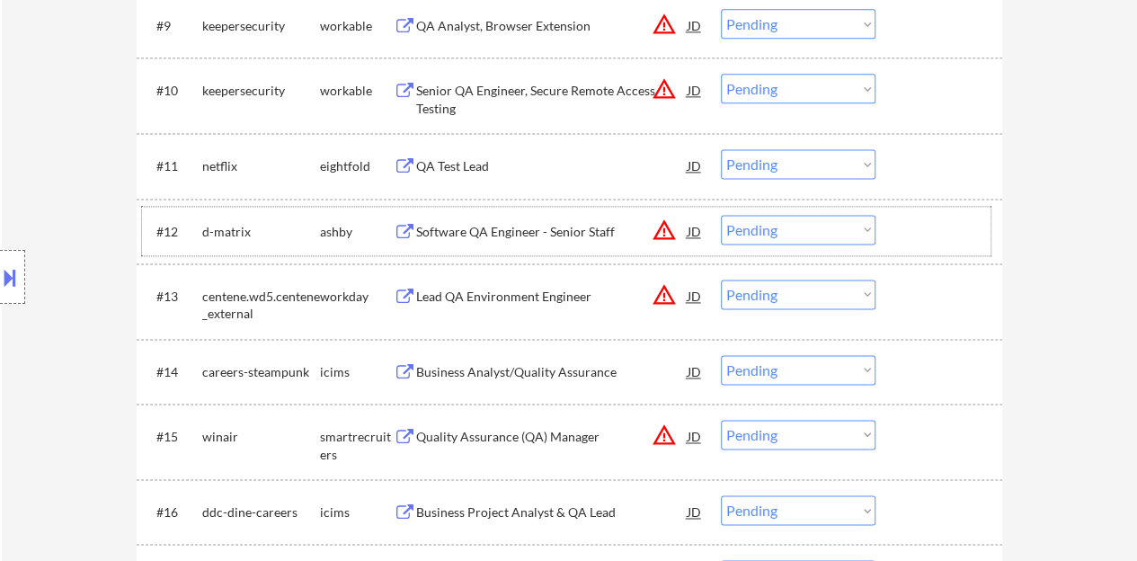
click at [944, 225] on div at bounding box center [940, 231] width 79 height 32
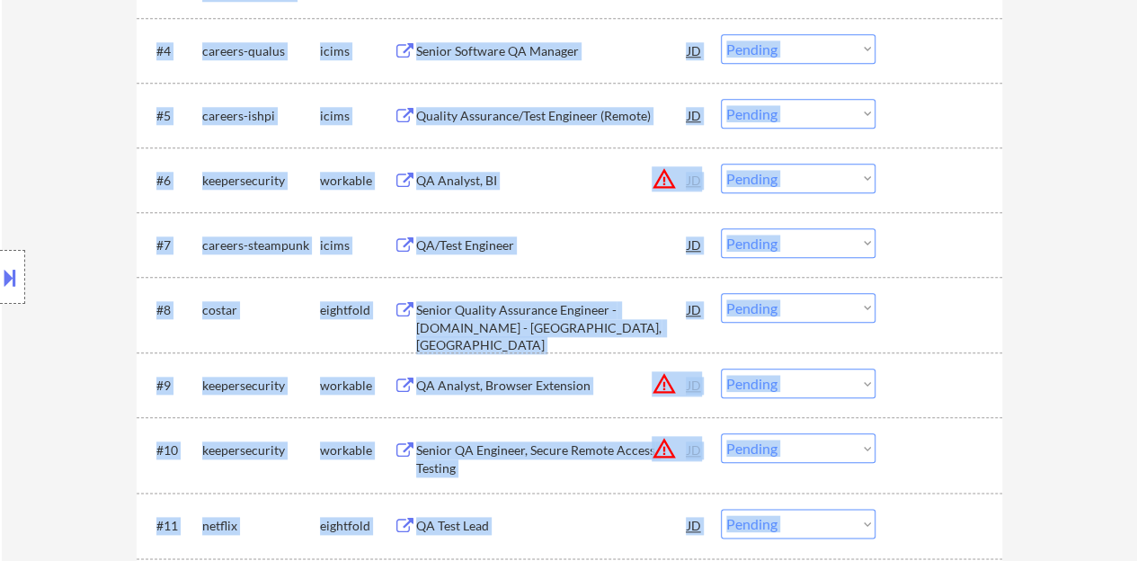
scroll to position [809, 0]
drag, startPoint x: 1149, startPoint y: 113, endPoint x: 1149, endPoint y: 69, distance: 44.0
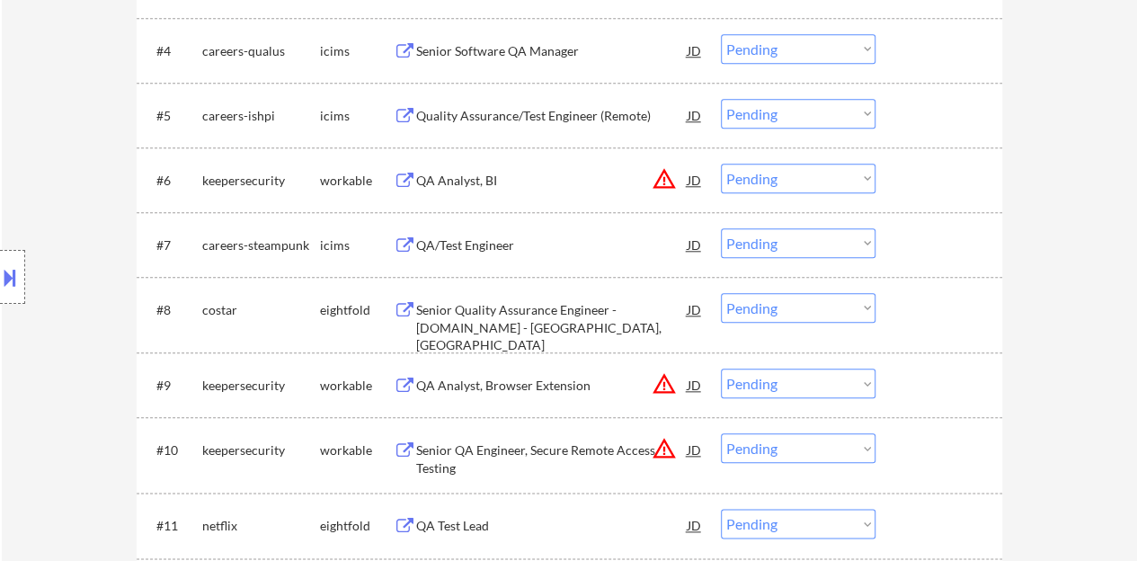
click at [1102, 190] on div "← Return to /applysquad Mailslurp Inbox Job Search Builder [PERSON_NAME] User E…" at bounding box center [569, 325] width 1135 height 2124
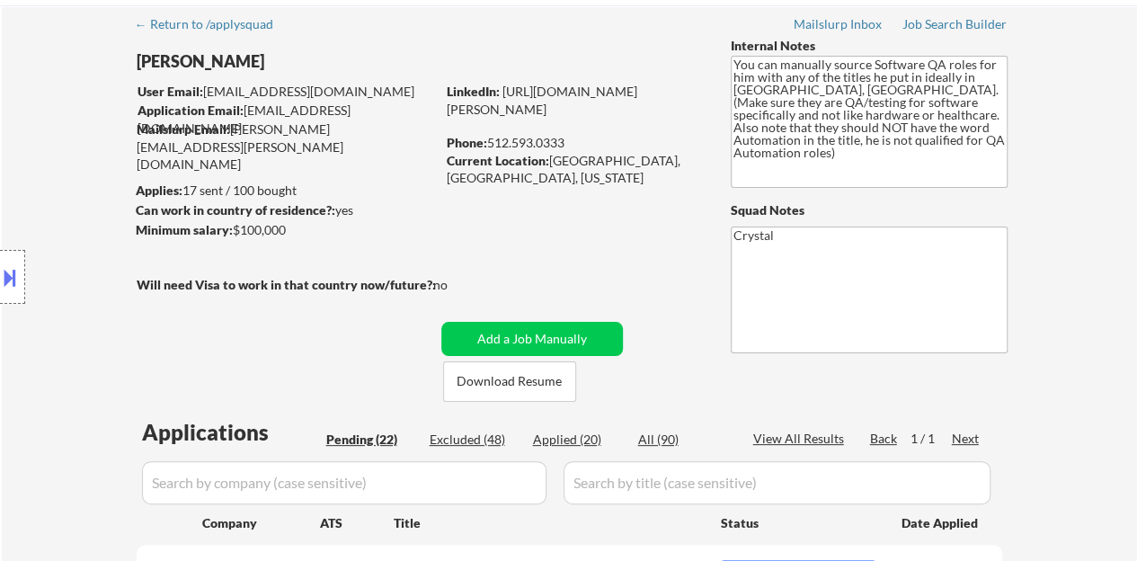
scroll to position [90, 0]
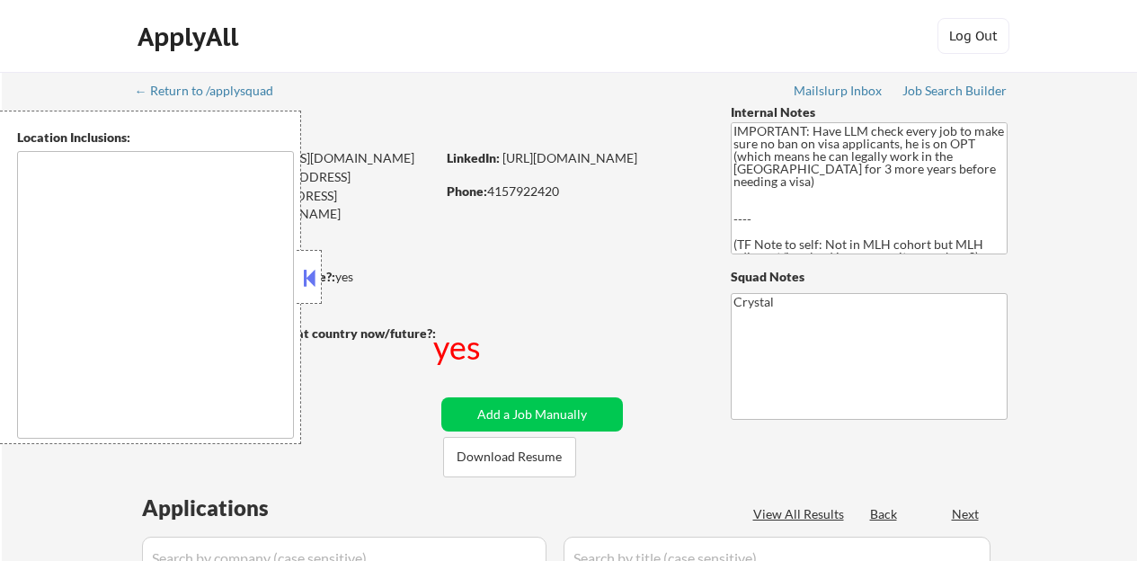
type textarea "country:[GEOGRAPHIC_DATA]"
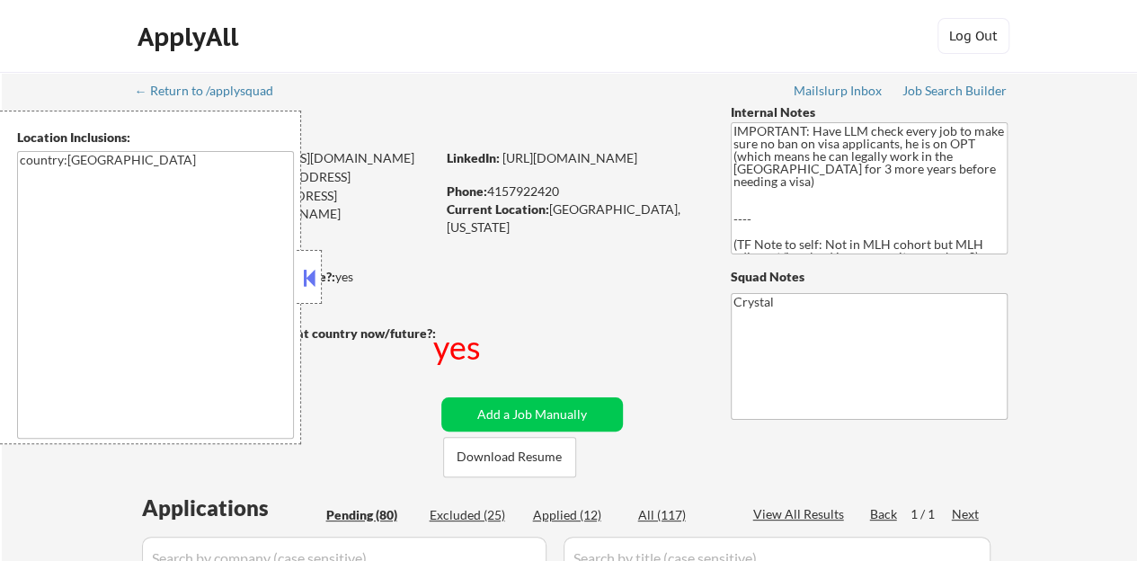
click at [306, 278] on button at bounding box center [309, 277] width 20 height 27
click at [306, 276] on button at bounding box center [309, 277] width 20 height 27
select select ""pending""
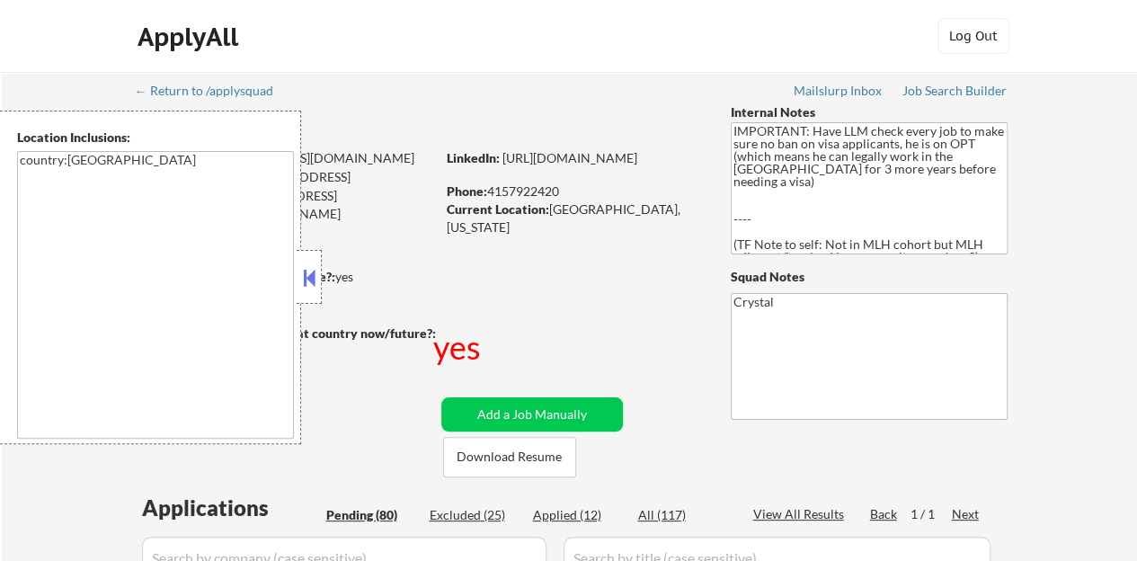
select select ""pending""
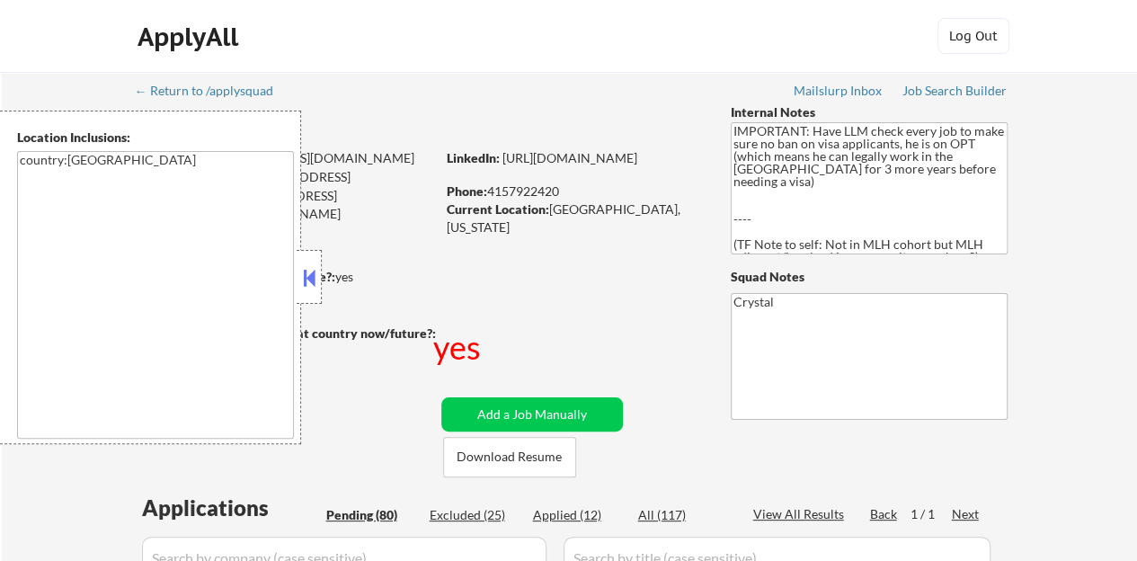
select select ""pending""
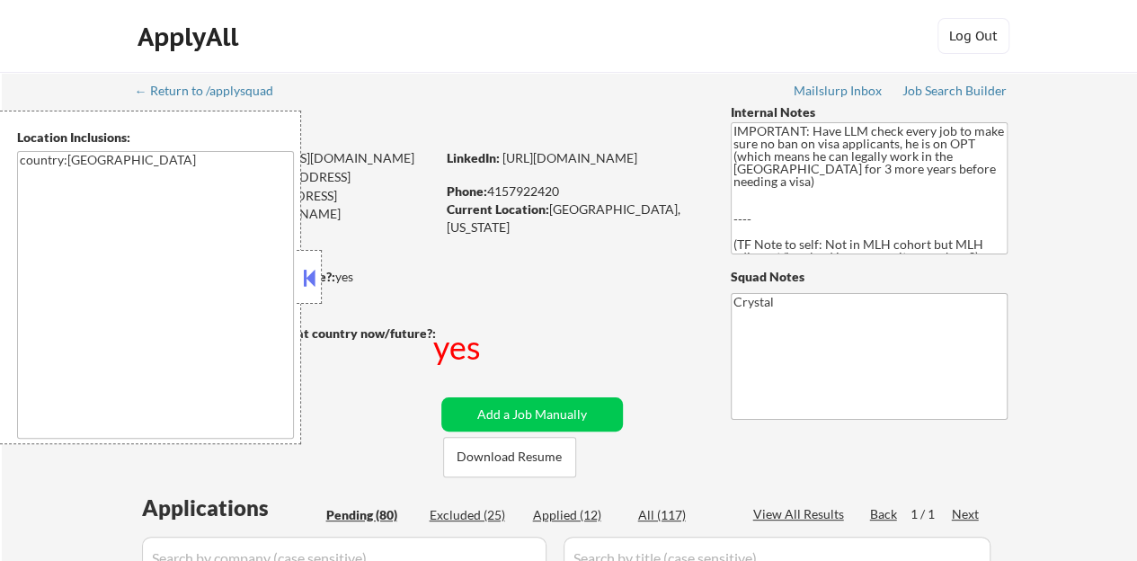
select select ""pending""
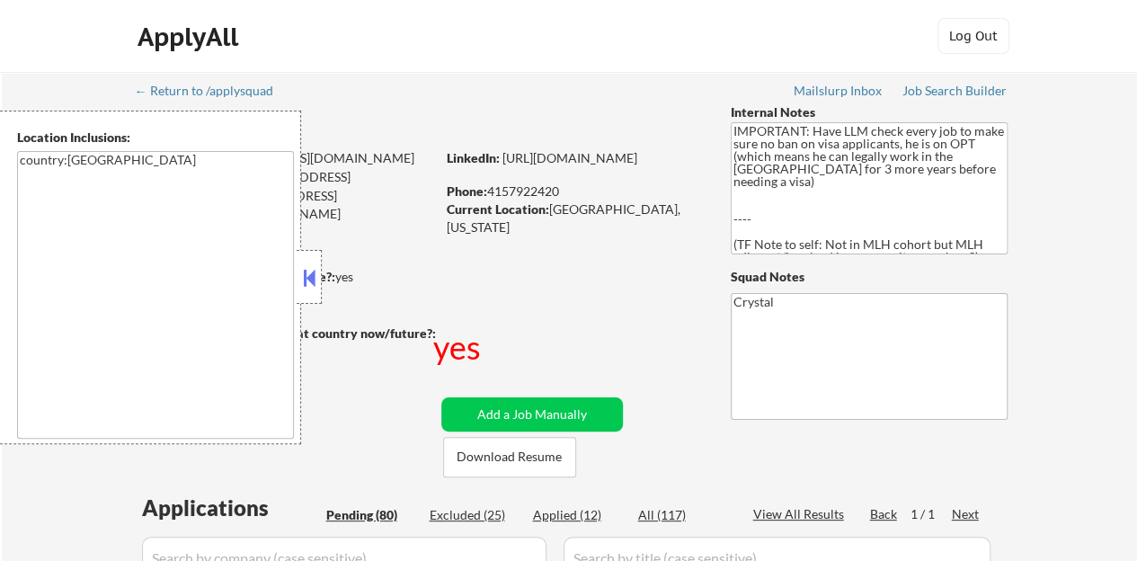
select select ""pending""
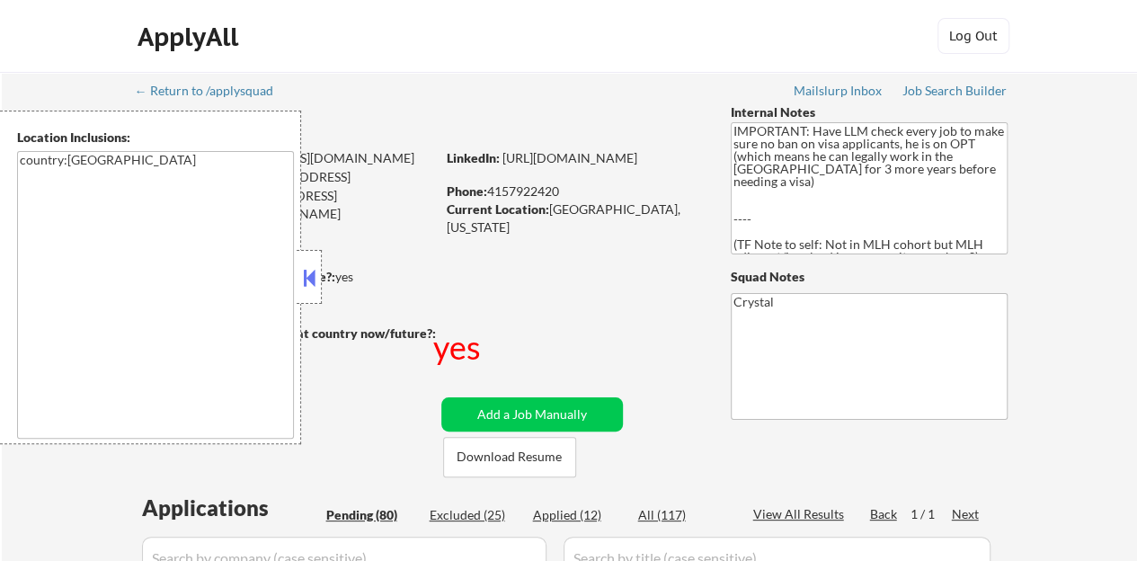
select select ""pending""
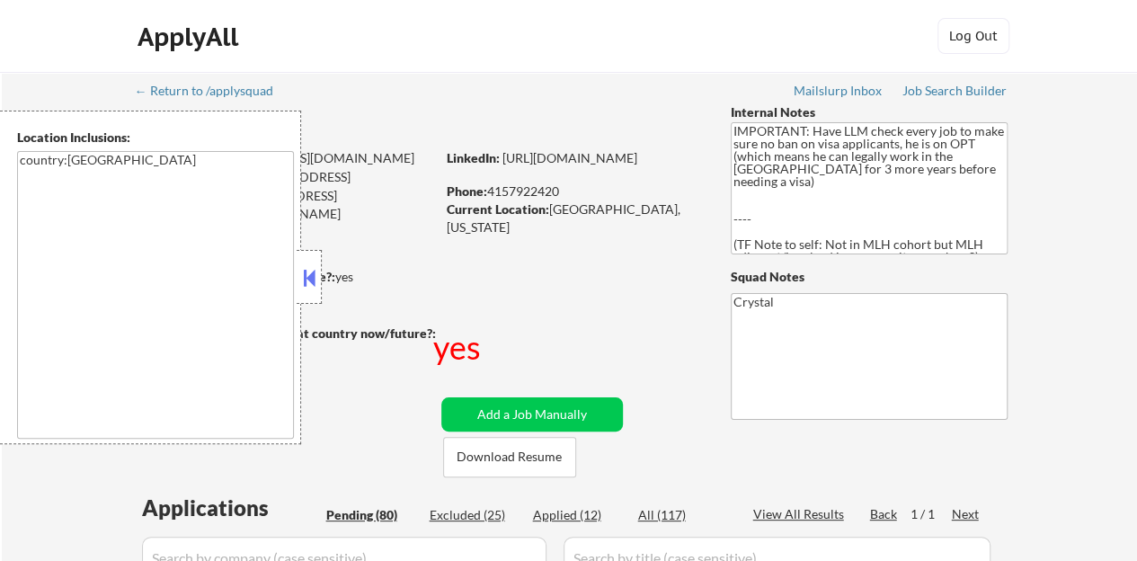
select select ""pending""
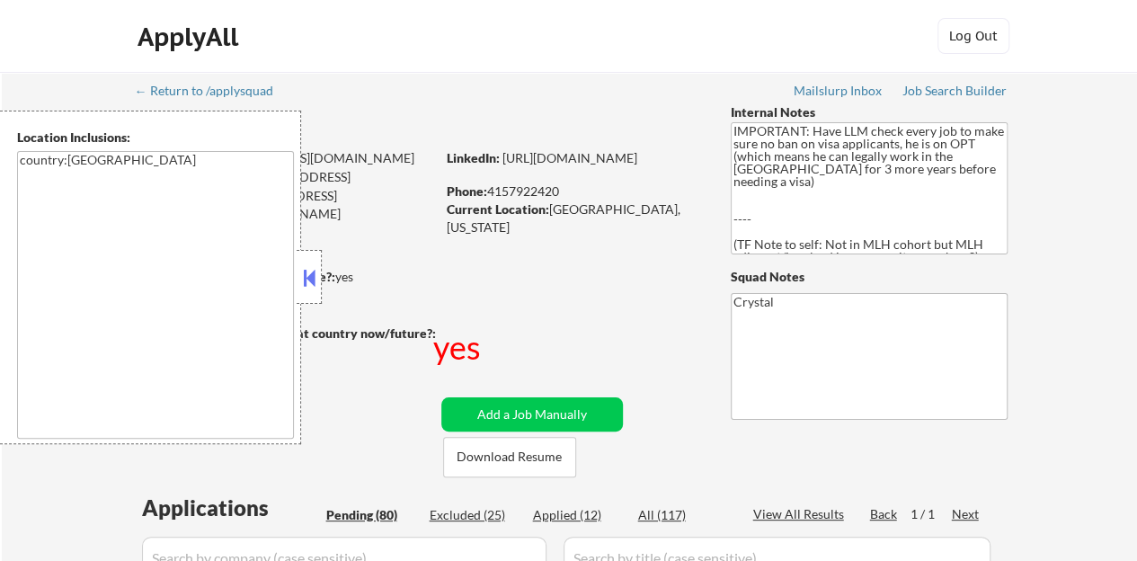
select select ""pending""
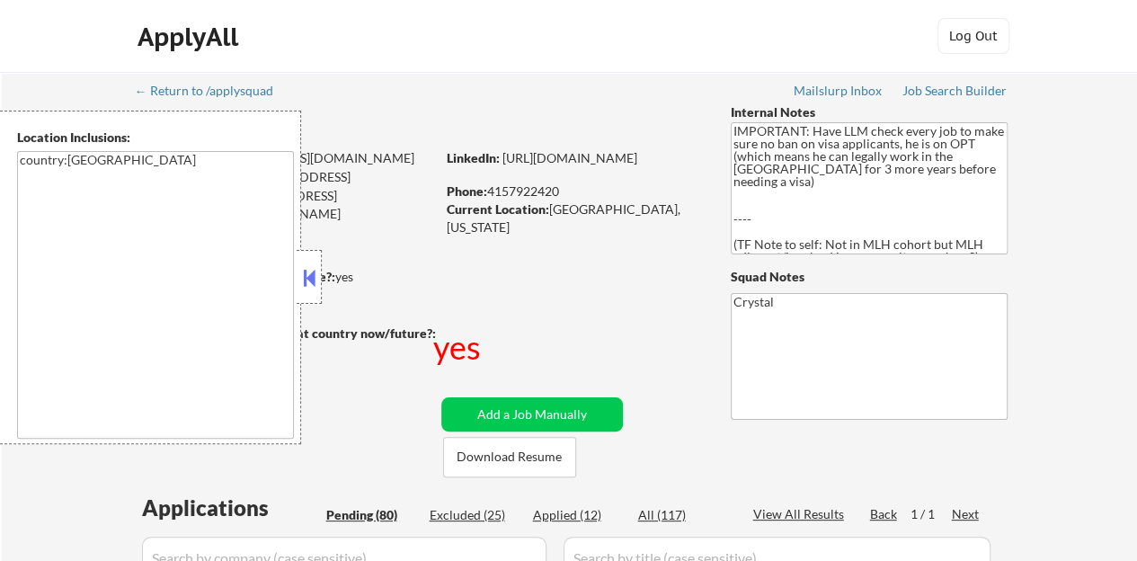
select select ""pending""
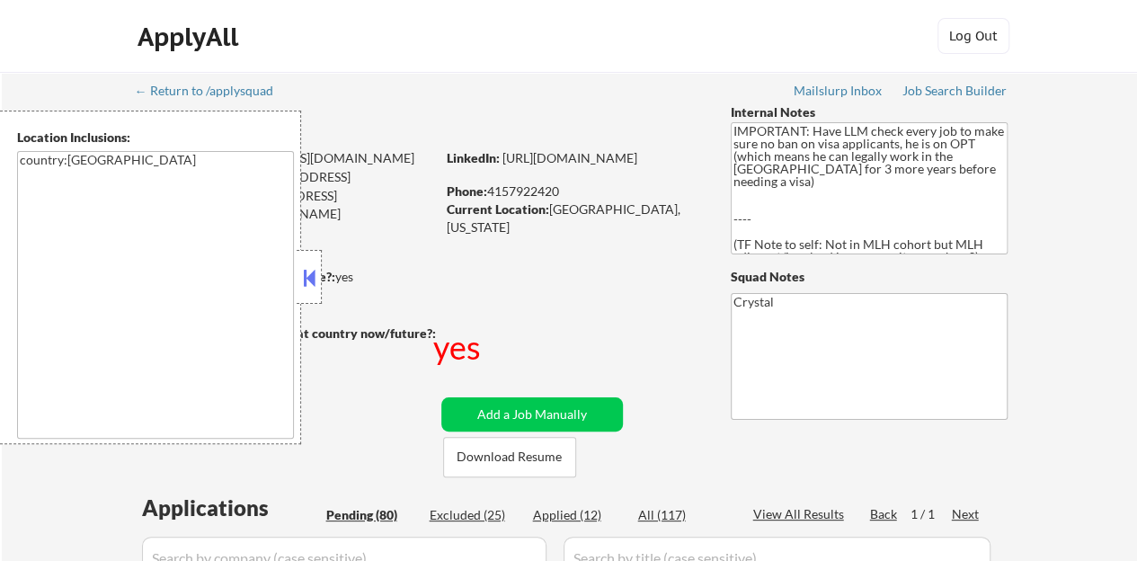
select select ""pending""
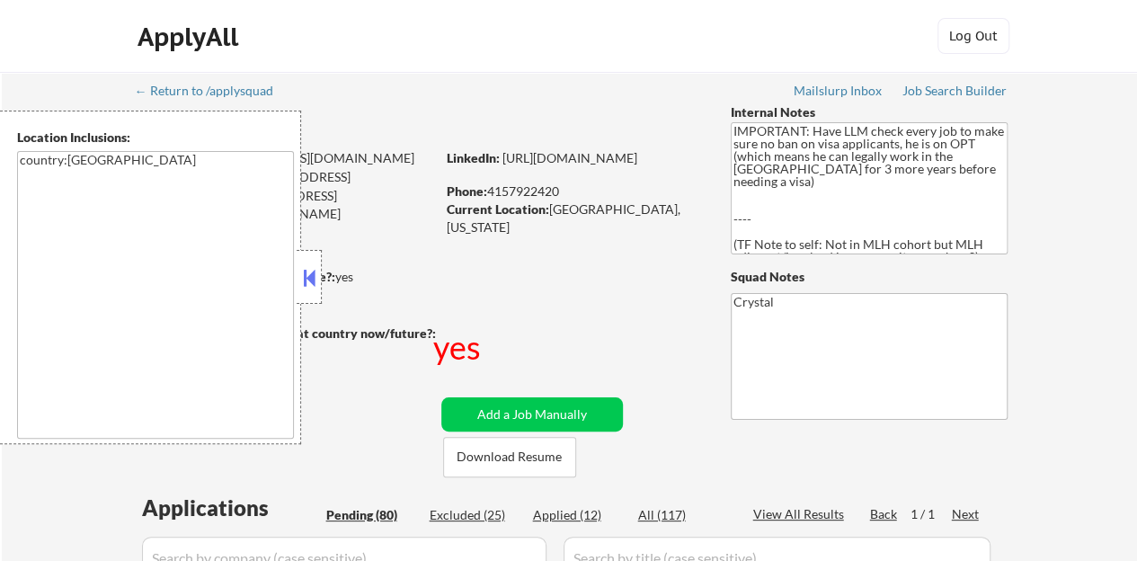
select select ""pending""
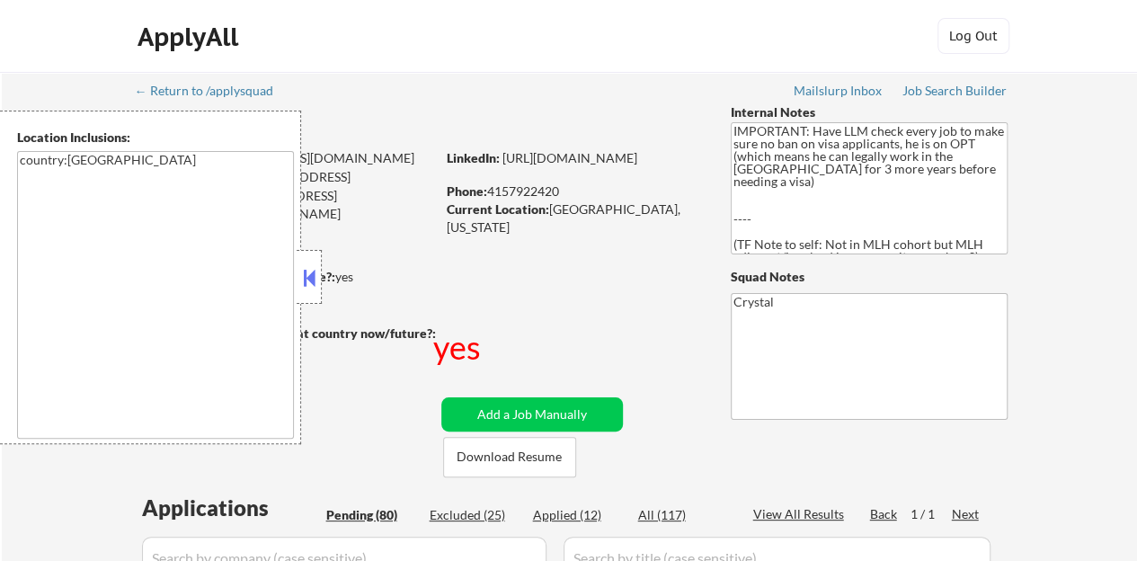
select select ""pending""
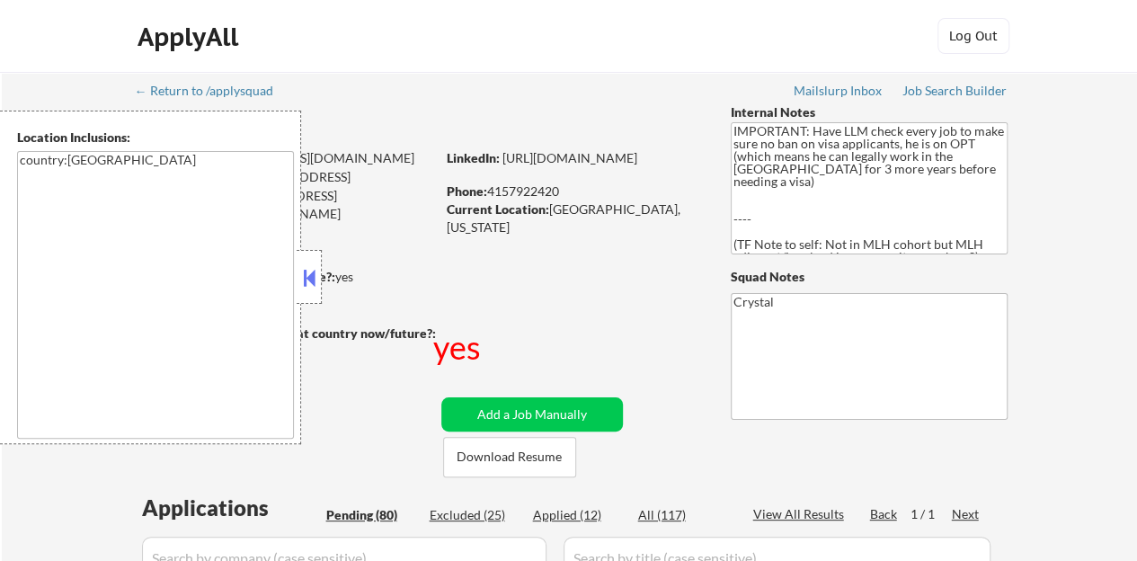
select select ""pending""
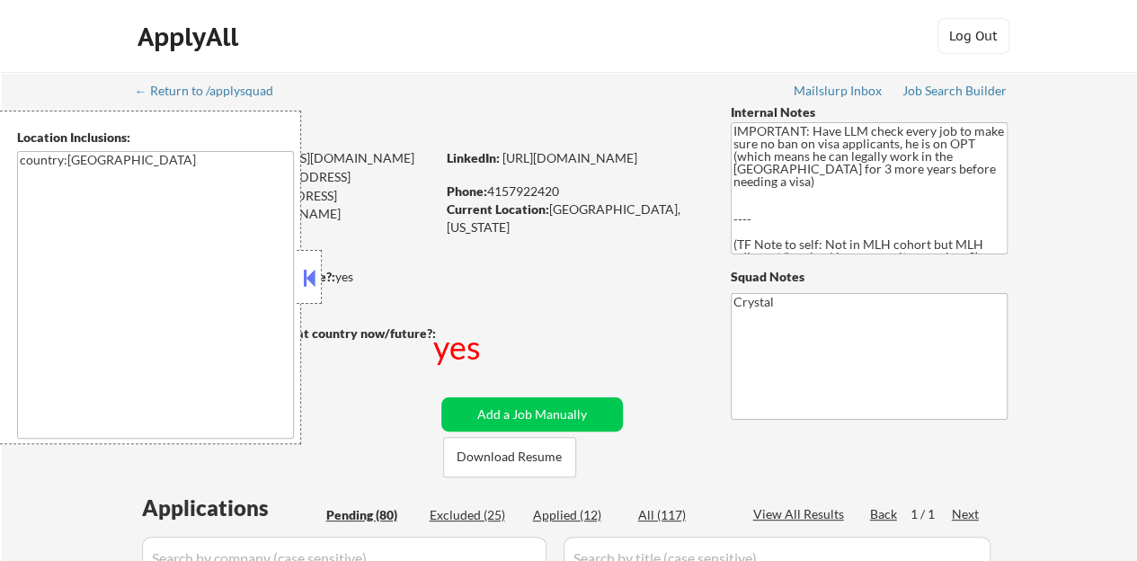
select select ""pending""
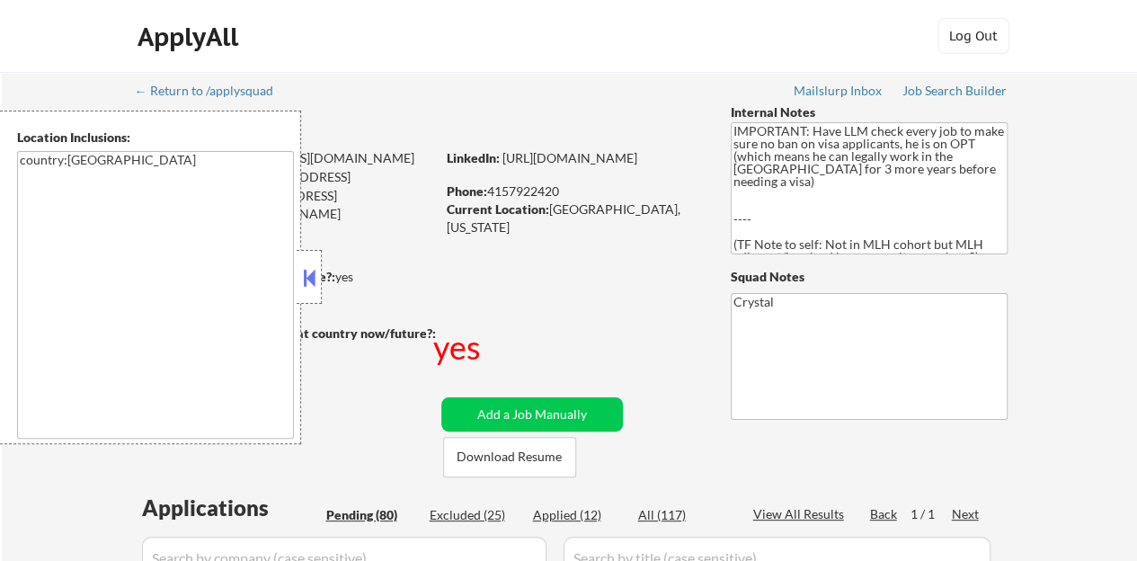
select select ""pending""
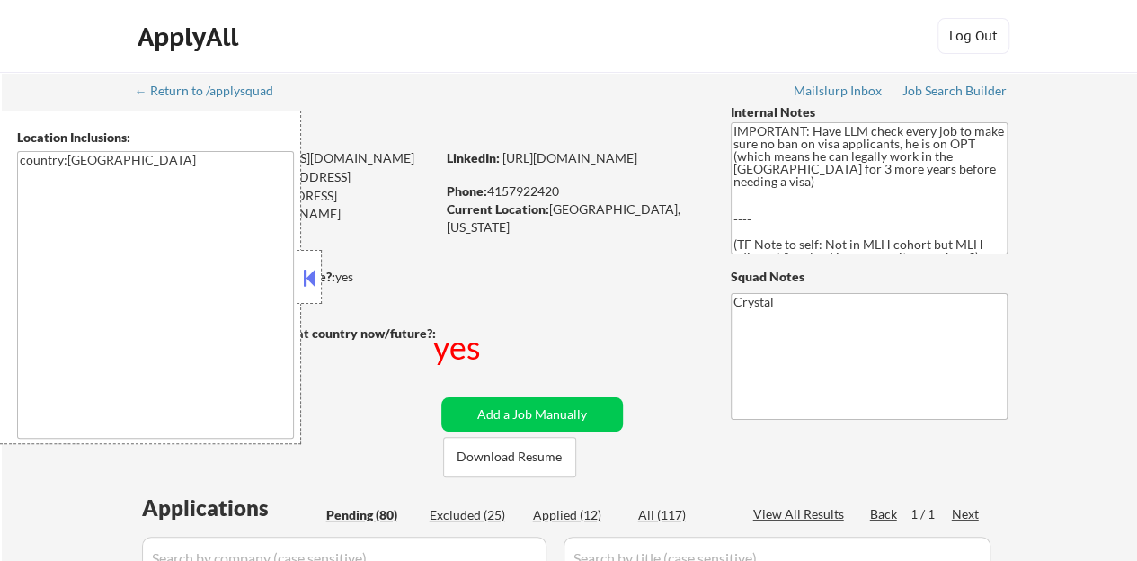
select select ""pending""
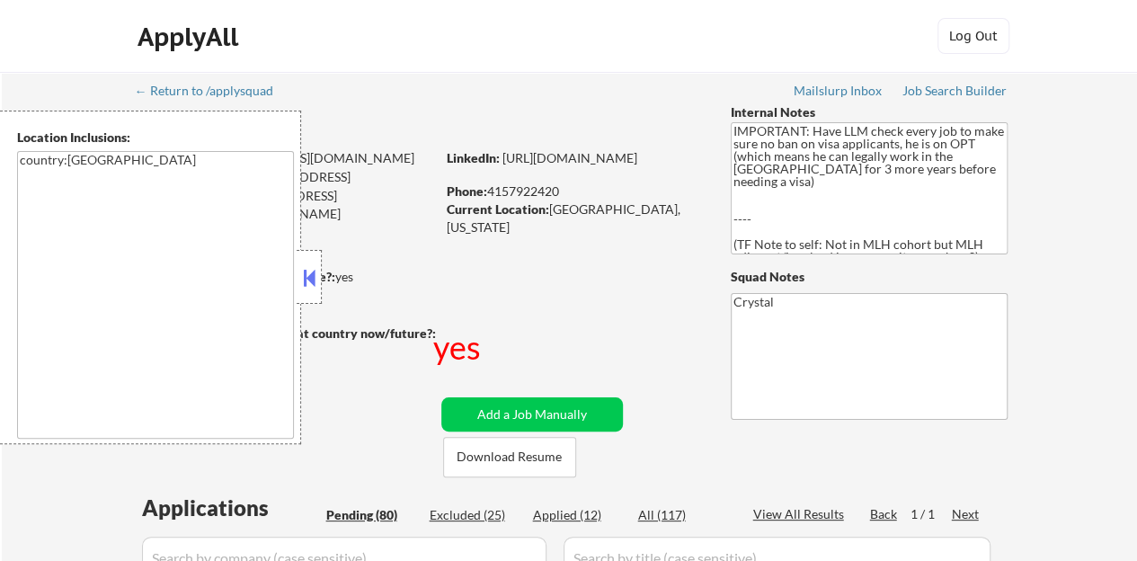
select select ""pending""
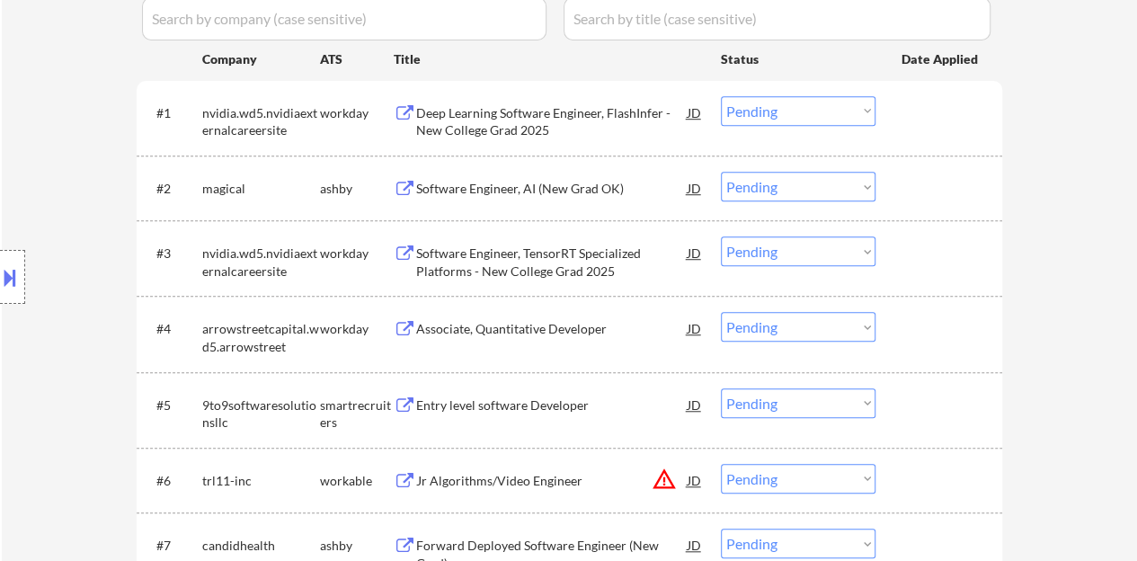
scroll to position [449, 0]
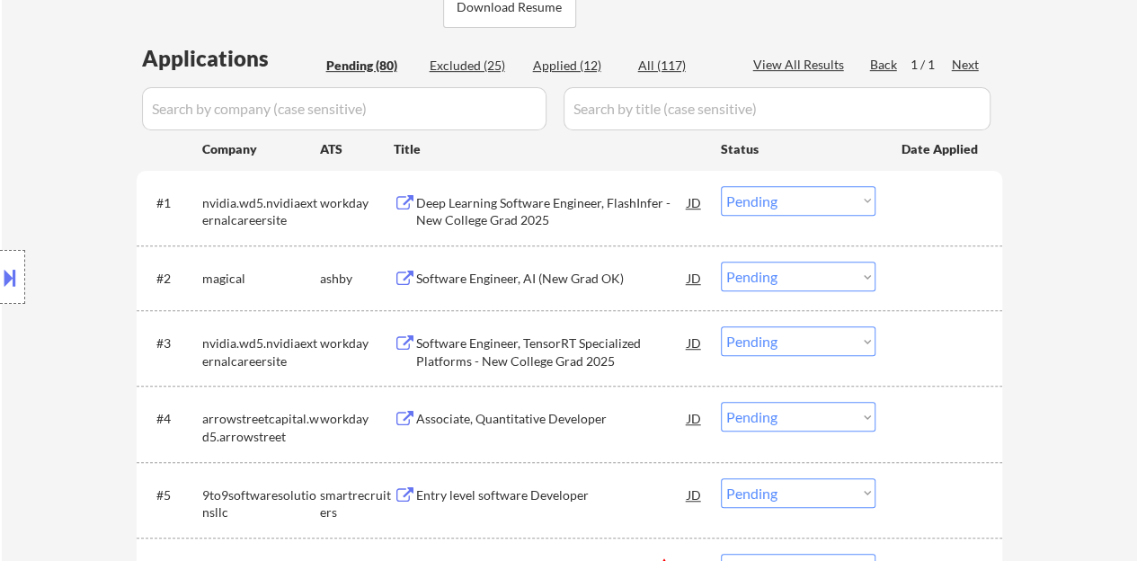
select select ""PLACEHOLDER_1427118222253""
select select ""pending""
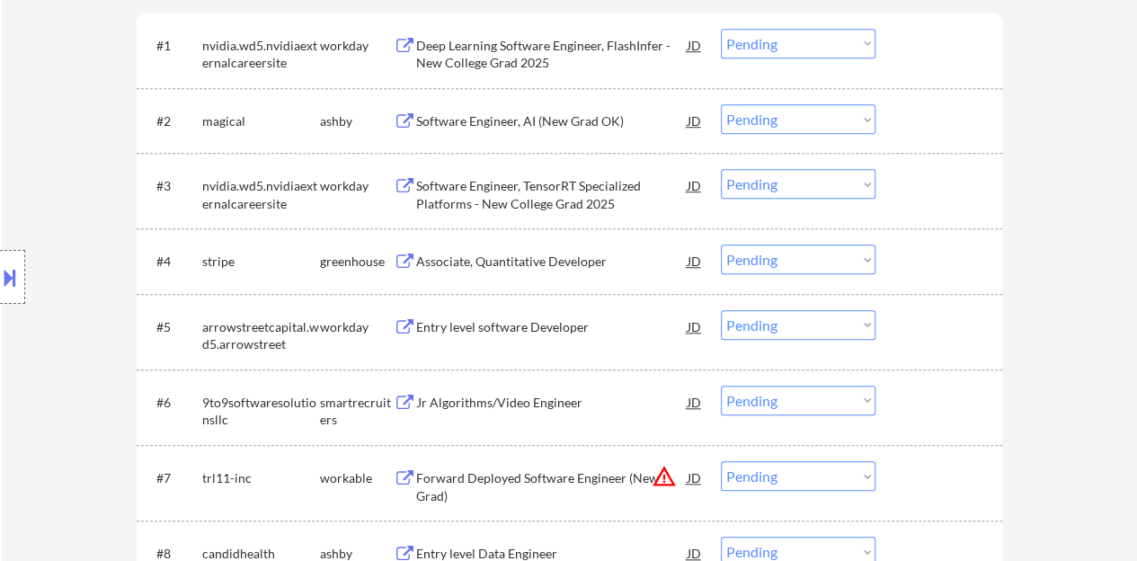
scroll to position [629, 0]
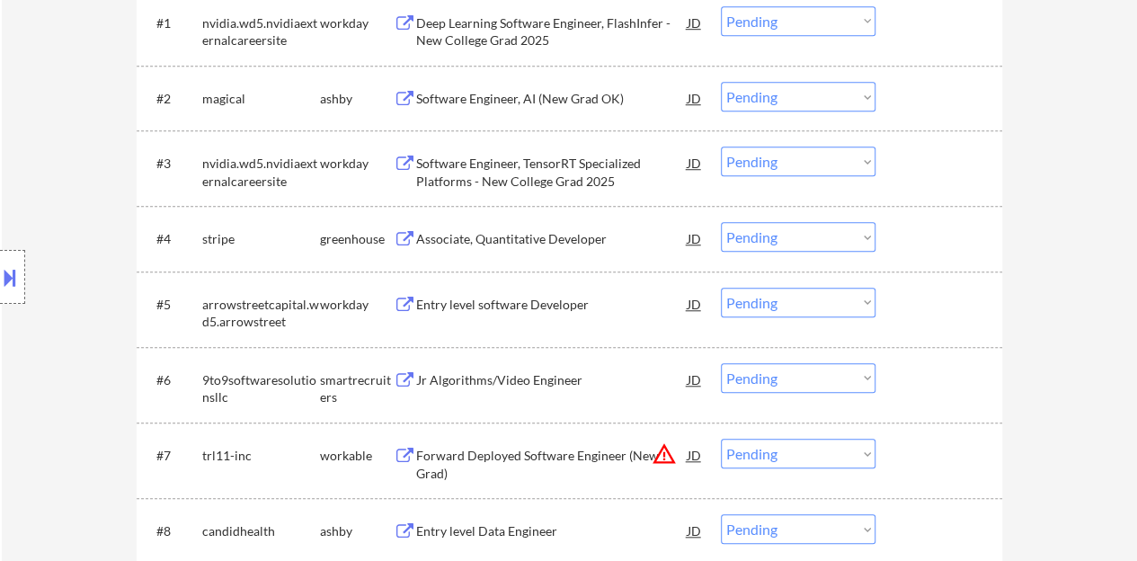
click at [512, 94] on div "Software Engineer, AI (New Grad OK)" at bounding box center [551, 99] width 271 height 18
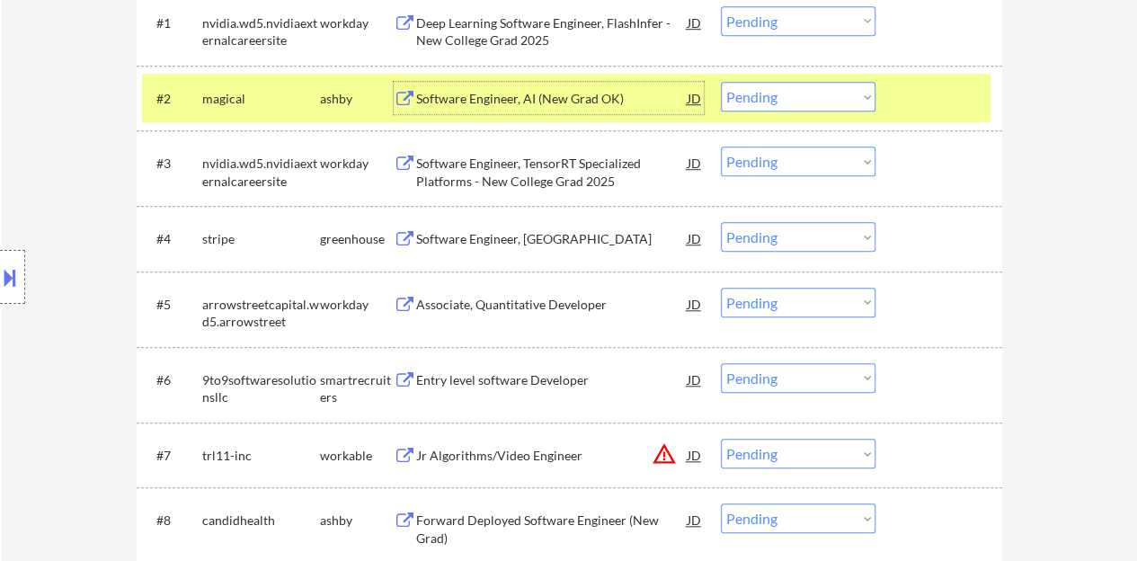
click at [798, 105] on select "Choose an option... Pending Applied Excluded (Questions) Excluded (Expired) Exc…" at bounding box center [798, 97] width 155 height 30
click at [721, 82] on select "Choose an option... Pending Applied Excluded (Questions) Excluded (Expired) Exc…" at bounding box center [798, 97] width 155 height 30
select select ""pending""
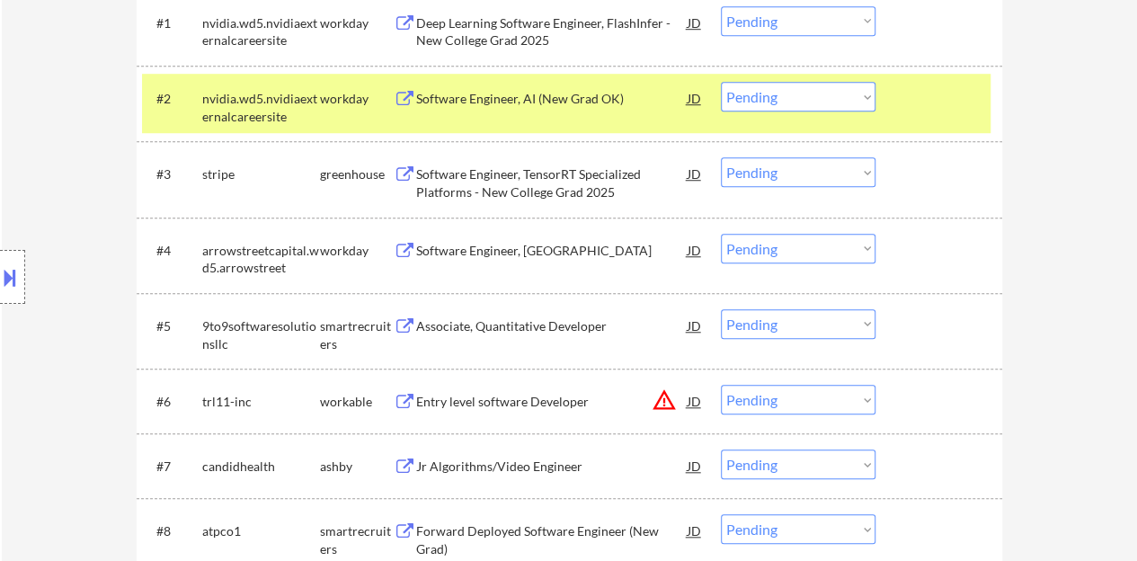
scroll to position [539, 0]
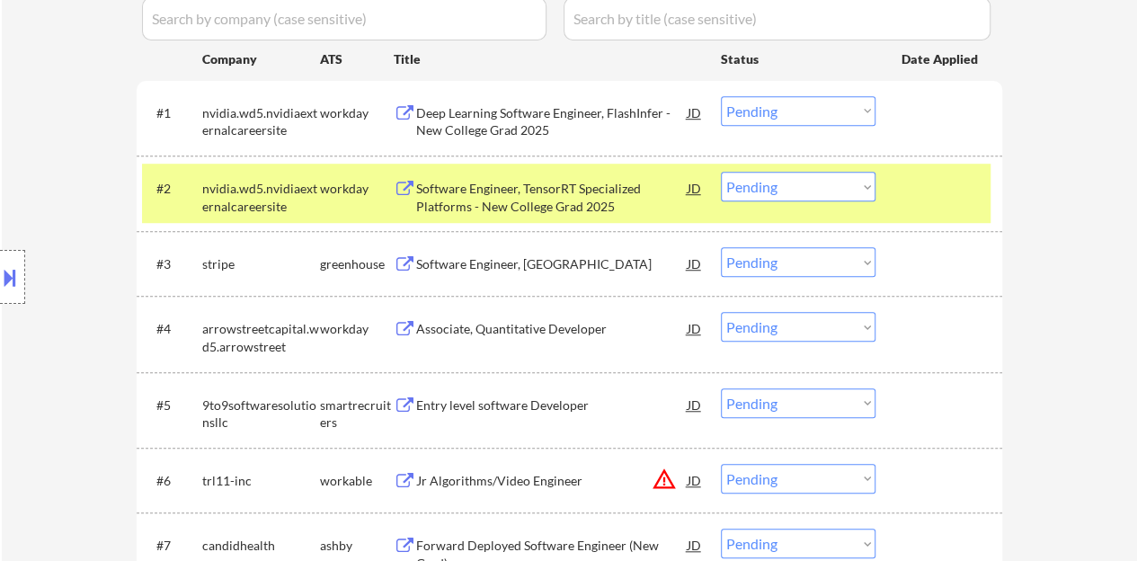
click at [914, 189] on div at bounding box center [940, 188] width 79 height 32
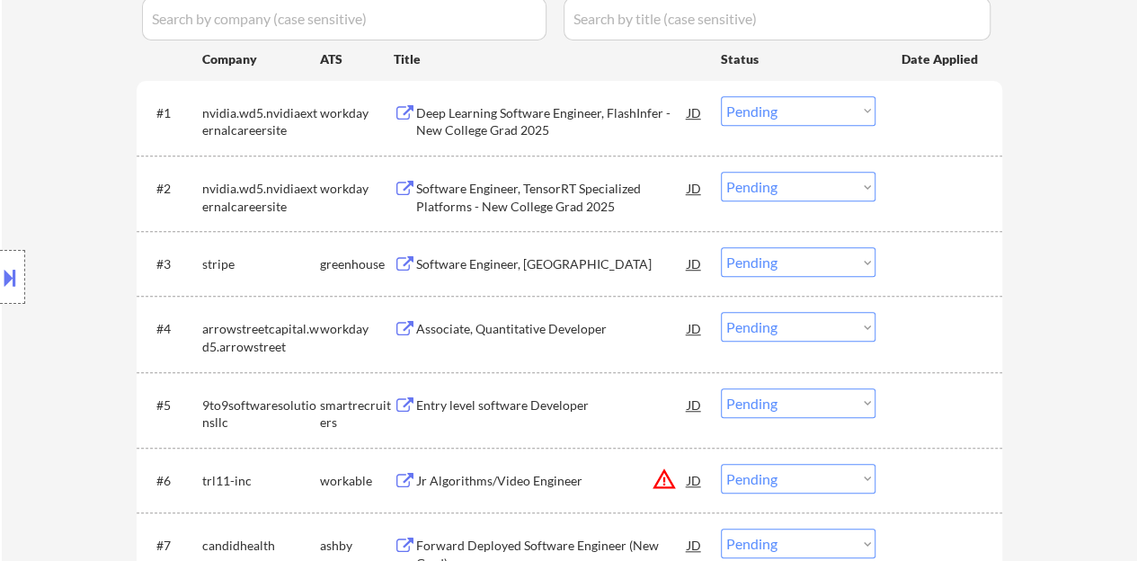
click at [416, 253] on div "Software Engineer, New Grad" at bounding box center [551, 263] width 271 height 32
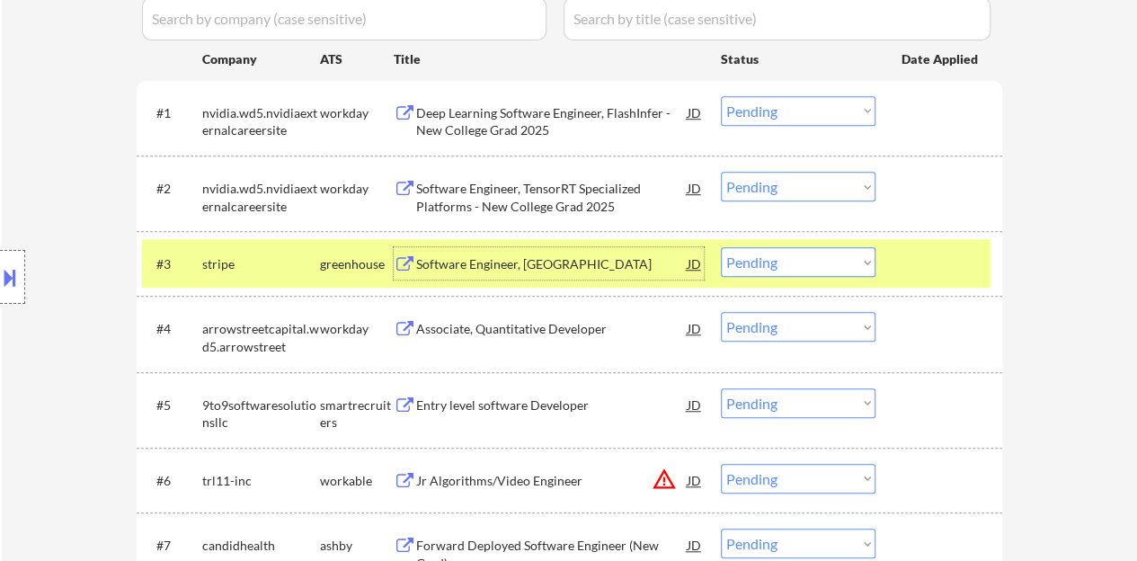
click at [784, 270] on select "Choose an option... Pending Applied Excluded (Questions) Excluded (Expired) Exc…" at bounding box center [798, 262] width 155 height 30
click at [721, 247] on select "Choose an option... Pending Applied Excluded (Questions) Excluded (Expired) Exc…" at bounding box center [798, 262] width 155 height 30
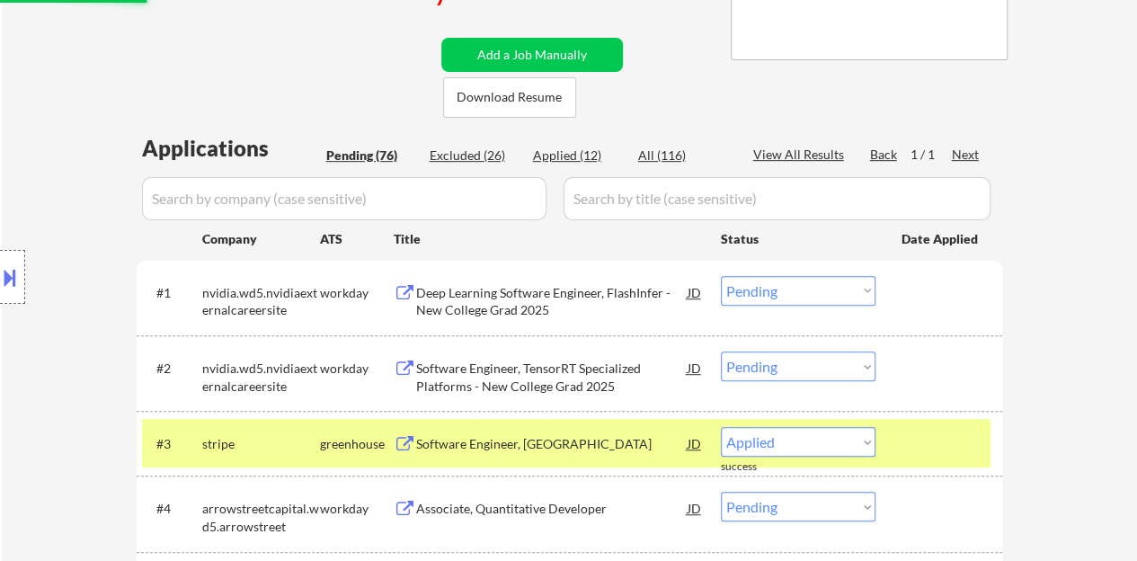
select select ""pending""
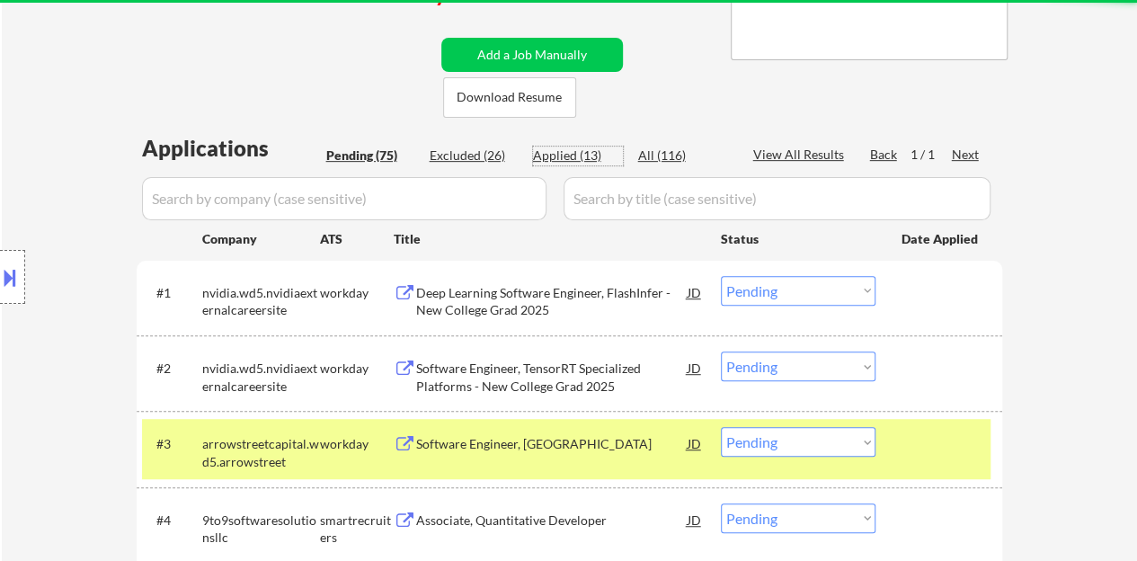
click at [574, 154] on div "Applied (13)" at bounding box center [578, 155] width 90 height 18
select select ""applied""
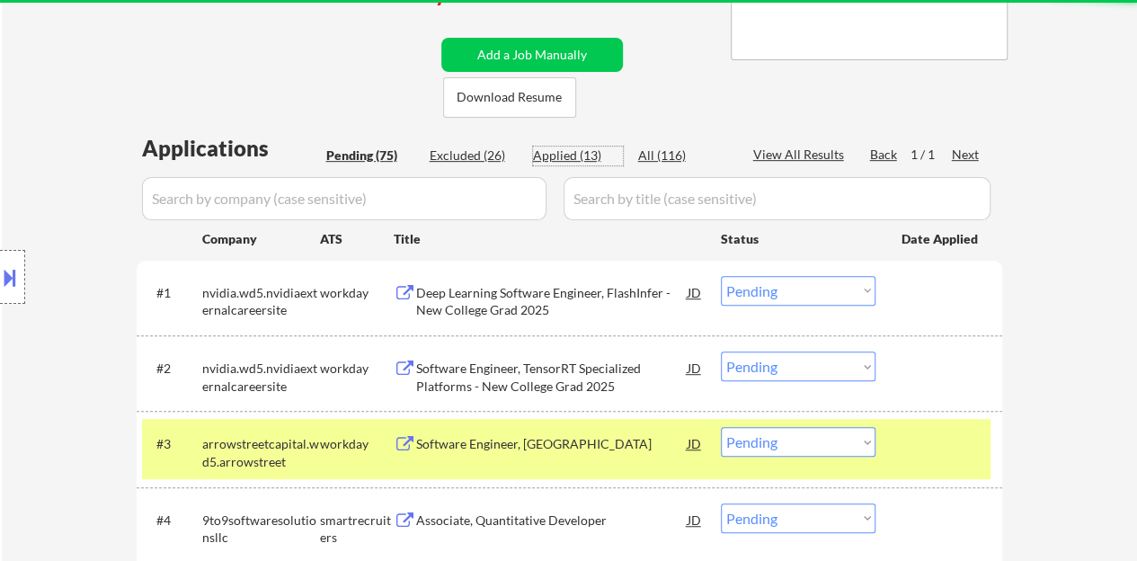
select select ""applied""
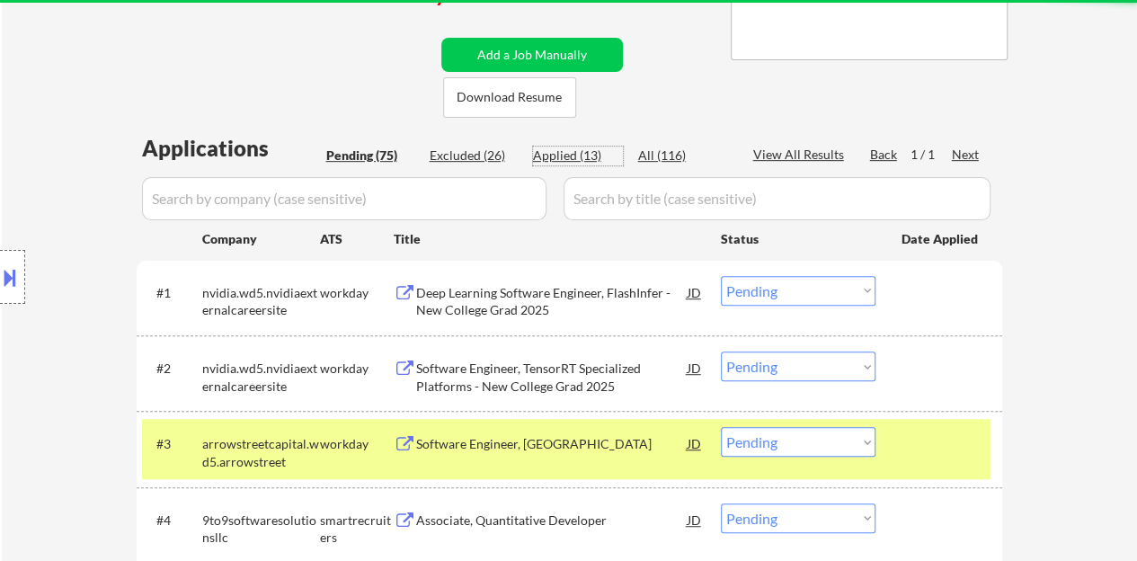
select select ""applied""
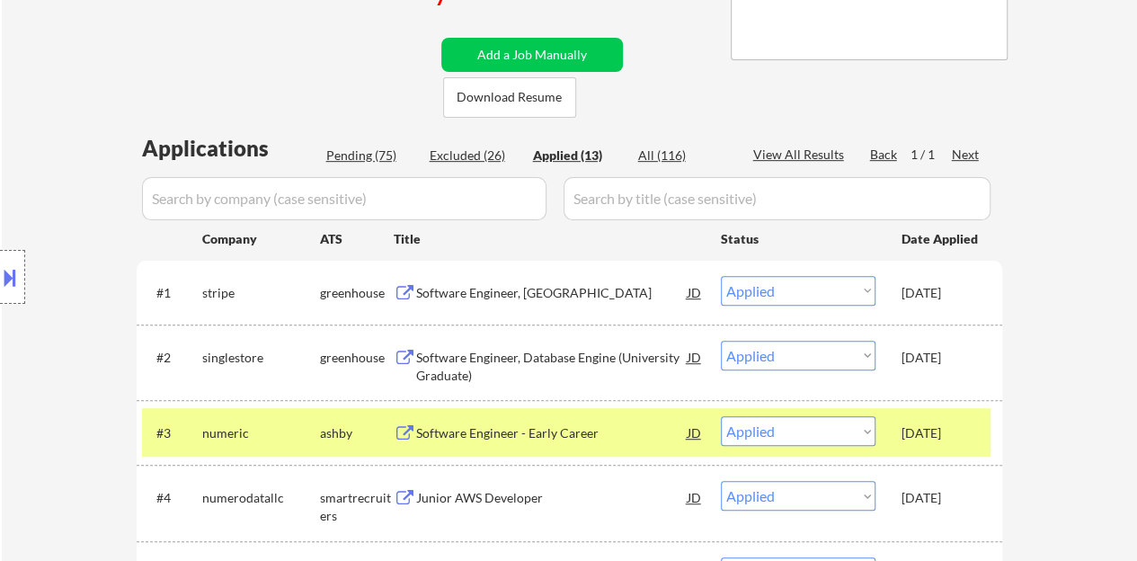
click at [825, 287] on select "Choose an option... Pending Applied Excluded (Questions) Excluded (Expired) Exc…" at bounding box center [798, 291] width 155 height 30
click at [721, 276] on select "Choose an option... Pending Applied Excluded (Questions) Excluded (Expired) Exc…" at bounding box center [798, 291] width 155 height 30
click at [376, 156] on div "Pending (75)" at bounding box center [371, 155] width 90 height 18
select select ""pending""
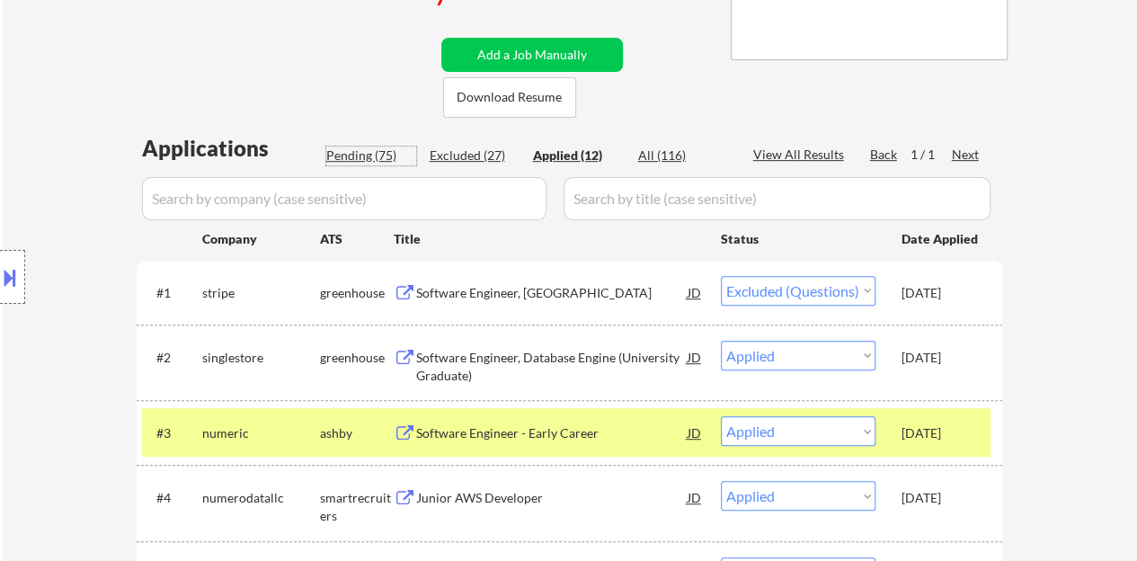
select select ""pending""
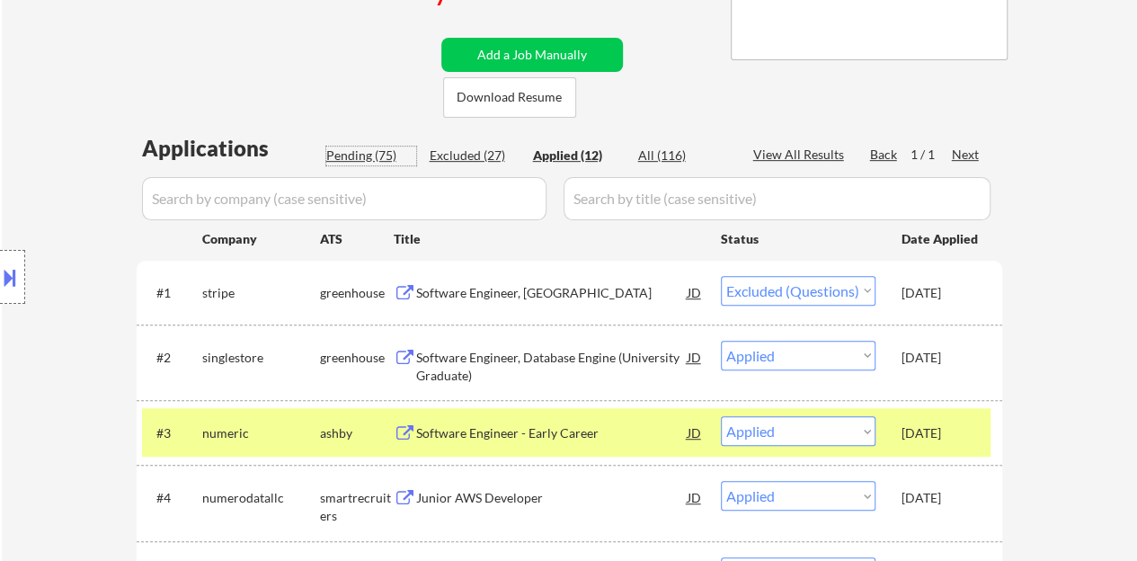
select select ""pending""
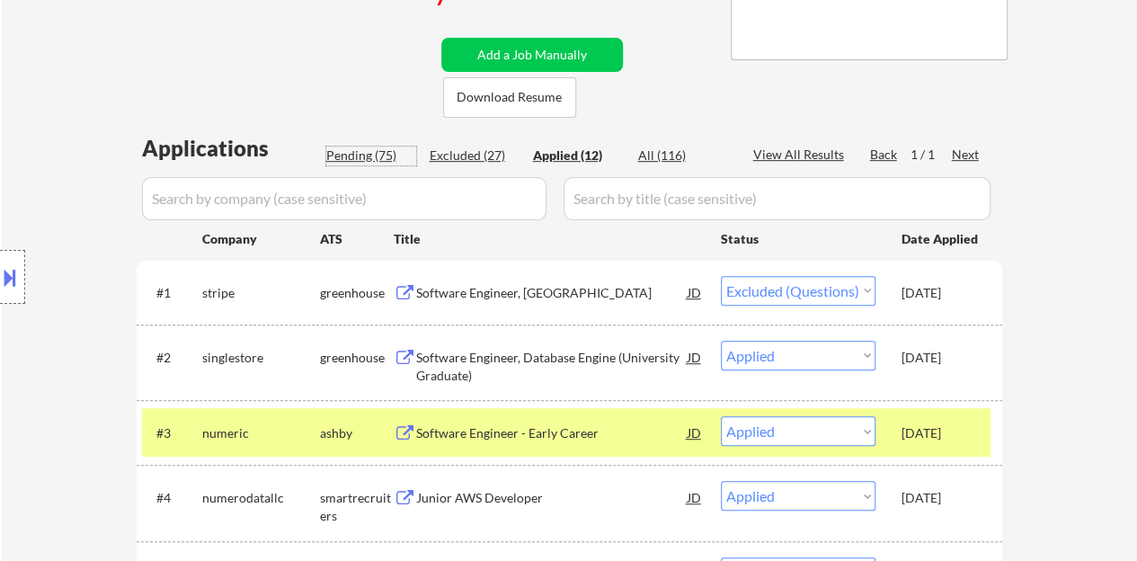
select select ""pending""
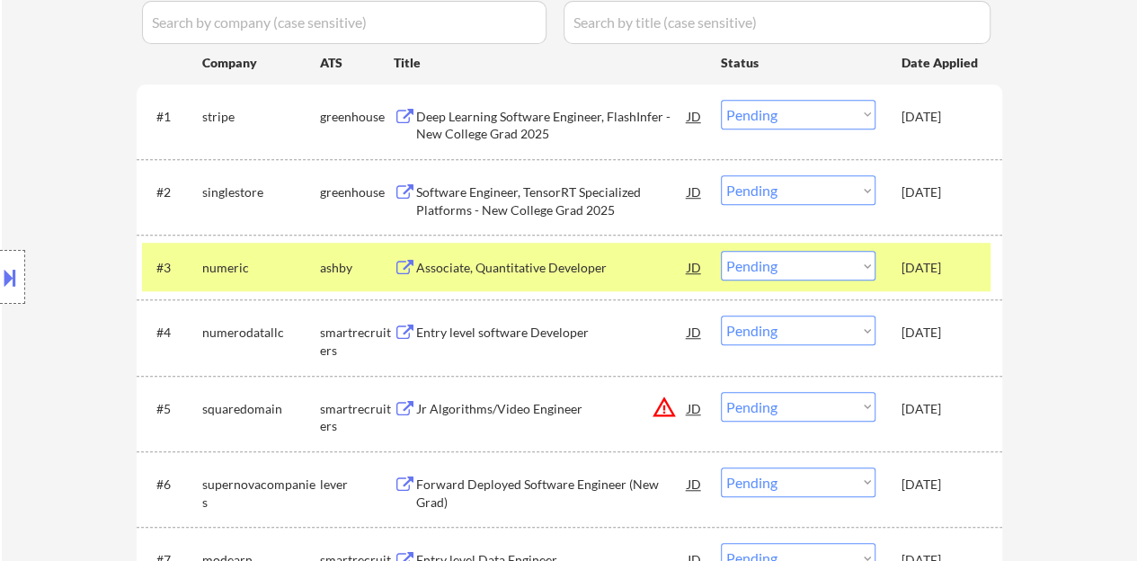
scroll to position [539, 0]
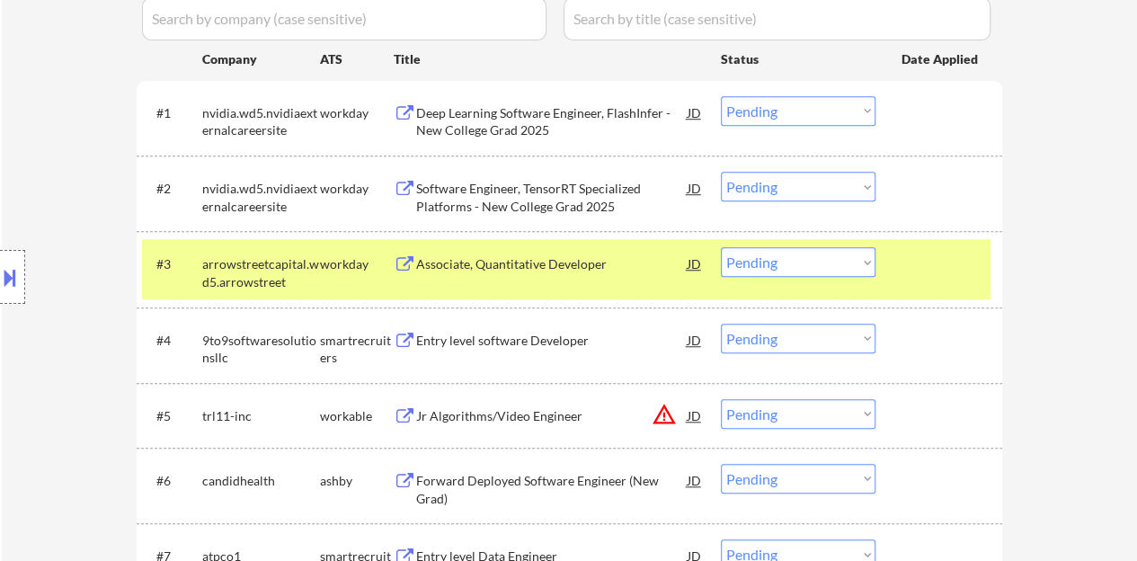
click at [927, 253] on div at bounding box center [940, 263] width 79 height 32
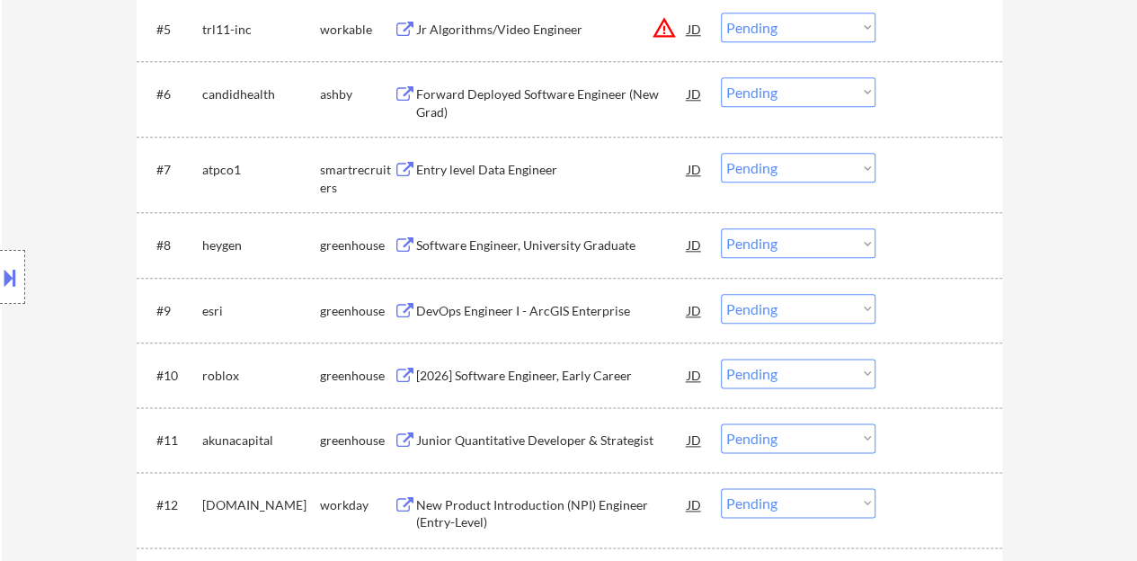
scroll to position [899, 0]
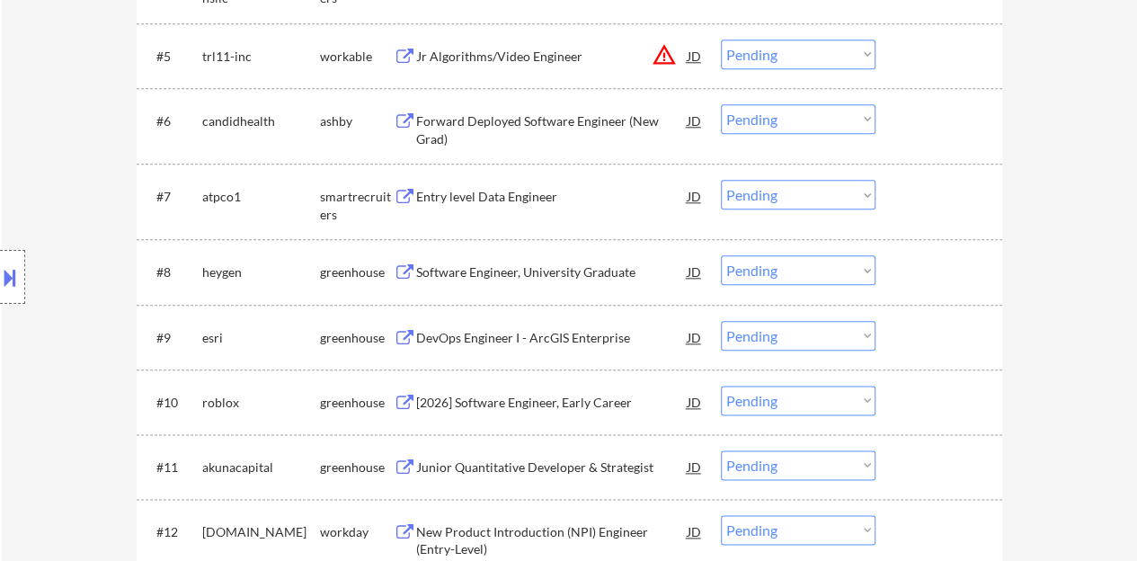
click at [508, 188] on div "Entry level Data Engineer" at bounding box center [551, 197] width 271 height 18
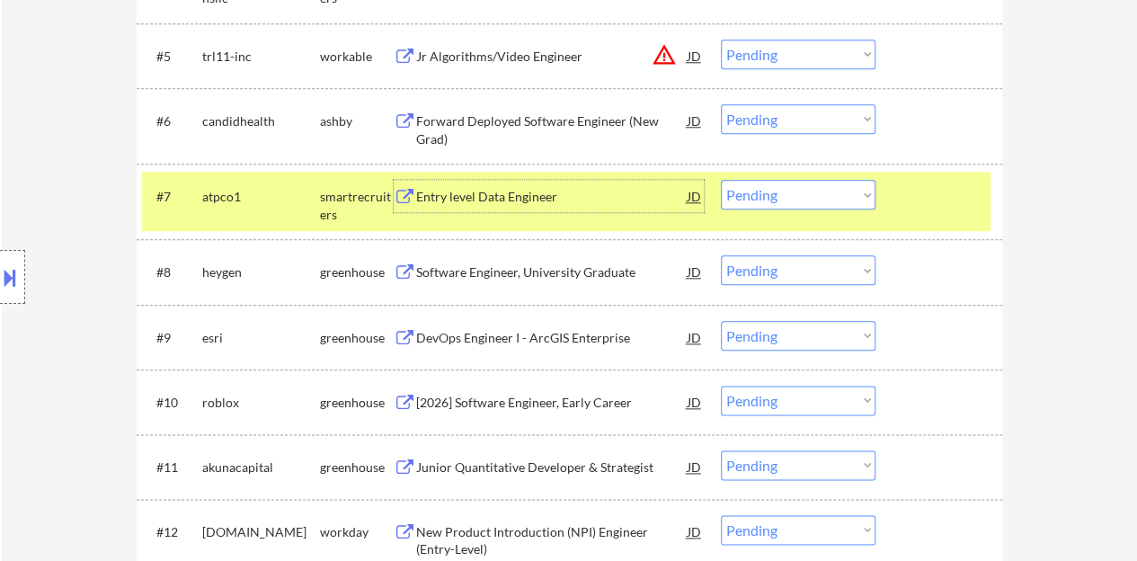
click at [812, 199] on select "Choose an option... Pending Applied Excluded (Questions) Excluded (Expired) Exc…" at bounding box center [798, 195] width 155 height 30
click at [721, 180] on select "Choose an option... Pending Applied Excluded (Questions) Excluded (Expired) Exc…" at bounding box center [798, 195] width 155 height 30
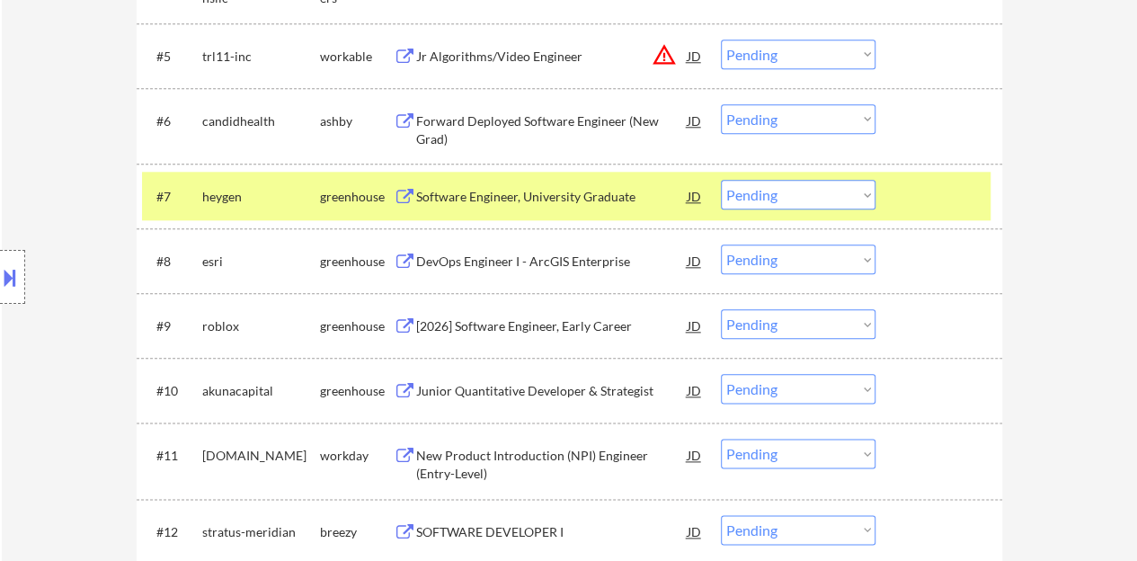
click at [574, 202] on div "Software Engineer, University Graduate" at bounding box center [551, 197] width 271 height 18
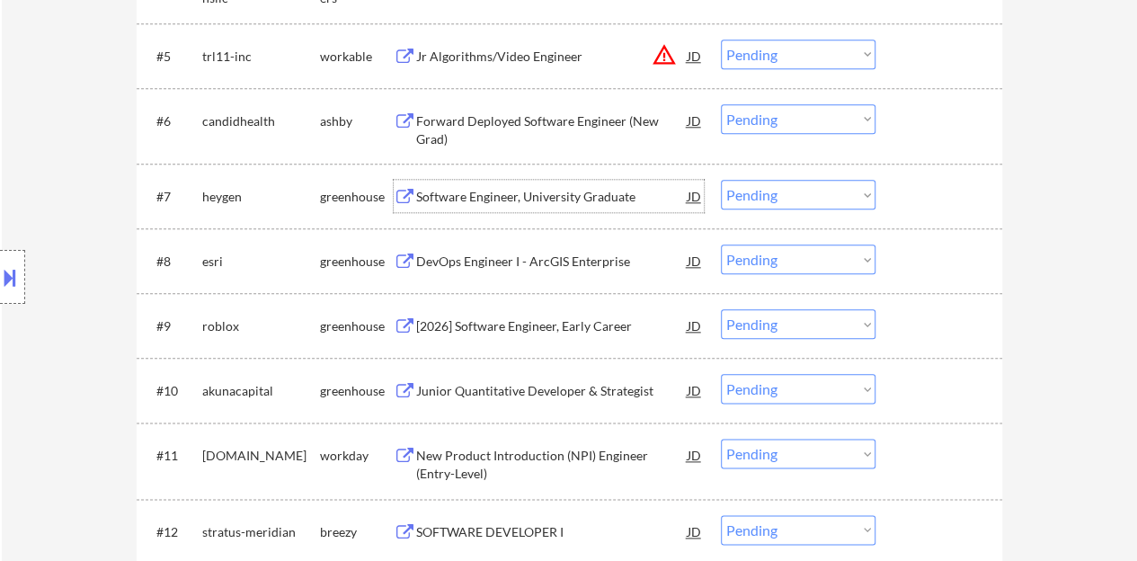
click at [971, 191] on div at bounding box center [940, 196] width 79 height 32
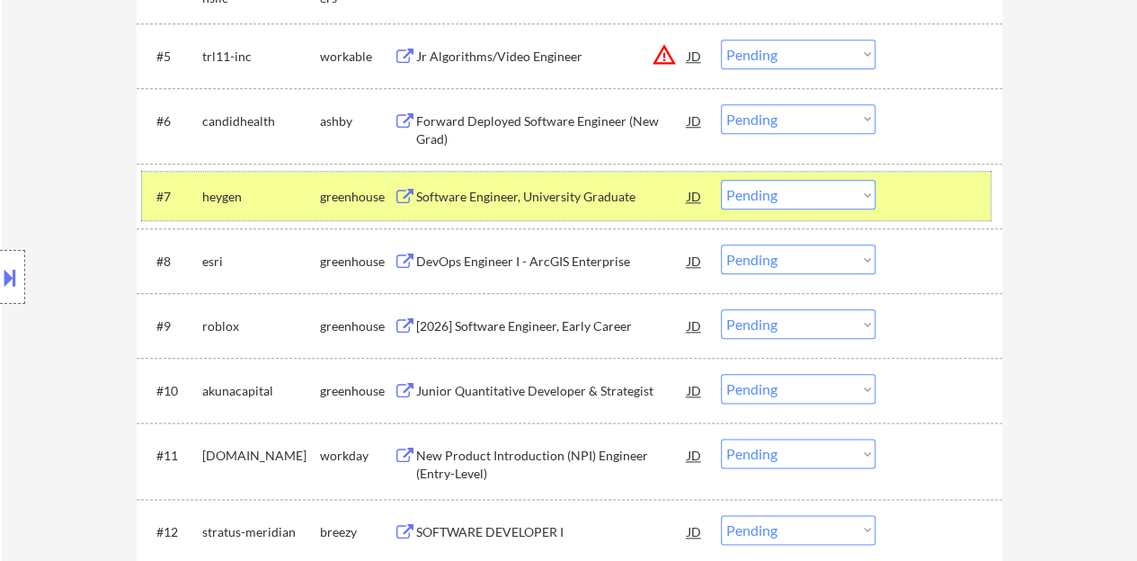
click at [754, 193] on select "Choose an option... Pending Applied Excluded (Questions) Excluded (Expired) Exc…" at bounding box center [798, 195] width 155 height 30
click at [721, 180] on select "Choose an option... Pending Applied Excluded (Questions) Excluded (Expired) Exc…" at bounding box center [798, 195] width 155 height 30
select select ""pending""
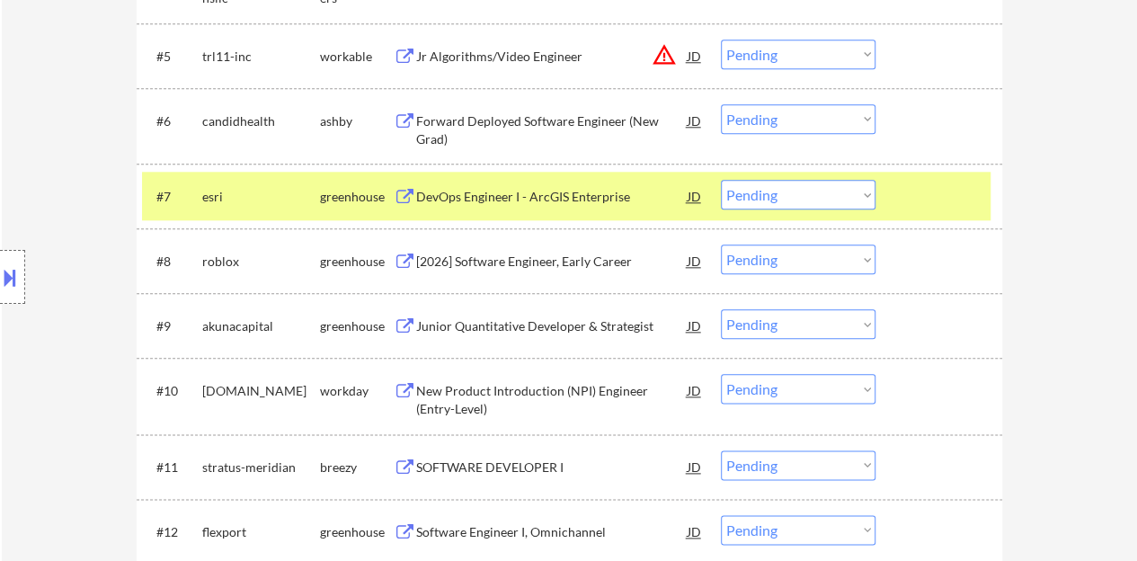
click at [600, 190] on div "DevOps Engineer I - ArcGIS Enterprise" at bounding box center [551, 197] width 271 height 18
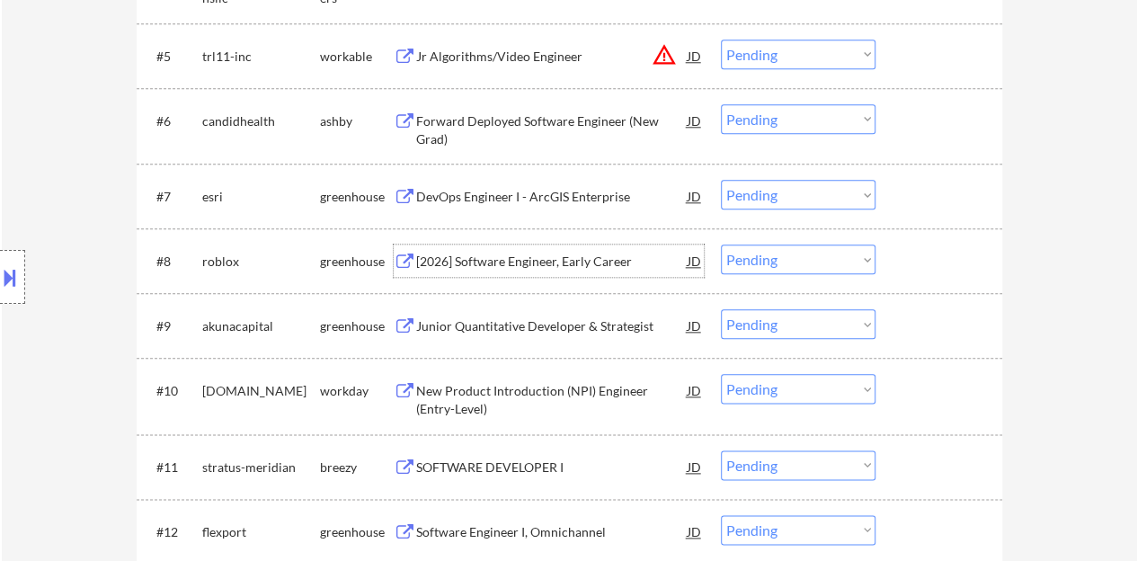
click at [499, 259] on div "[2026] Software Engineer, Early Career" at bounding box center [551, 262] width 271 height 18
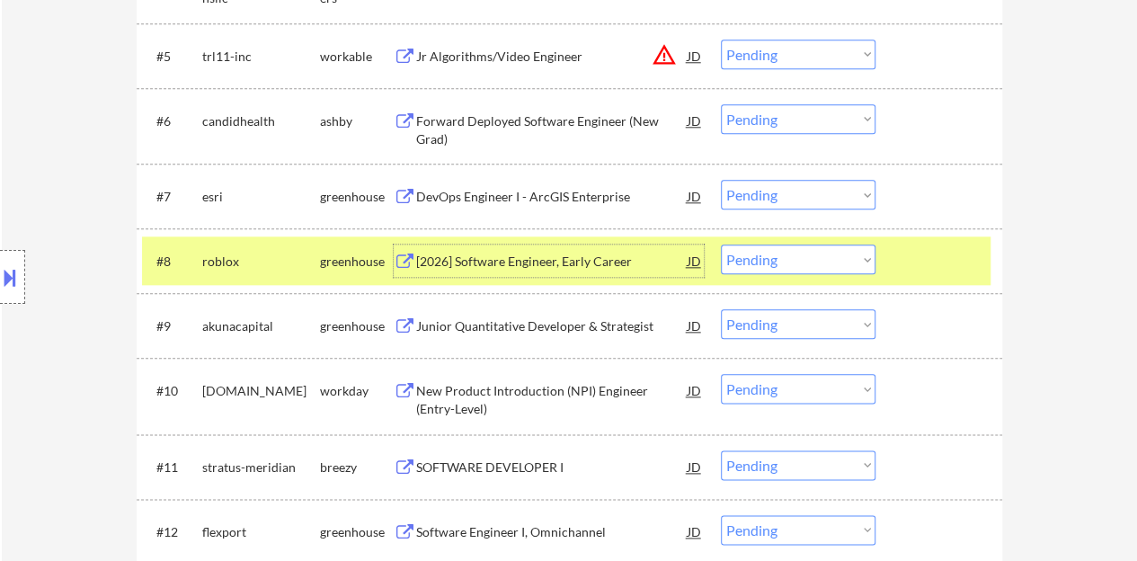
click at [916, 244] on div at bounding box center [940, 260] width 79 height 32
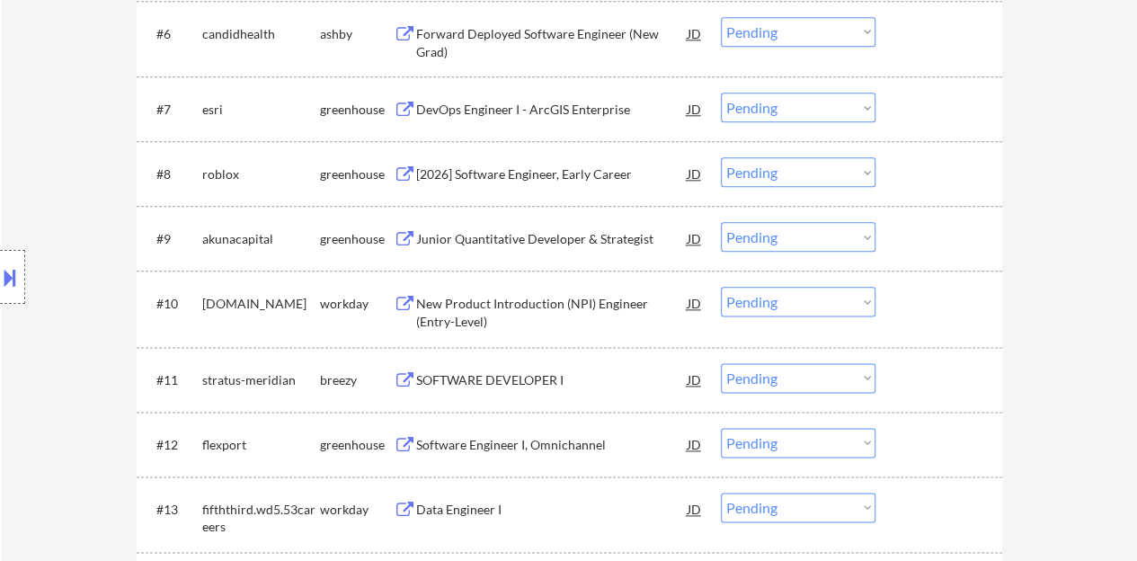
scroll to position [988, 0]
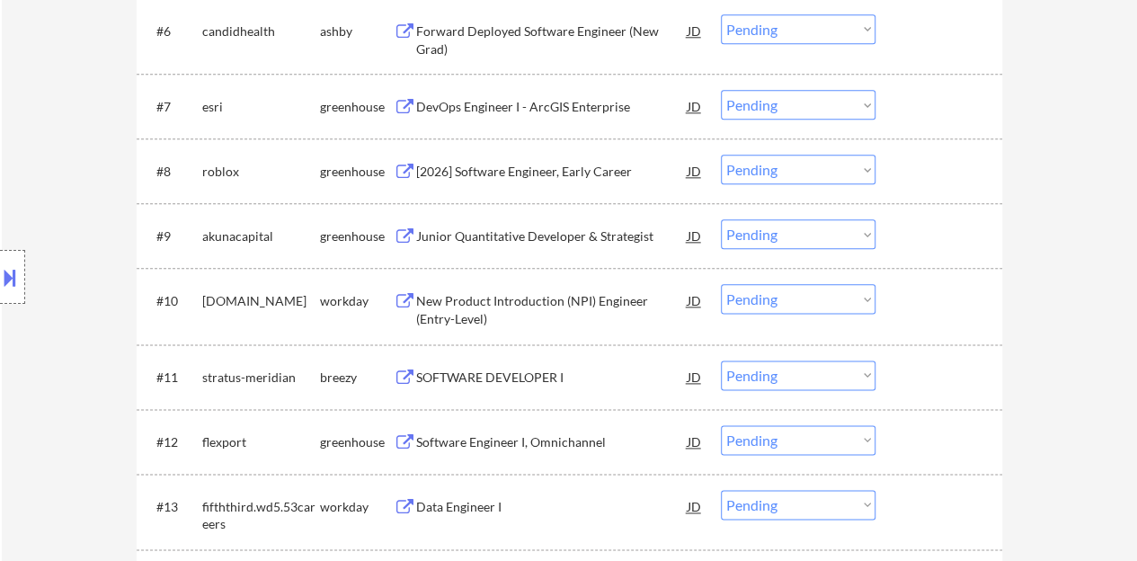
click at [588, 242] on div "Junior Quantitative Developer & Strategist" at bounding box center [551, 236] width 271 height 18
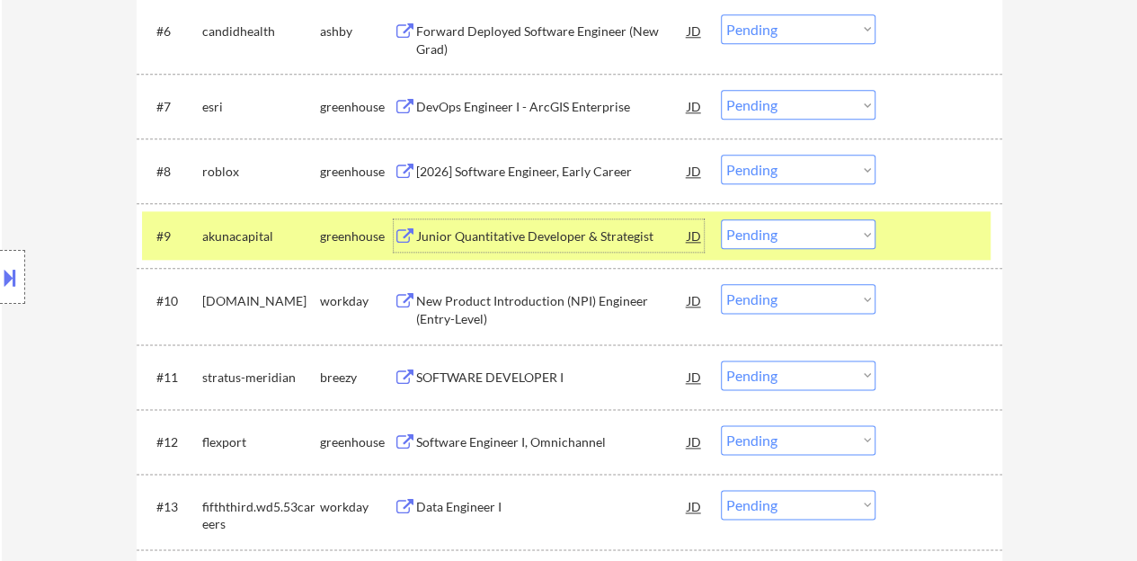
click at [832, 237] on select "Choose an option... Pending Applied Excluded (Questions) Excluded (Expired) Exc…" at bounding box center [798, 234] width 155 height 30
click at [721, 219] on select "Choose an option... Pending Applied Excluded (Questions) Excluded (Expired) Exc…" at bounding box center [798, 234] width 155 height 30
select select ""pending""
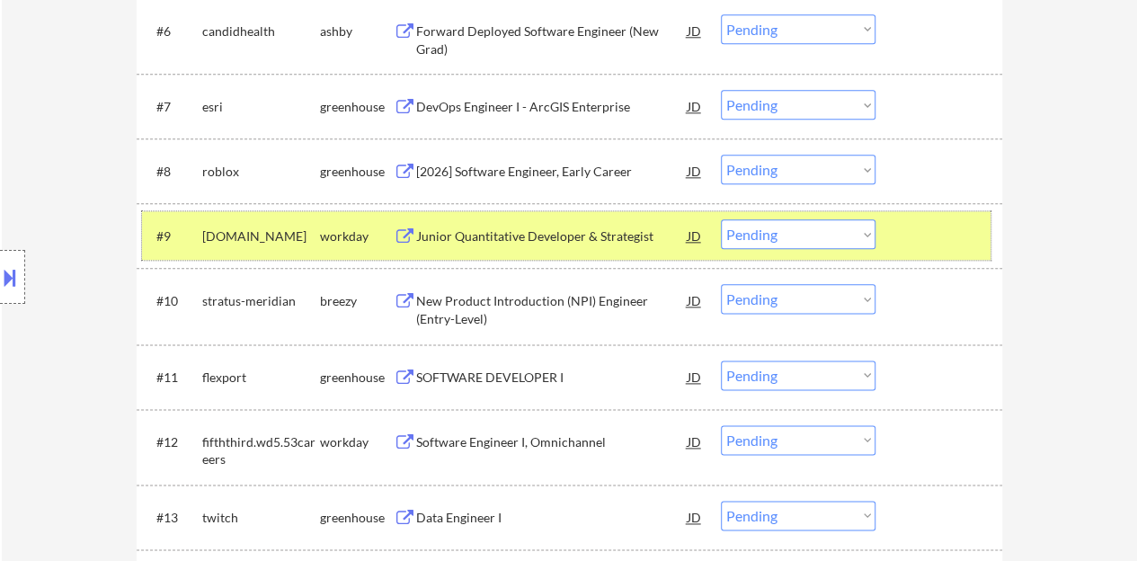
click at [929, 241] on div at bounding box center [940, 235] width 79 height 32
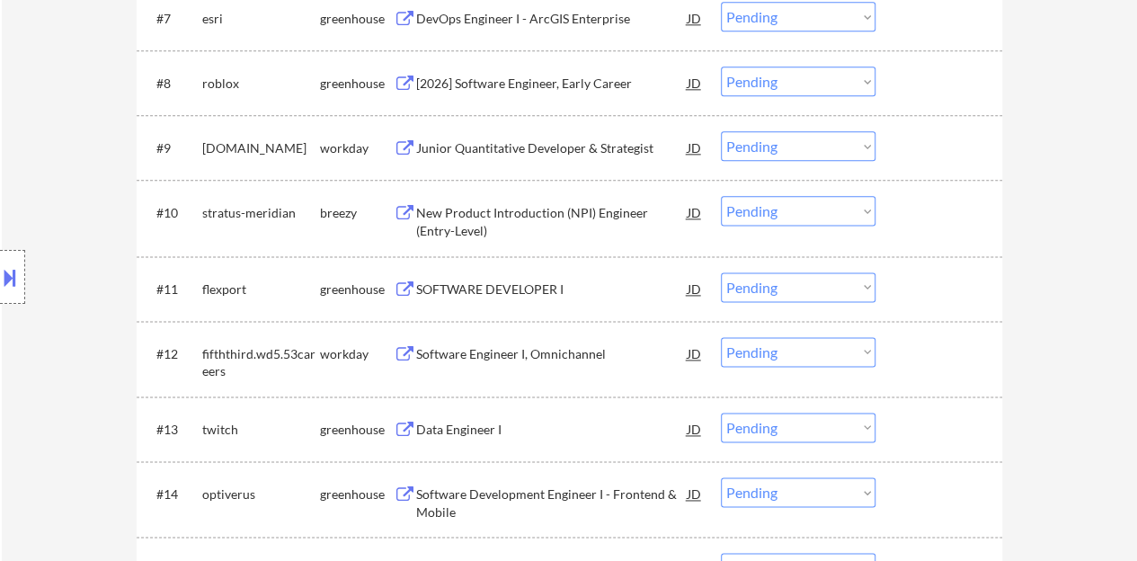
scroll to position [1078, 0]
click at [547, 285] on div "SOFTWARE DEVELOPER I" at bounding box center [551, 288] width 271 height 18
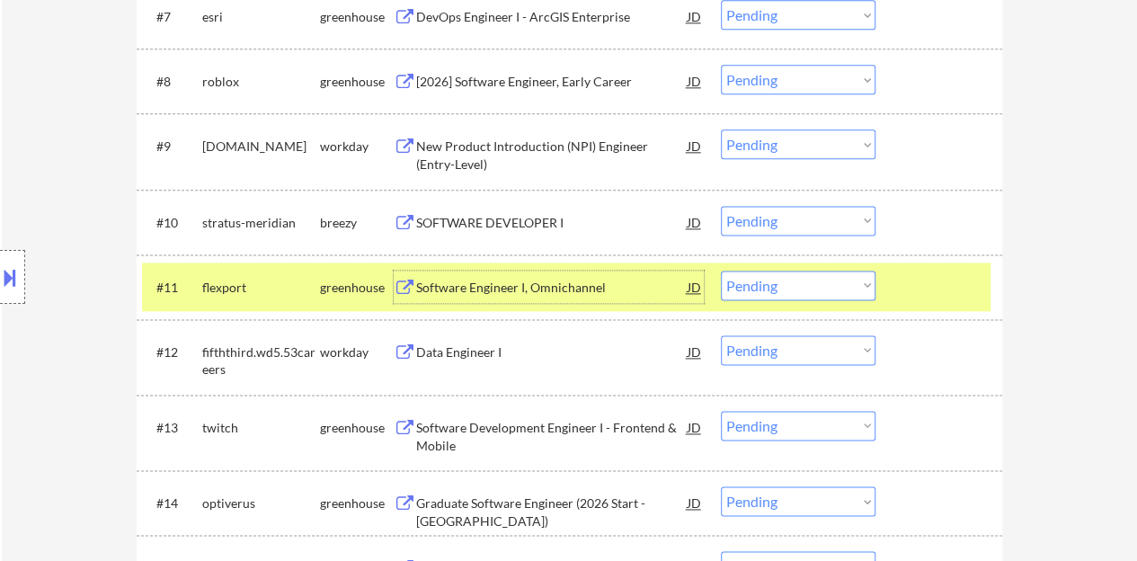
click at [841, 284] on select "Choose an option... Pending Applied Excluded (Questions) Excluded (Expired) Exc…" at bounding box center [798, 285] width 155 height 30
click at [721, 270] on select "Choose an option... Pending Applied Excluded (Questions) Excluded (Expired) Exc…" at bounding box center [798, 285] width 155 height 30
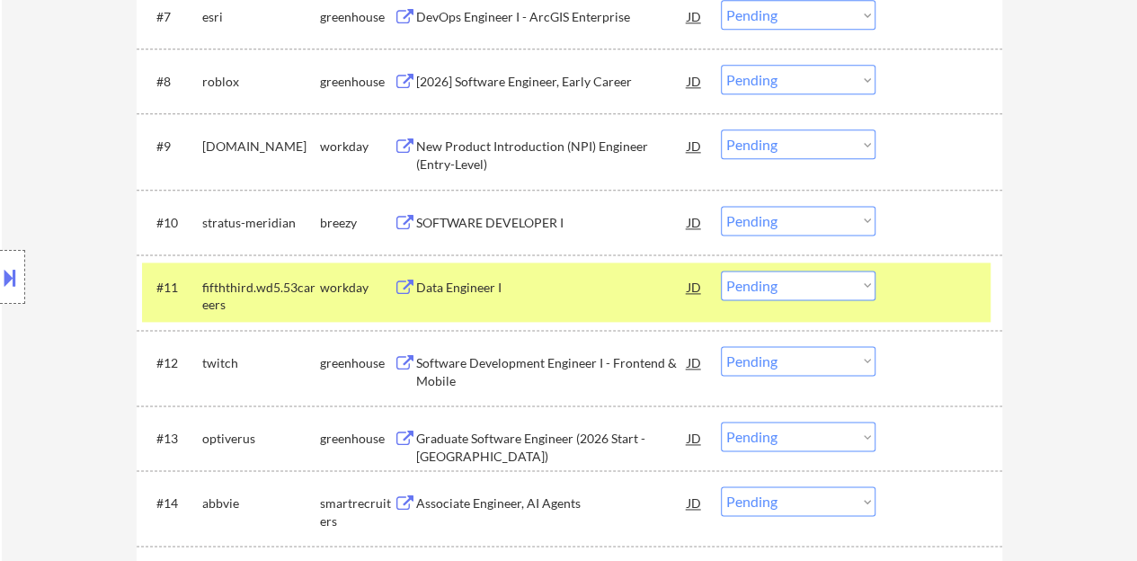
click at [485, 273] on div "Data Engineer I" at bounding box center [551, 286] width 271 height 32
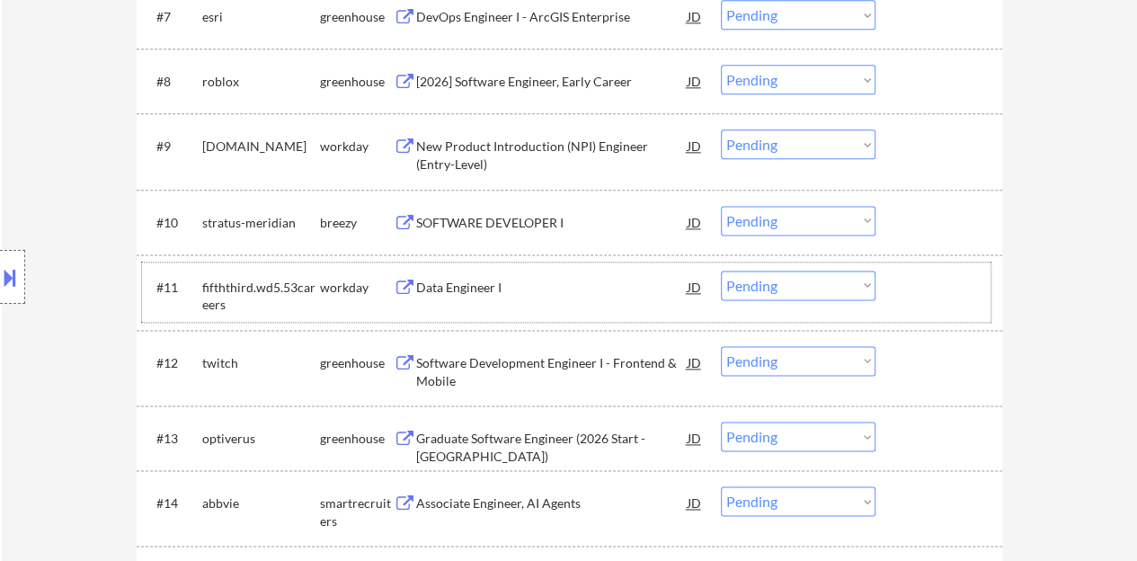
click at [967, 295] on div at bounding box center [940, 286] width 79 height 32
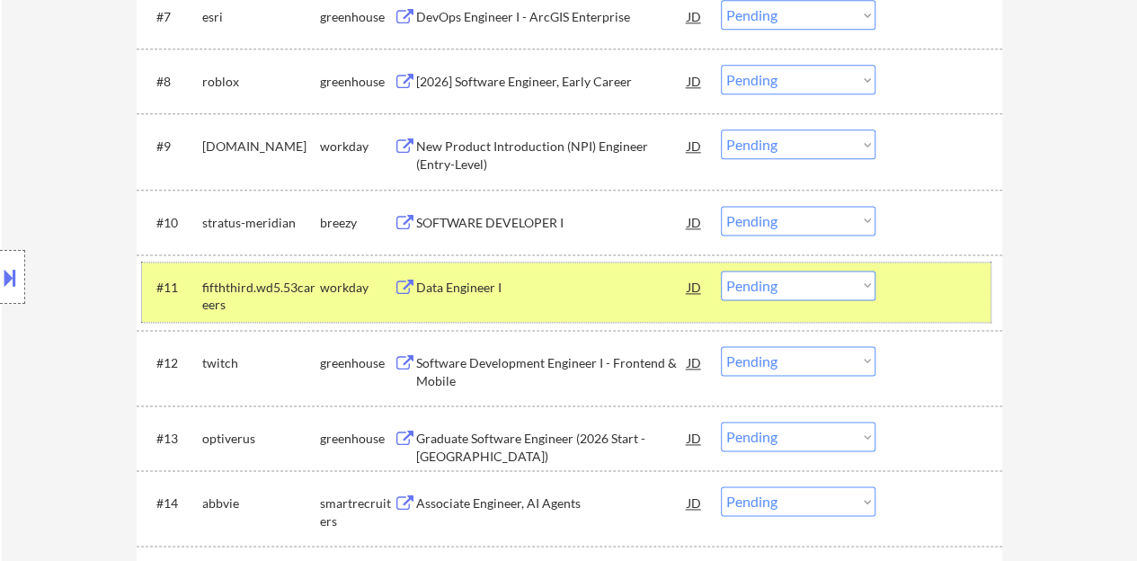
click at [794, 285] on select "Choose an option... Pending Applied Excluded (Questions) Excluded (Expired) Exc…" at bounding box center [798, 285] width 155 height 30
click at [721, 270] on select "Choose an option... Pending Applied Excluded (Questions) Excluded (Expired) Exc…" at bounding box center [798, 285] width 155 height 30
select select ""pending""
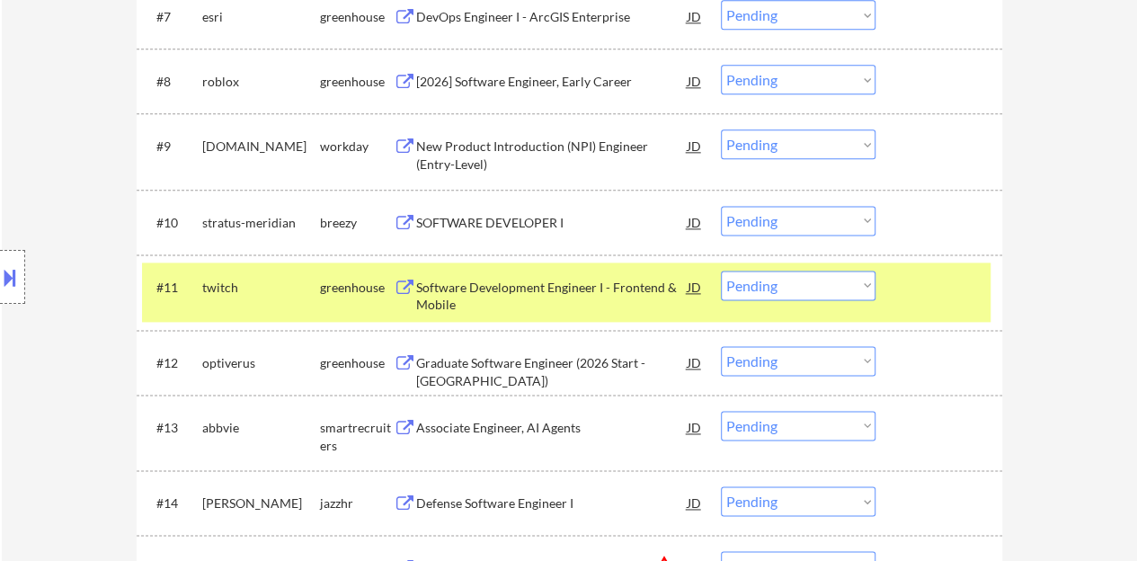
click at [632, 299] on div "Software Development Engineer I - Frontend & Mobile" at bounding box center [551, 296] width 271 height 35
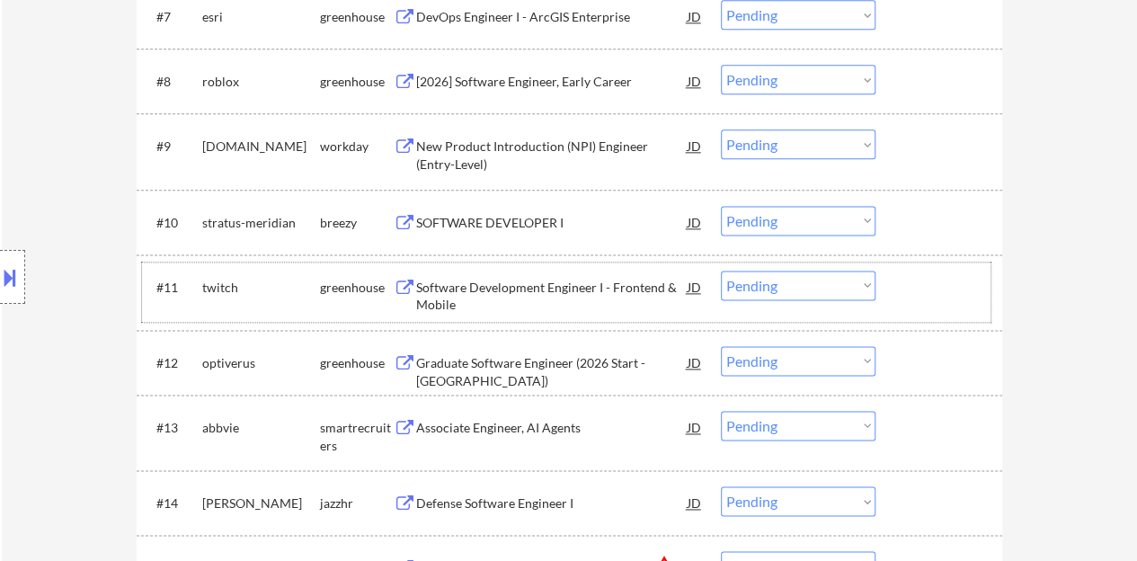
click at [945, 314] on div "#11 twitch greenhouse Software Development Engineer I - Frontend & Mobile JD Ch…" at bounding box center [566, 291] width 848 height 59
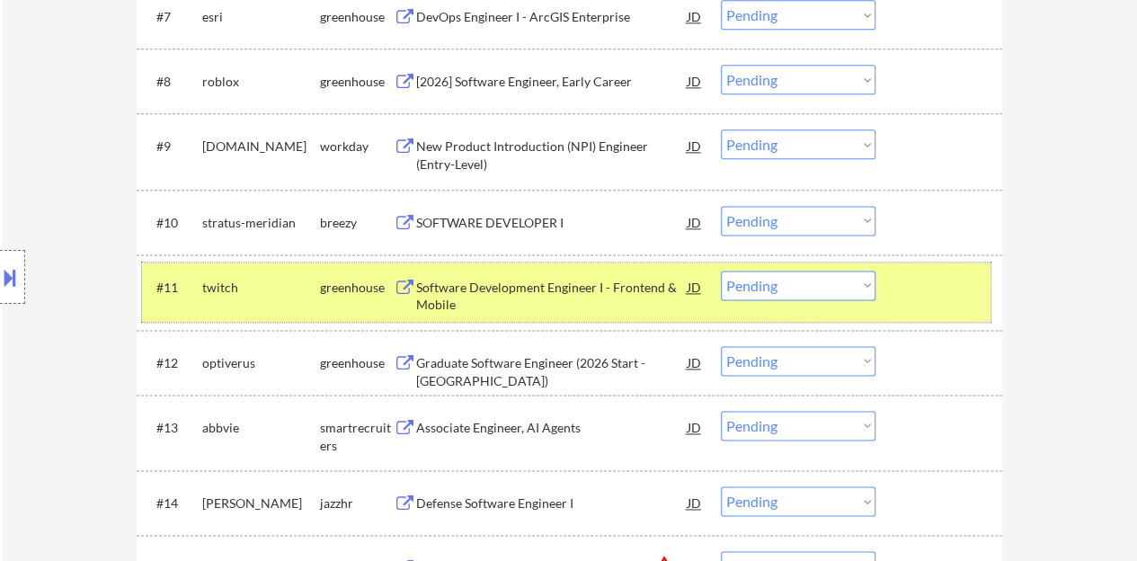
click at [904, 294] on div at bounding box center [940, 286] width 79 height 32
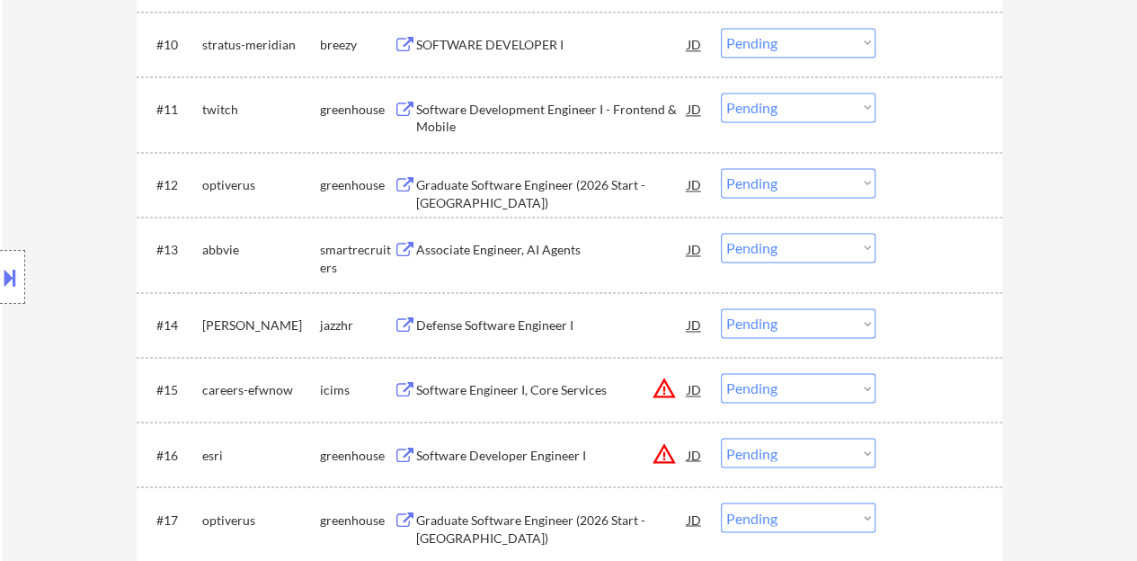
scroll to position [1258, 0]
click at [496, 242] on div "Associate Engineer, AI Agents" at bounding box center [551, 248] width 271 height 18
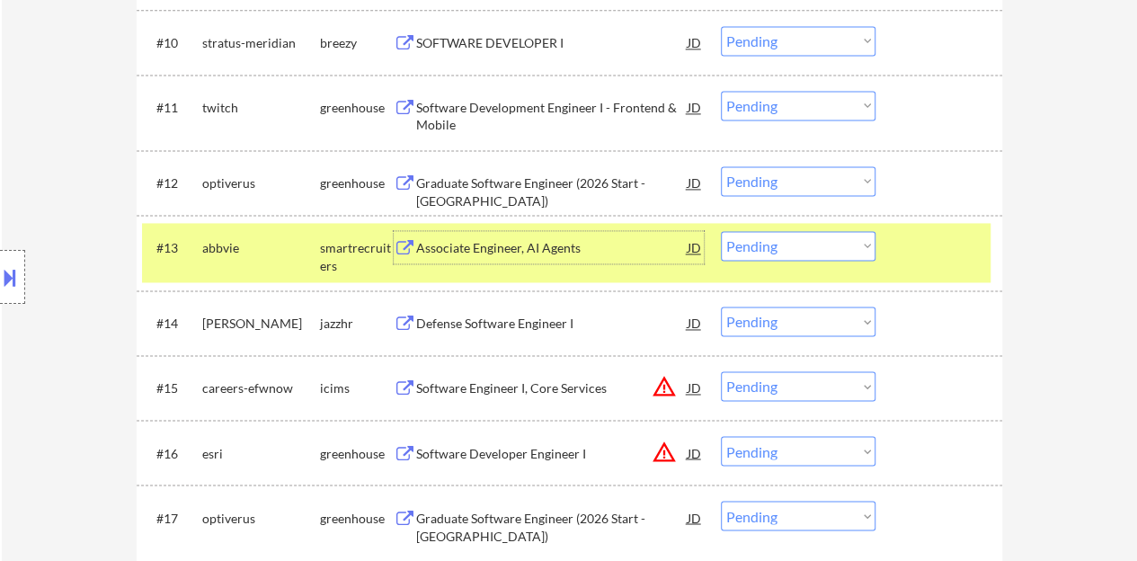
click at [770, 226] on div "#13 abbvie smartrecruiters Associate Engineer, AI Agents JD Choose an option...…" at bounding box center [566, 252] width 848 height 59
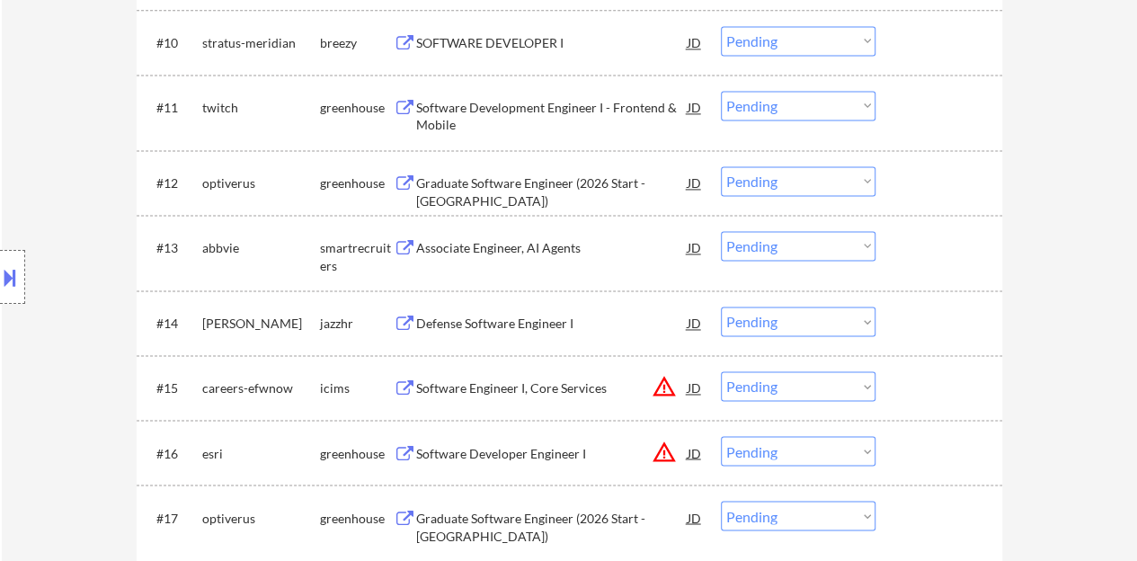
click at [775, 249] on select "Choose an option... Pending Applied Excluded (Questions) Excluded (Expired) Exc…" at bounding box center [798, 246] width 155 height 30
click at [721, 231] on select "Choose an option... Pending Applied Excluded (Questions) Excluded (Expired) Exc…" at bounding box center [798, 246] width 155 height 30
select select ""pending""
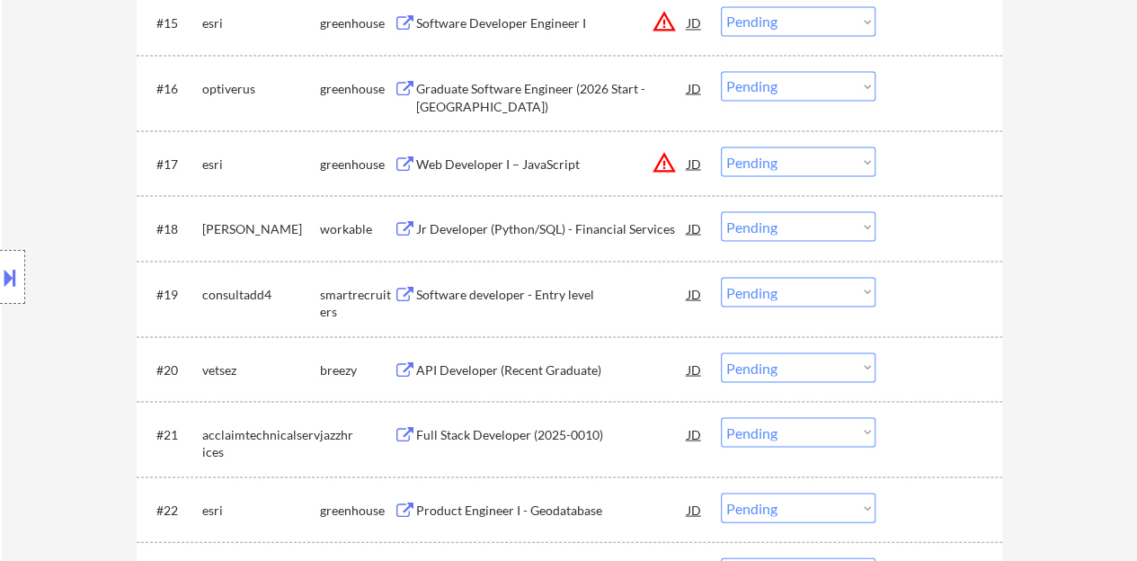
scroll to position [1618, 0]
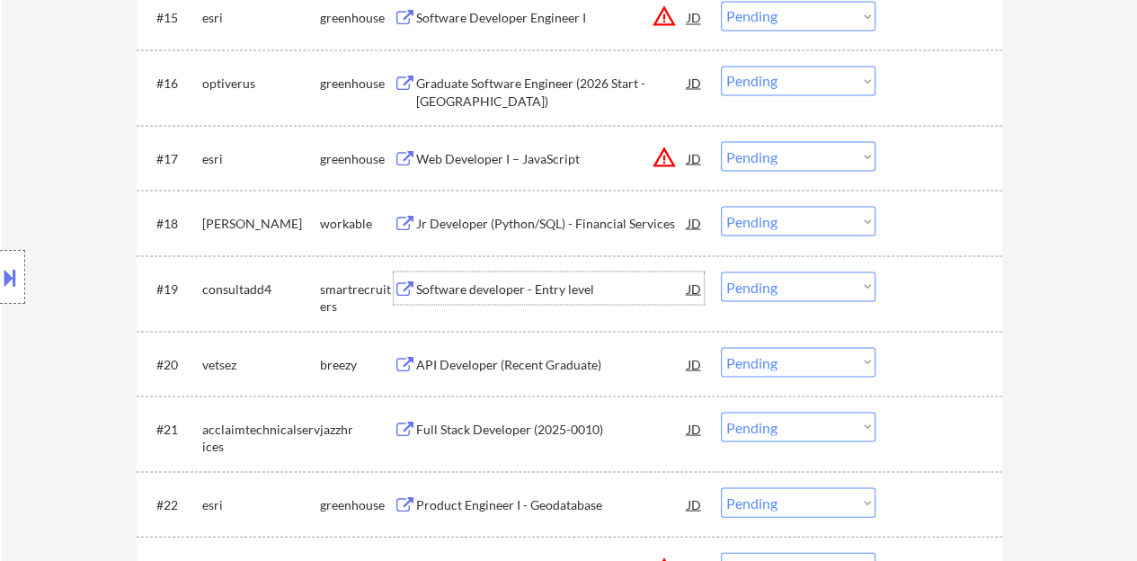
click at [505, 281] on div "Software developer - Entry level" at bounding box center [551, 288] width 271 height 18
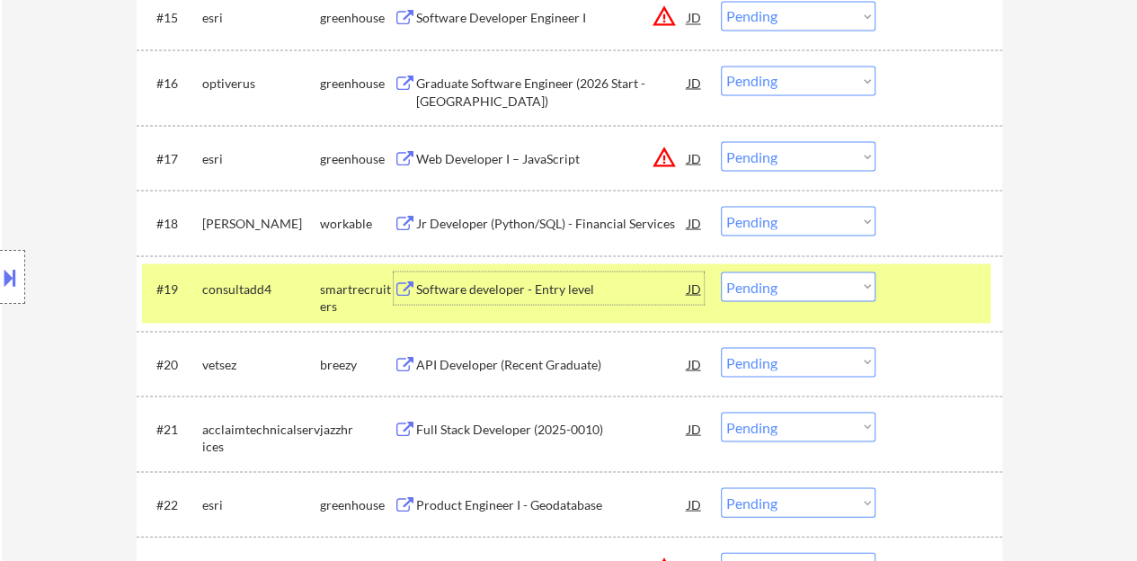
click at [746, 285] on select "Choose an option... Pending Applied Excluded (Questions) Excluded (Expired) Exc…" at bounding box center [798, 286] width 155 height 30
click at [721, 271] on select "Choose an option... Pending Applied Excluded (Questions) Excluded (Expired) Exc…" at bounding box center [798, 286] width 155 height 30
select select ""pending""
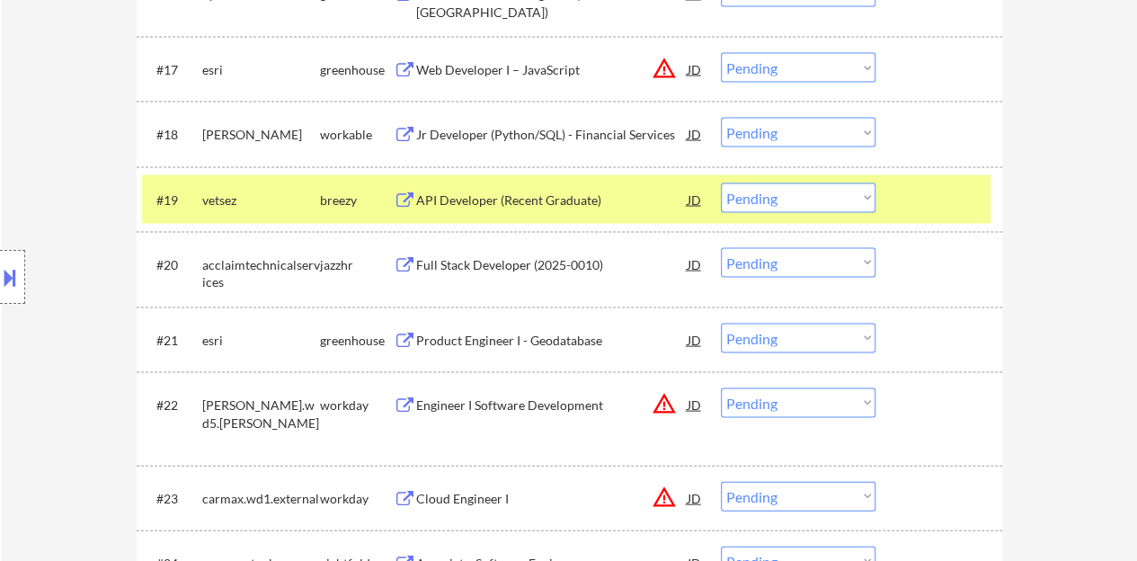
scroll to position [1707, 0]
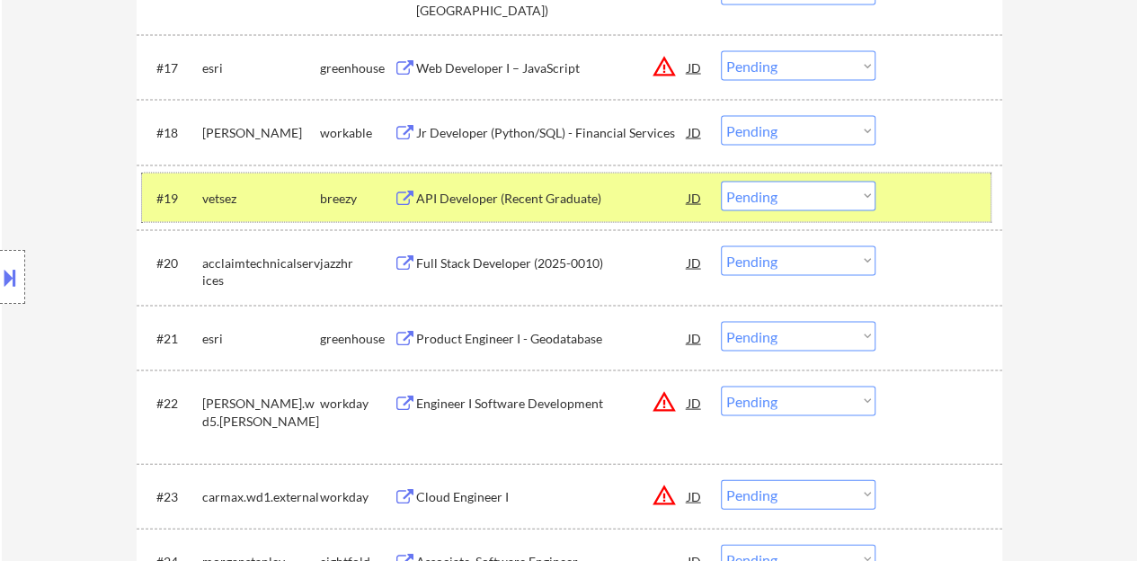
click at [938, 191] on div at bounding box center [940, 198] width 79 height 32
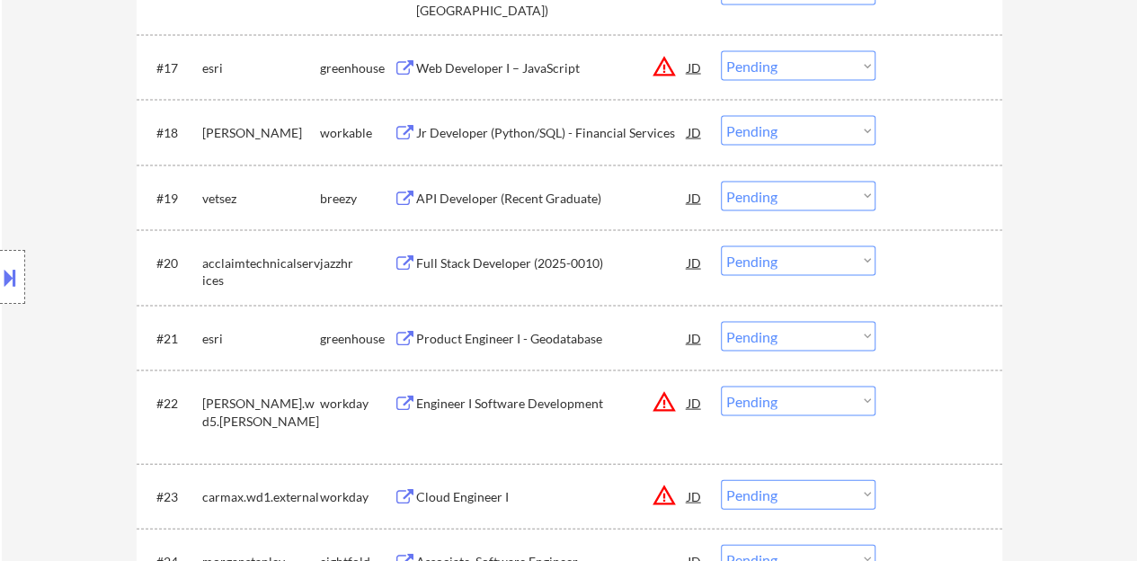
click at [535, 333] on div "Product Engineer I - Geodatabase" at bounding box center [551, 339] width 271 height 18
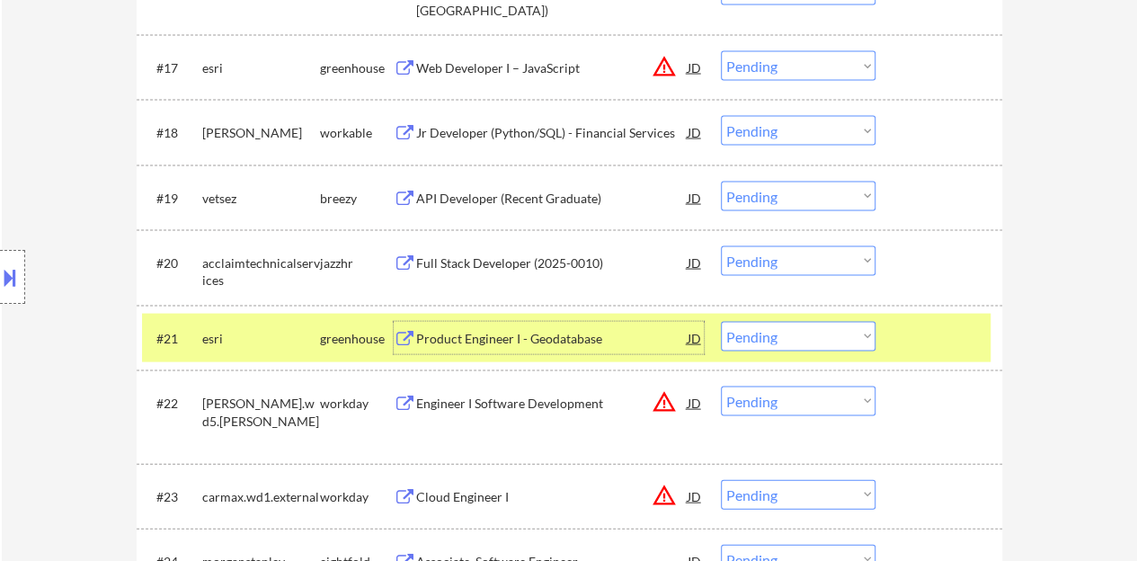
click at [811, 346] on select "Choose an option... Pending Applied Excluded (Questions) Excluded (Expired) Exc…" at bounding box center [798, 337] width 155 height 30
click at [721, 322] on select "Choose an option... Pending Applied Excluded (Questions) Excluded (Expired) Exc…" at bounding box center [798, 337] width 155 height 30
select select ""pending""
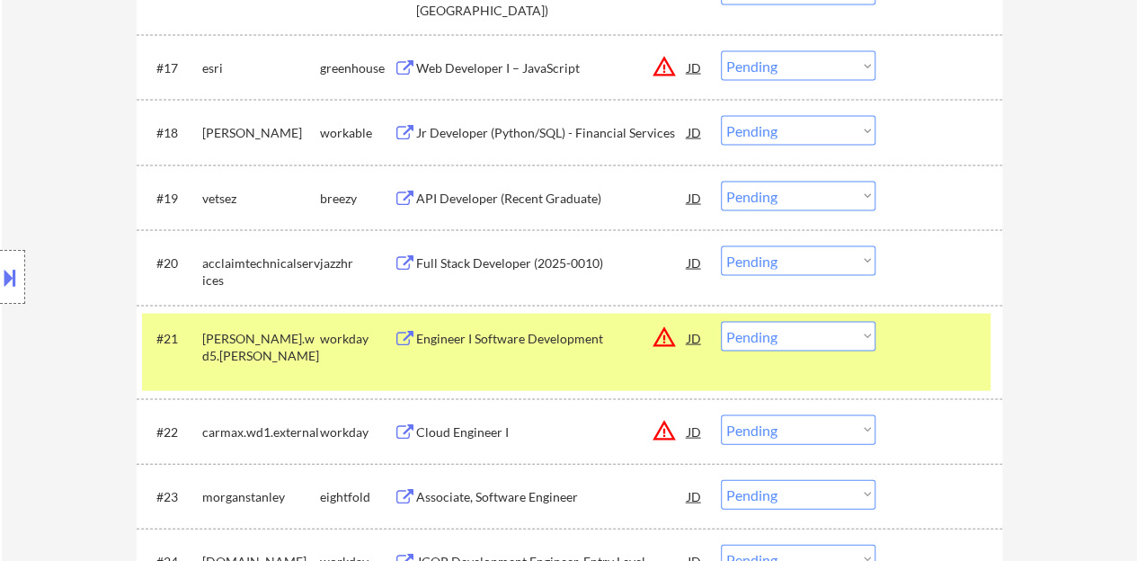
click at [926, 353] on div at bounding box center [940, 338] width 79 height 32
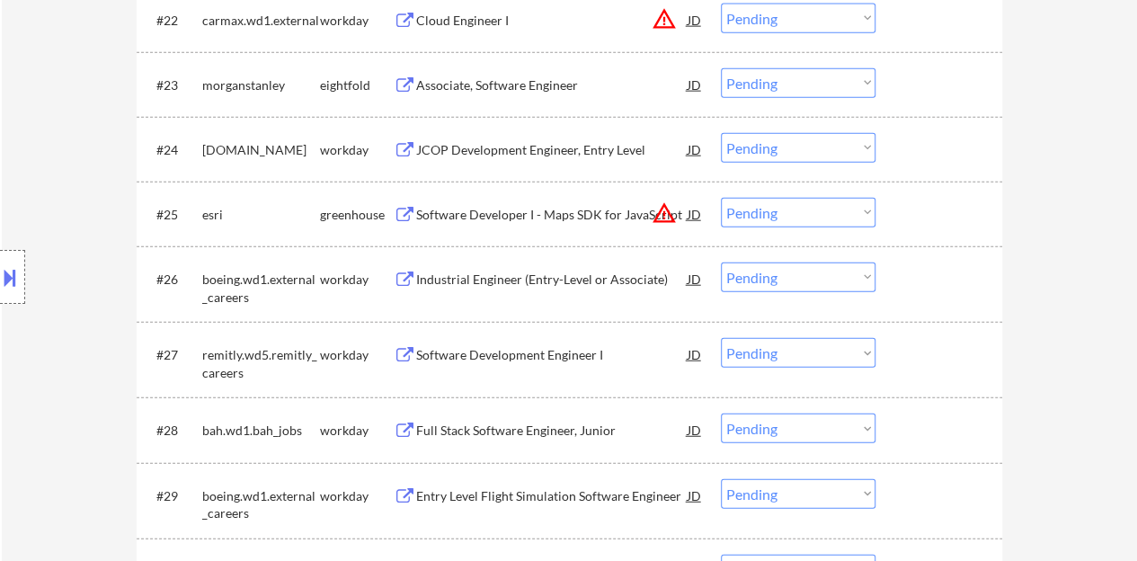
scroll to position [2157, 0]
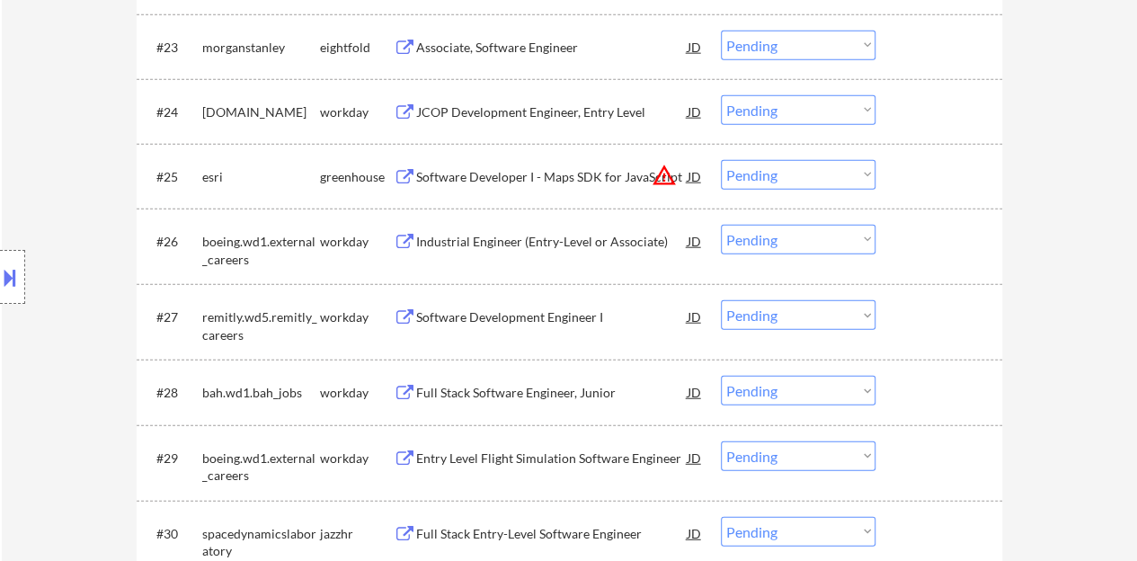
click at [535, 320] on div "Software Development Engineer I" at bounding box center [551, 317] width 271 height 18
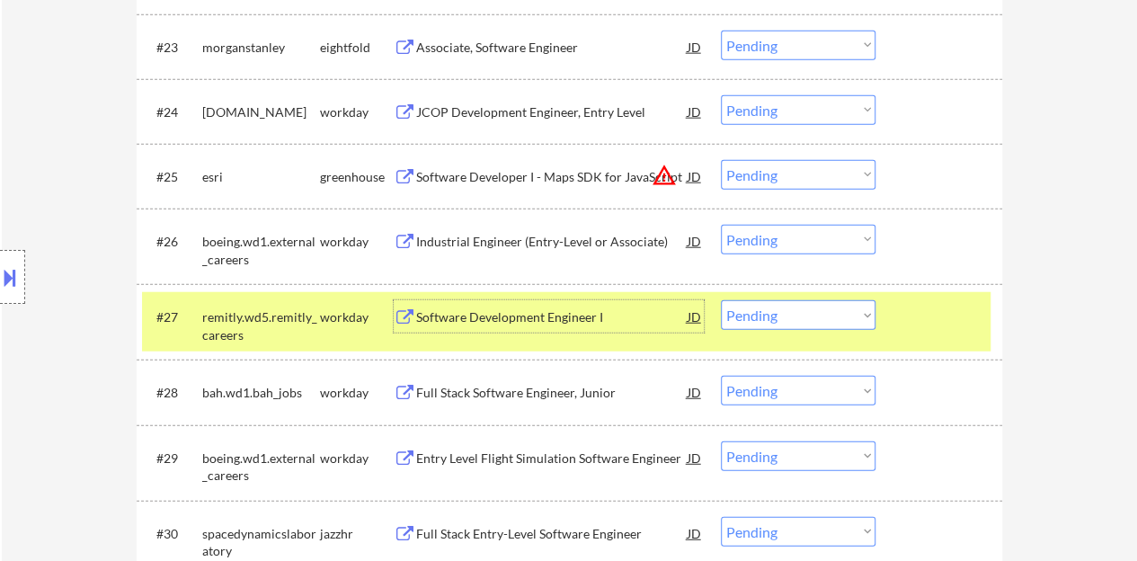
click at [776, 319] on select "Choose an option... Pending Applied Excluded (Questions) Excluded (Expired) Exc…" at bounding box center [798, 315] width 155 height 30
click at [721, 300] on select "Choose an option... Pending Applied Excluded (Questions) Excluded (Expired) Exc…" at bounding box center [798, 315] width 155 height 30
select select ""pending""
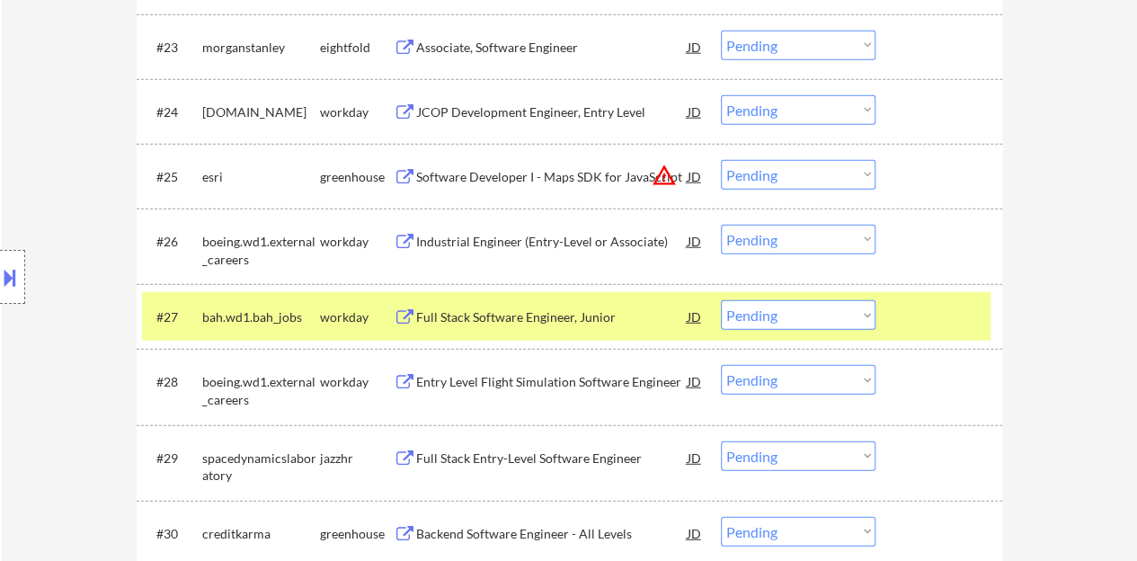
scroll to position [2247, 0]
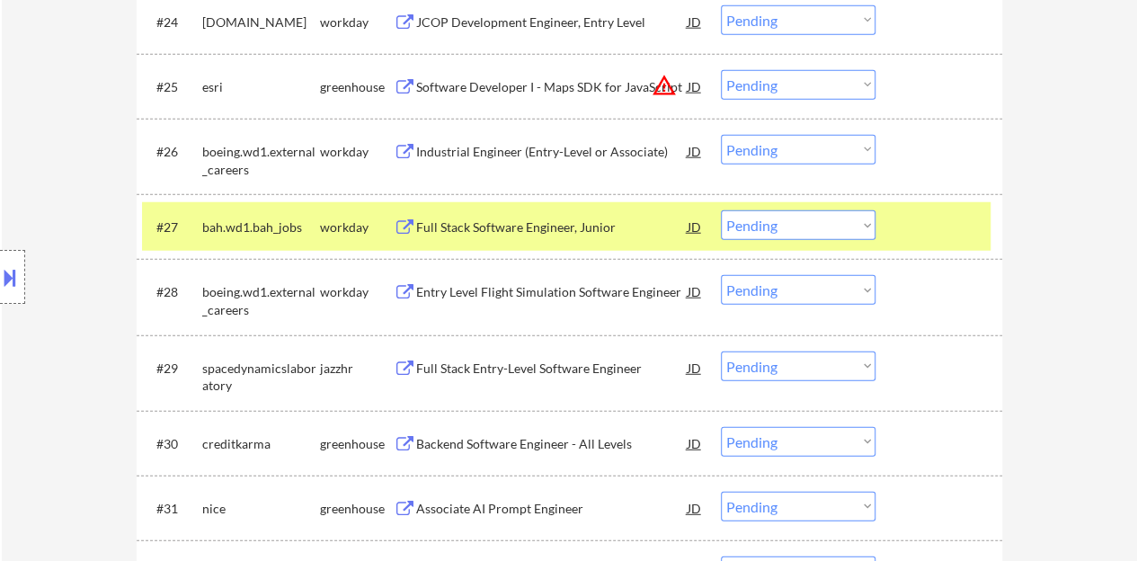
click at [912, 221] on div at bounding box center [940, 226] width 79 height 32
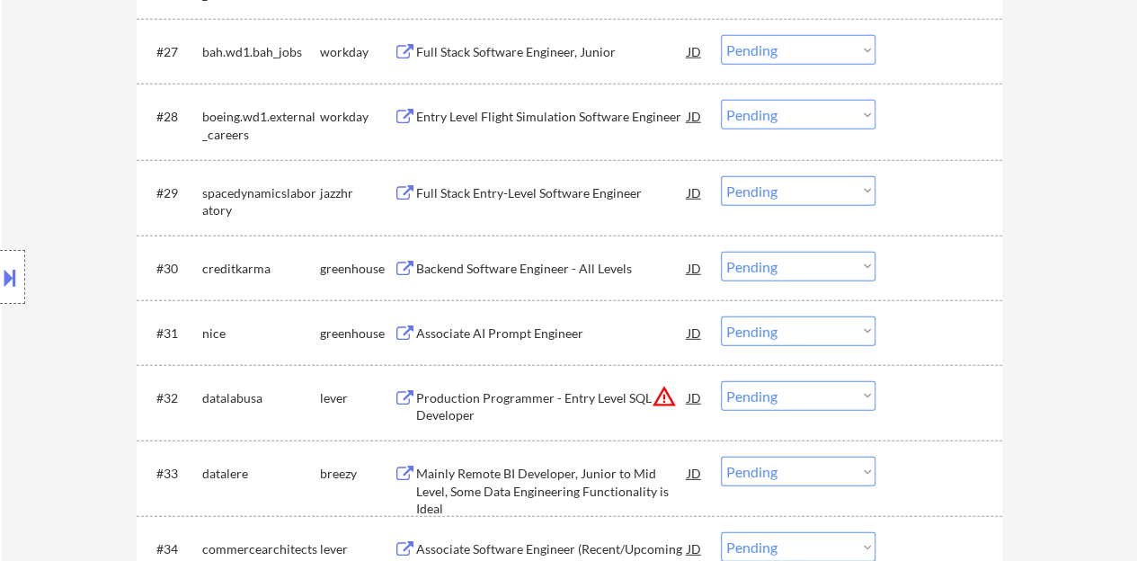
scroll to position [2426, 0]
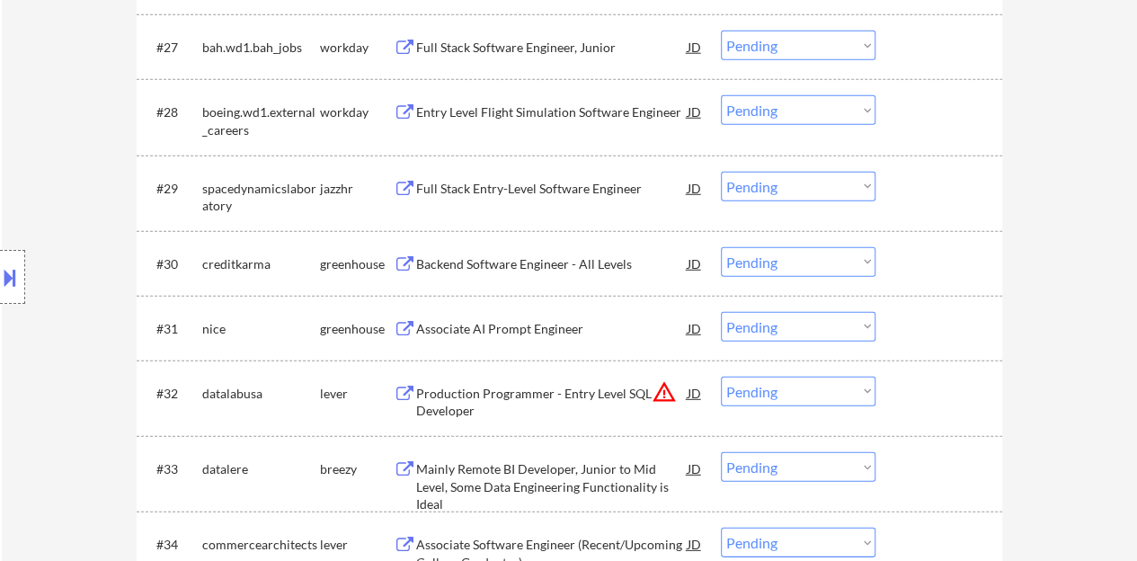
click at [514, 256] on div "Backend Software Engineer - All Levels" at bounding box center [551, 264] width 271 height 18
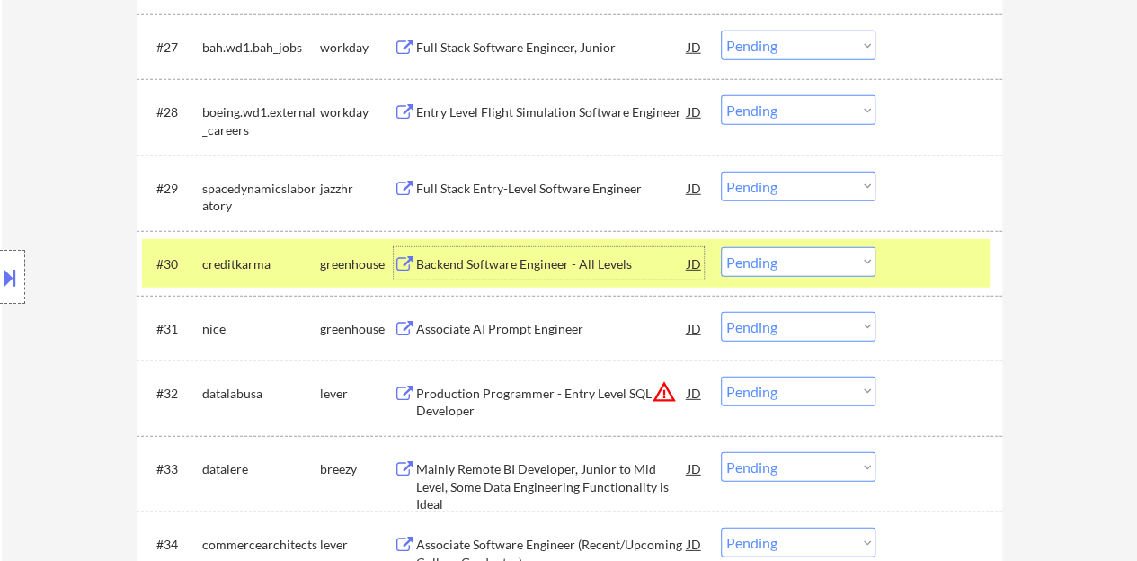
click at [809, 258] on select "Choose an option... Pending Applied Excluded (Questions) Excluded (Expired) Exc…" at bounding box center [798, 262] width 155 height 30
click at [721, 247] on select "Choose an option... Pending Applied Excluded (Questions) Excluded (Expired) Exc…" at bounding box center [798, 262] width 155 height 30
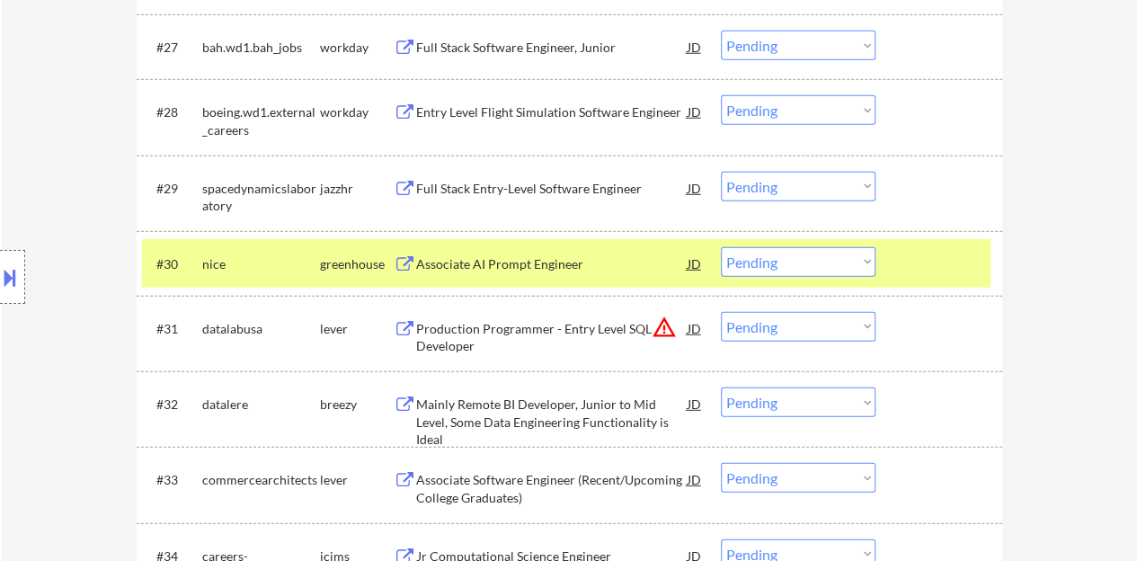
click at [491, 262] on div "Associate AI Prompt Engineer" at bounding box center [551, 264] width 271 height 18
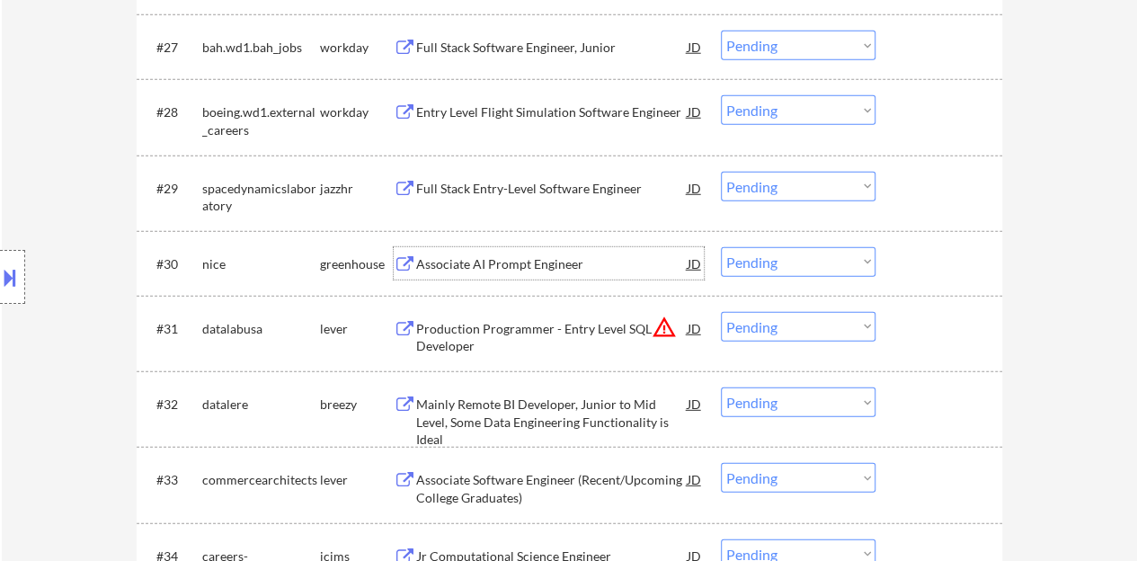
click at [910, 254] on div at bounding box center [940, 263] width 79 height 32
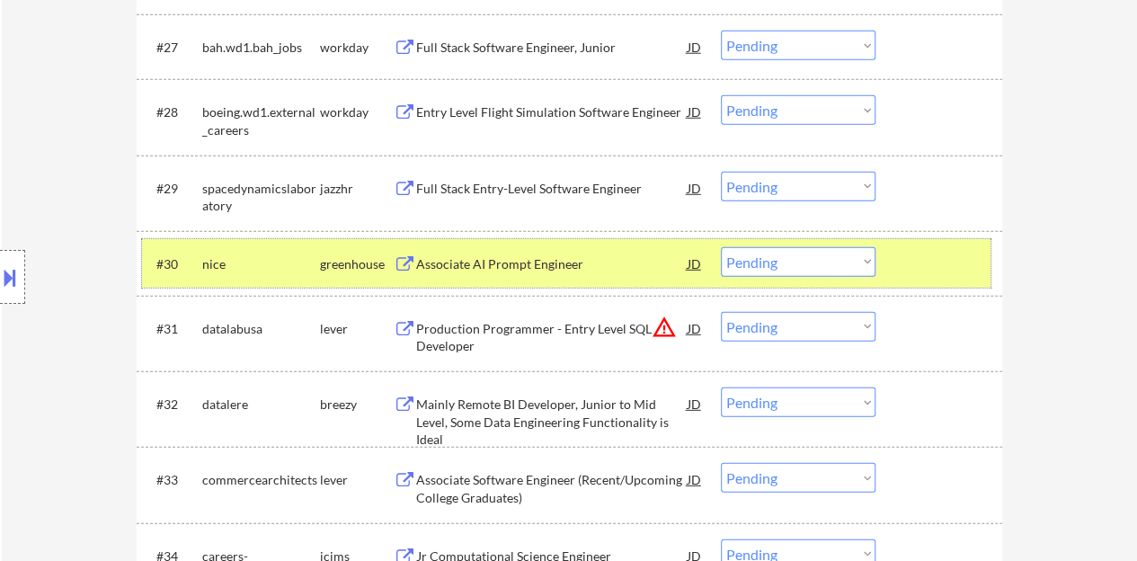
click at [759, 274] on select "Choose an option... Pending Applied Excluded (Questions) Excluded (Expired) Exc…" at bounding box center [798, 262] width 155 height 30
click at [721, 247] on select "Choose an option... Pending Applied Excluded (Questions) Excluded (Expired) Exc…" at bounding box center [798, 262] width 155 height 30
select select ""pending""
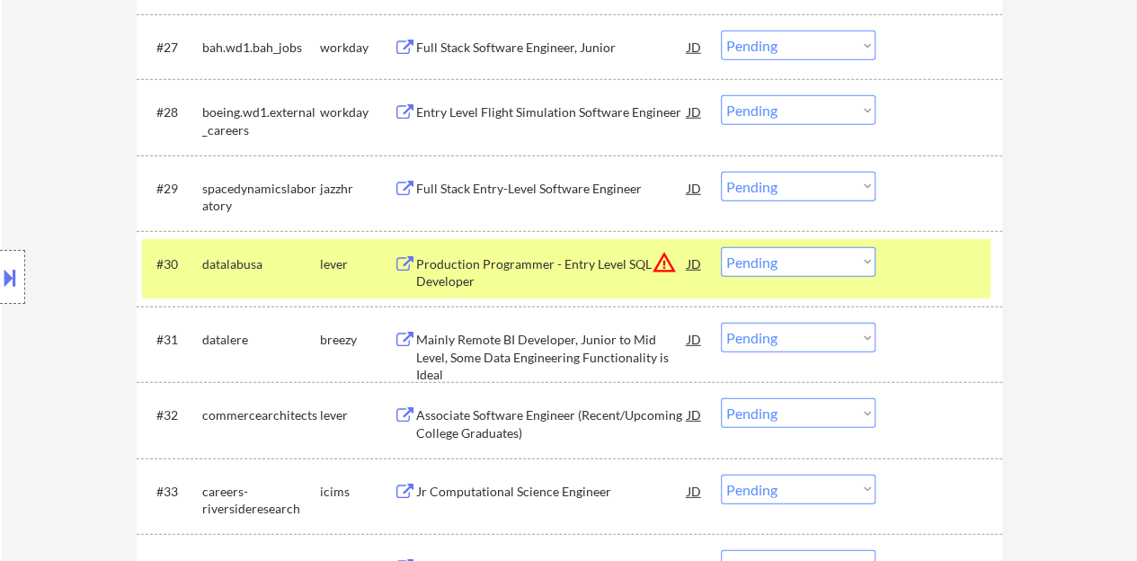
click at [909, 263] on div at bounding box center [940, 263] width 79 height 32
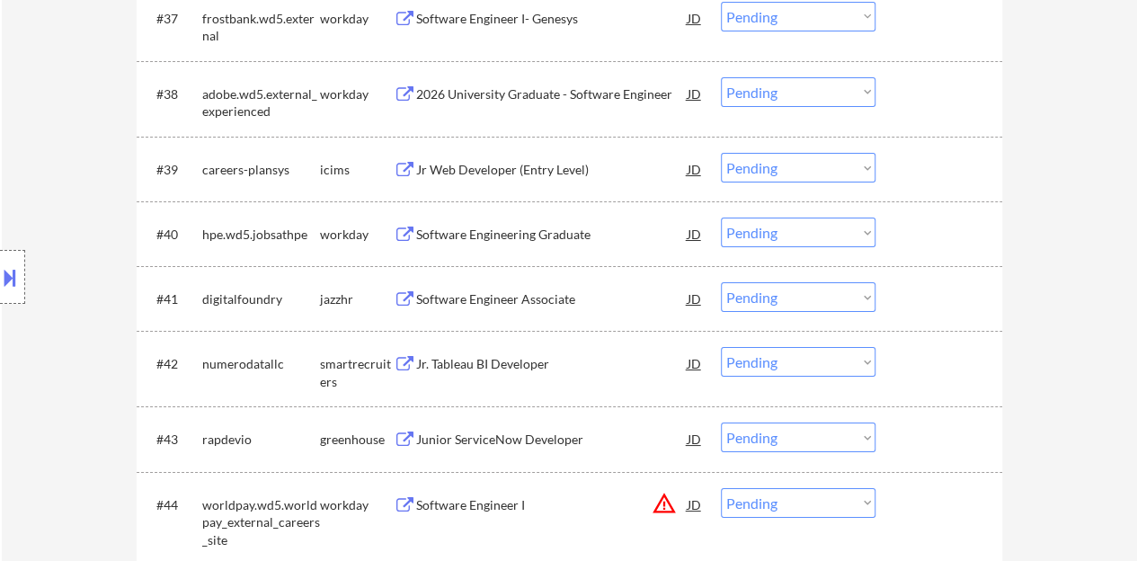
scroll to position [3235, 0]
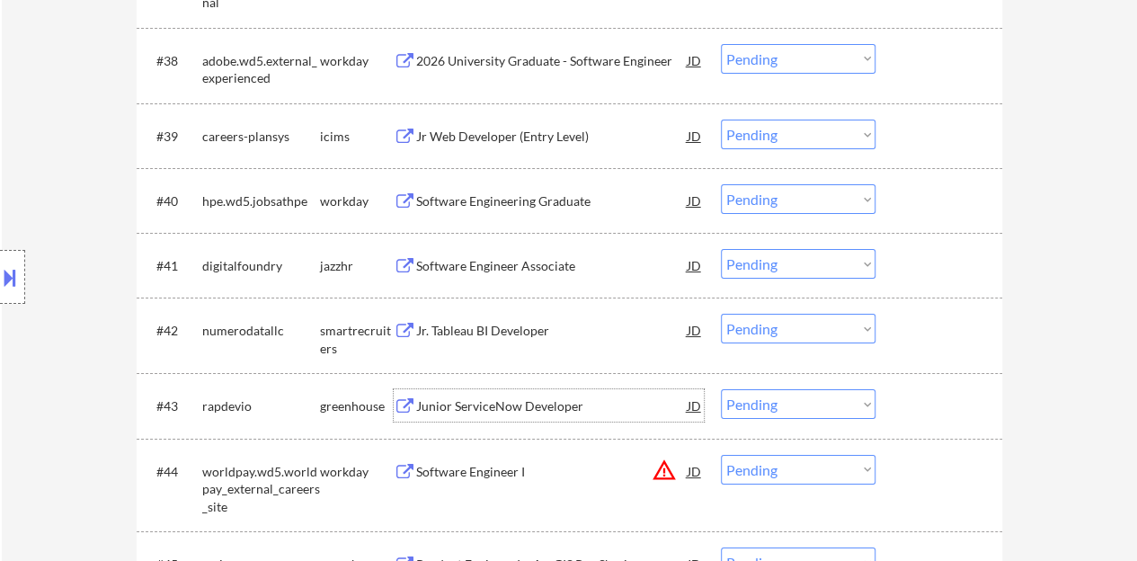
click at [493, 409] on div "Junior ServiceNow Developer" at bounding box center [551, 406] width 271 height 18
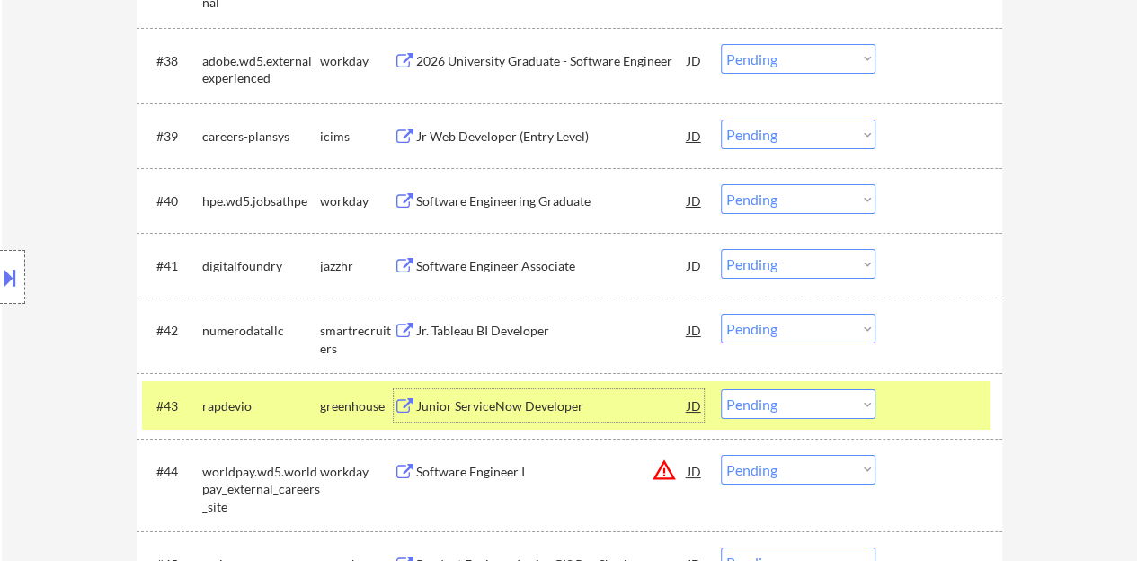
click at [845, 403] on select "Choose an option... Pending Applied Excluded (Questions) Excluded (Expired) Exc…" at bounding box center [798, 404] width 155 height 30
click at [721, 389] on select "Choose an option... Pending Applied Excluded (Questions) Excluded (Expired) Exc…" at bounding box center [798, 404] width 155 height 30
select select ""pending""
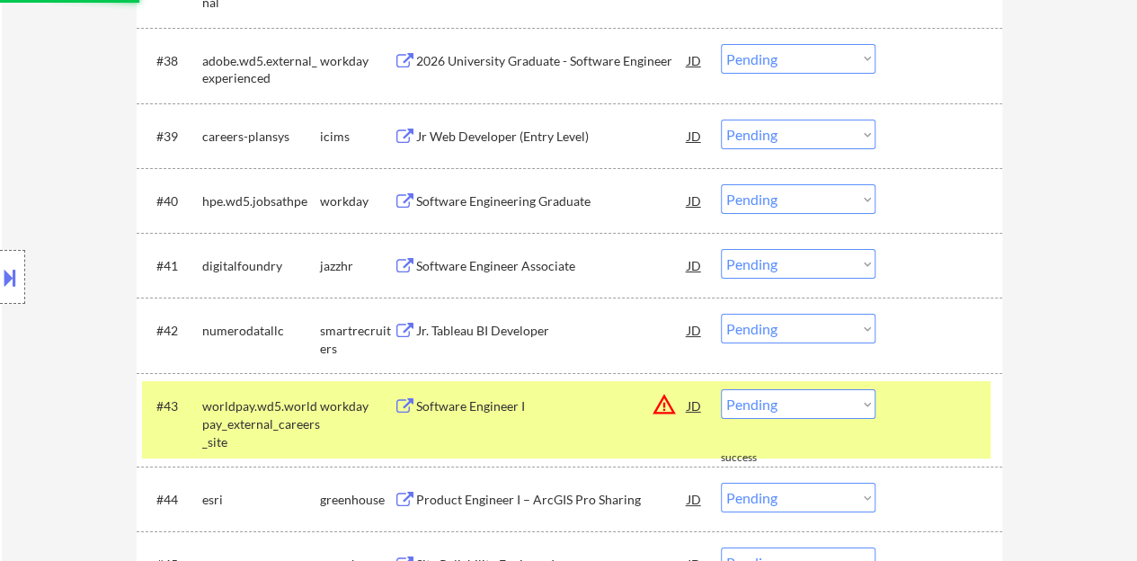
click at [907, 410] on div at bounding box center [940, 405] width 79 height 32
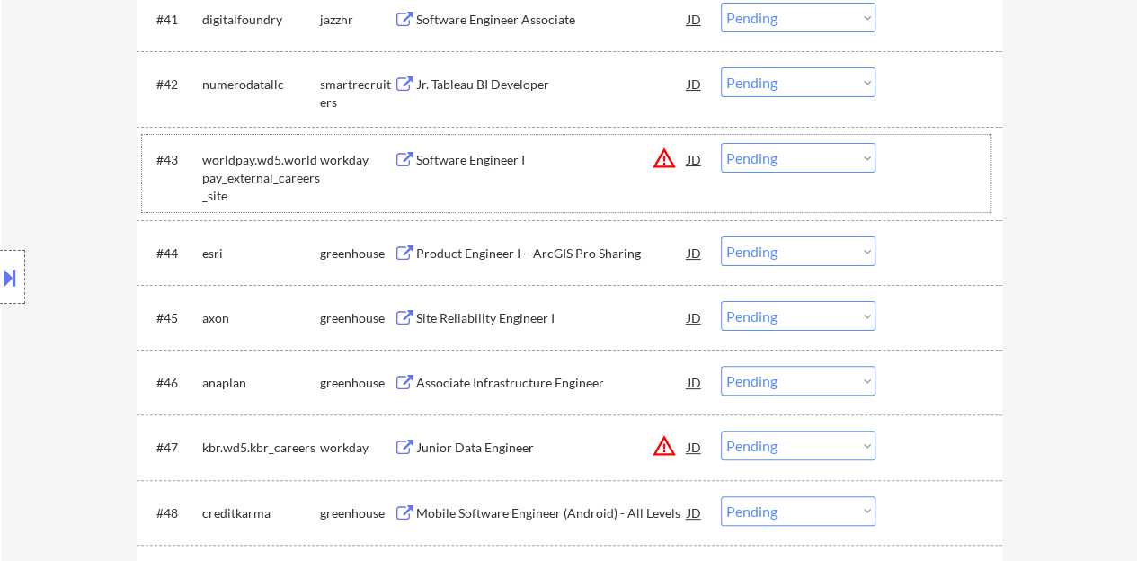
scroll to position [3505, 0]
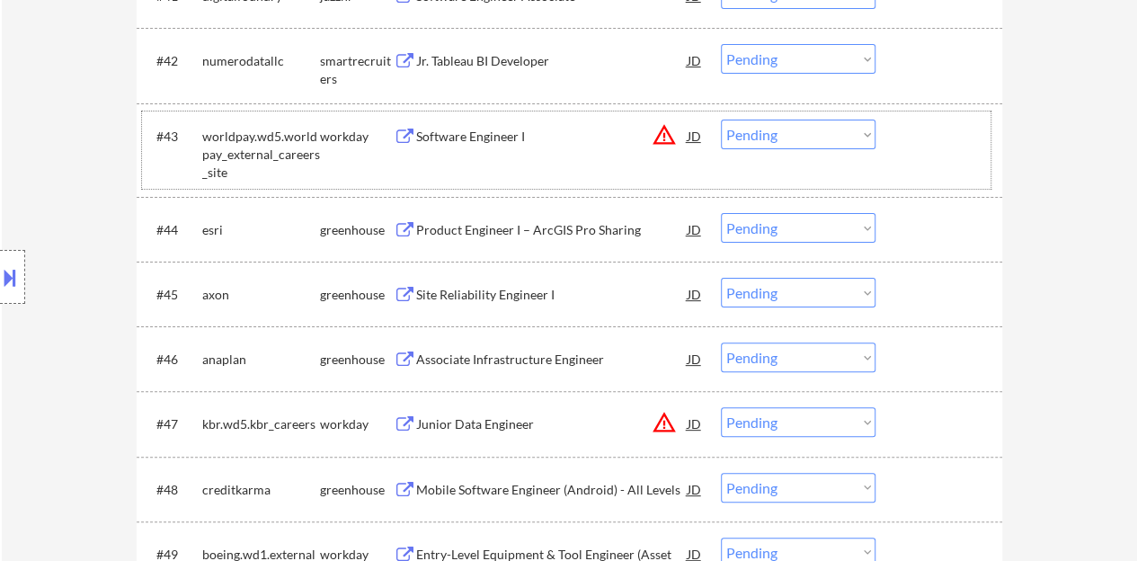
click at [504, 292] on div "Site Reliability Engineer I" at bounding box center [551, 295] width 271 height 18
